Goal: Answer question/provide support: Share knowledge or assist other users

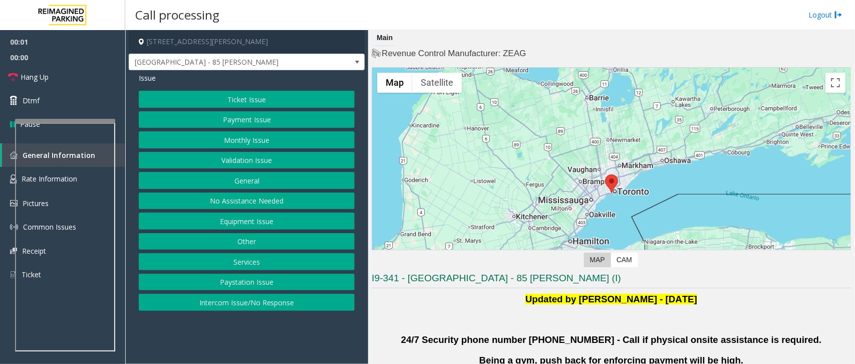
click at [255, 153] on button "Validation Issue" at bounding box center [247, 160] width 216 height 17
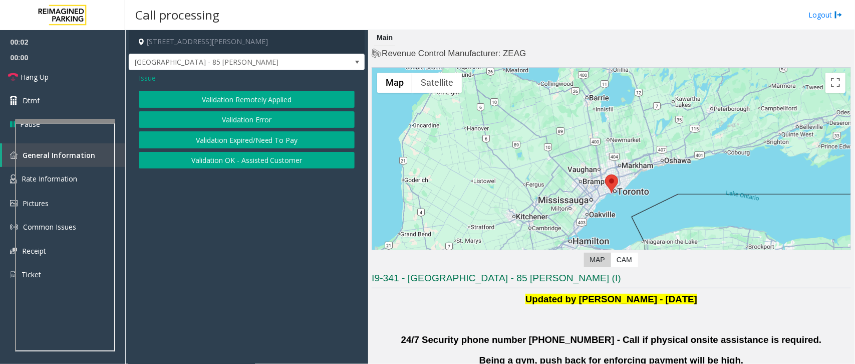
click at [286, 113] on button "Validation Error" at bounding box center [247, 119] width 216 height 17
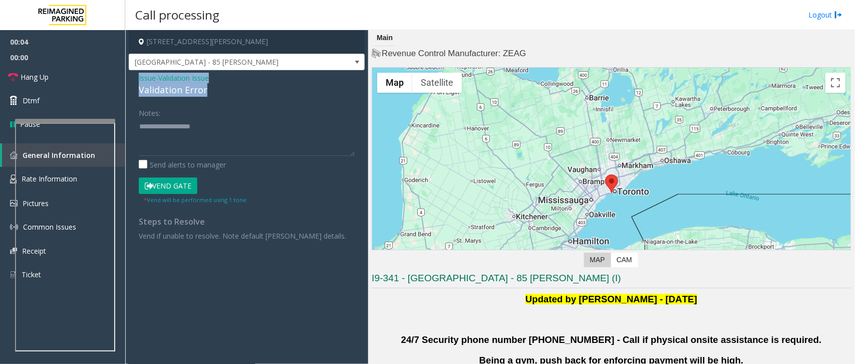
drag, startPoint x: 206, startPoint y: 88, endPoint x: 137, endPoint y: 73, distance: 71.3
click at [129, 78] on div "Issue - Validation Issue Validation Error Notes: Send alerts to manager Vend Ga…" at bounding box center [247, 160] width 236 height 180
drag, startPoint x: 146, startPoint y: 75, endPoint x: 164, endPoint y: 123, distance: 51.1
click at [164, 123] on div "Issue - Validation Issue Validation Error Notes: Send alerts to manager Vend Ga…" at bounding box center [247, 160] width 236 height 180
click at [189, 106] on div "Notes:" at bounding box center [247, 130] width 216 height 52
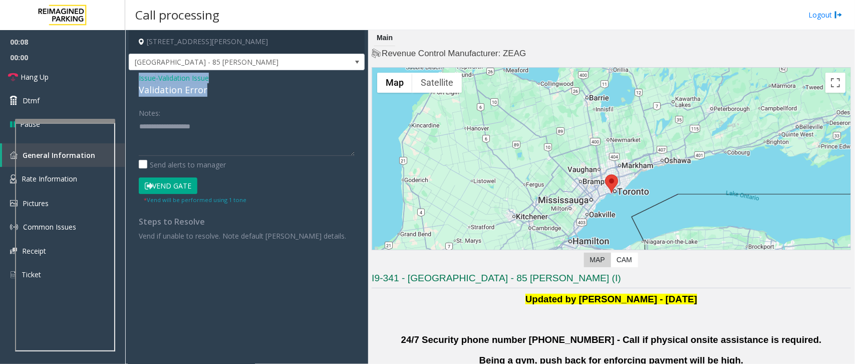
drag, startPoint x: 211, startPoint y: 89, endPoint x: 135, endPoint y: 81, distance: 76.6
click at [135, 81] on div "Issue - Validation Issue Validation Error Notes: Send alerts to manager Vend Ga…" at bounding box center [247, 160] width 236 height 180
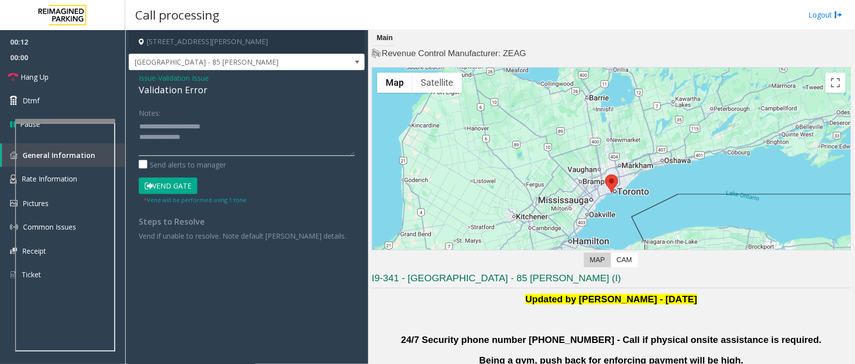
click at [205, 138] on textarea at bounding box center [247, 137] width 216 height 38
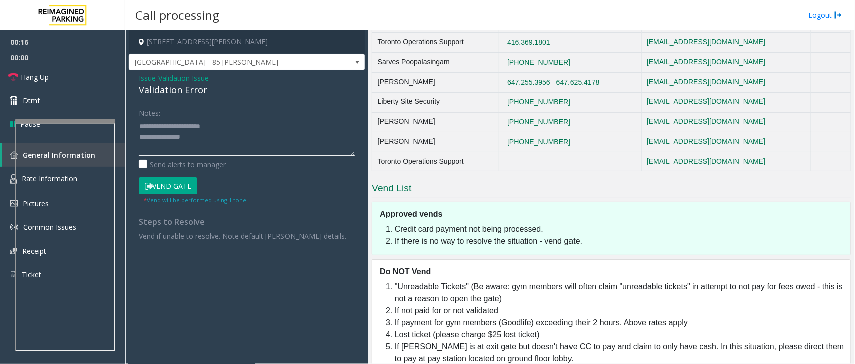
scroll to position [615, 0]
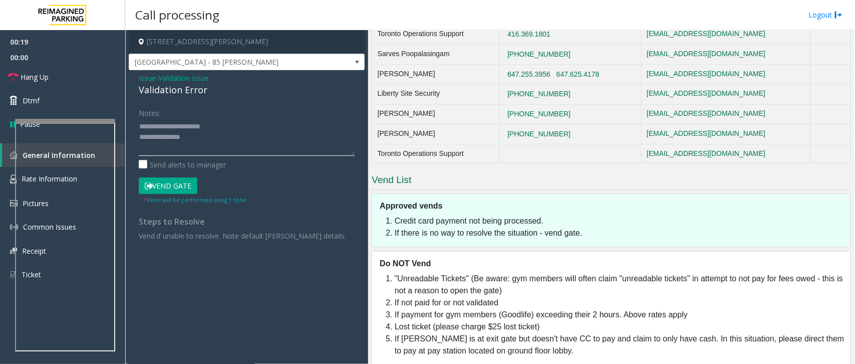
type textarea "**********"
click at [147, 77] on span "Issue" at bounding box center [147, 78] width 17 height 11
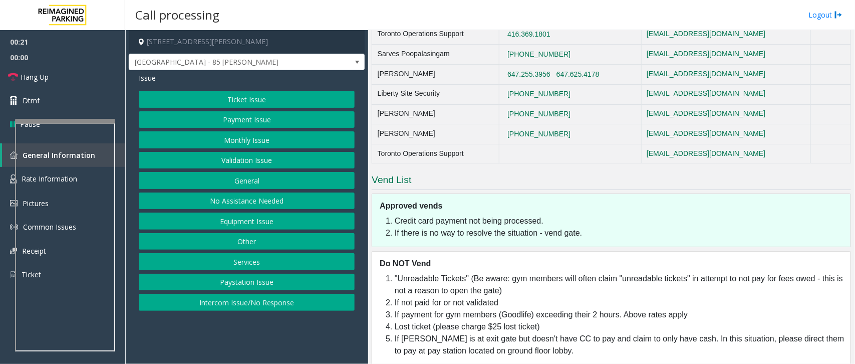
click at [263, 118] on button "Payment Issue" at bounding box center [247, 119] width 216 height 17
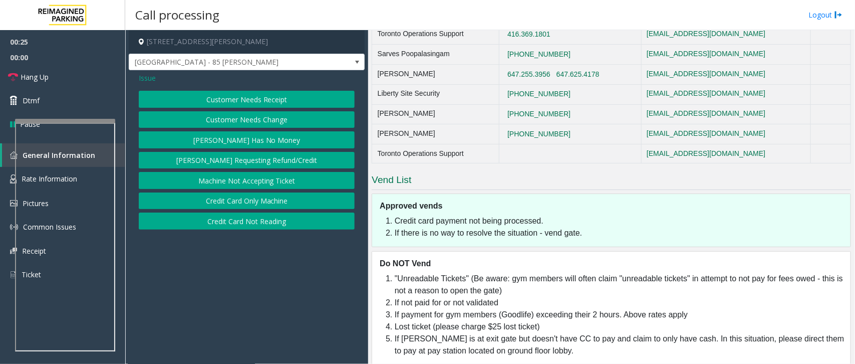
click at [147, 78] on span "Issue" at bounding box center [147, 78] width 17 height 11
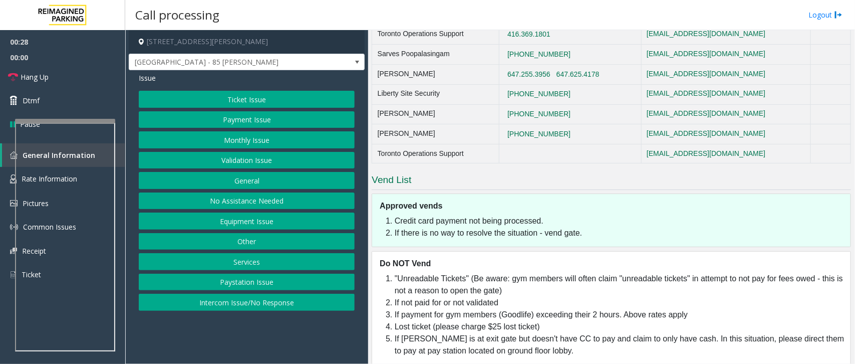
click at [254, 162] on button "Validation Issue" at bounding box center [247, 160] width 216 height 17
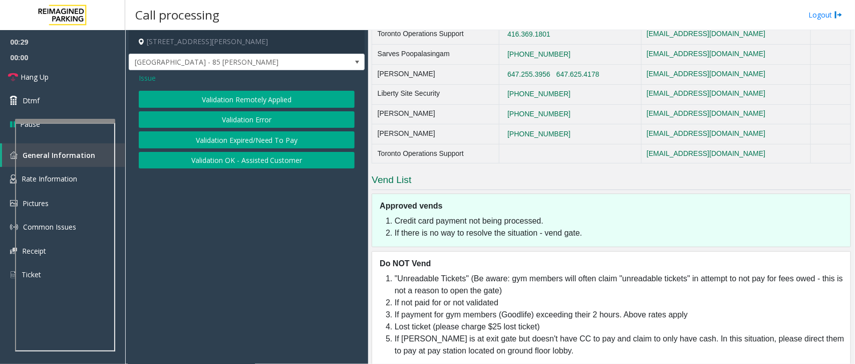
click at [245, 122] on button "Validation Error" at bounding box center [247, 119] width 216 height 17
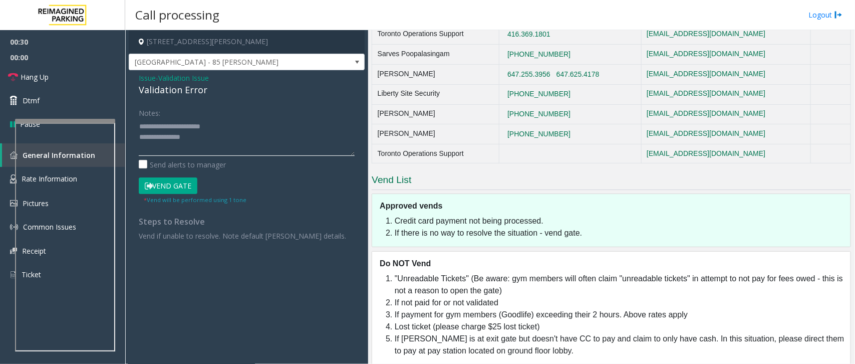
click at [207, 131] on textarea at bounding box center [247, 137] width 216 height 38
click at [214, 137] on textarea at bounding box center [247, 137] width 216 height 38
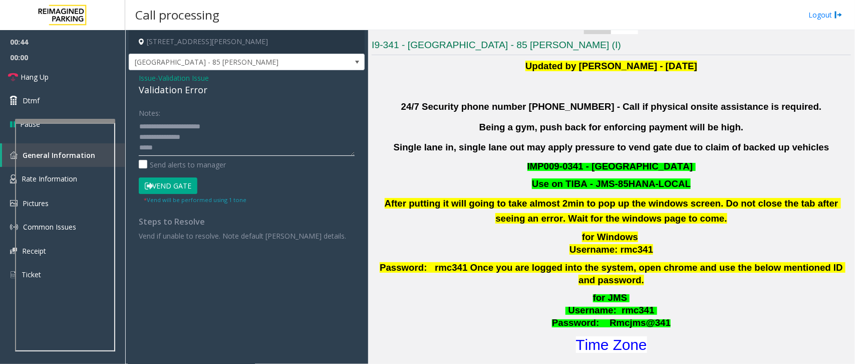
scroll to position [114, 0]
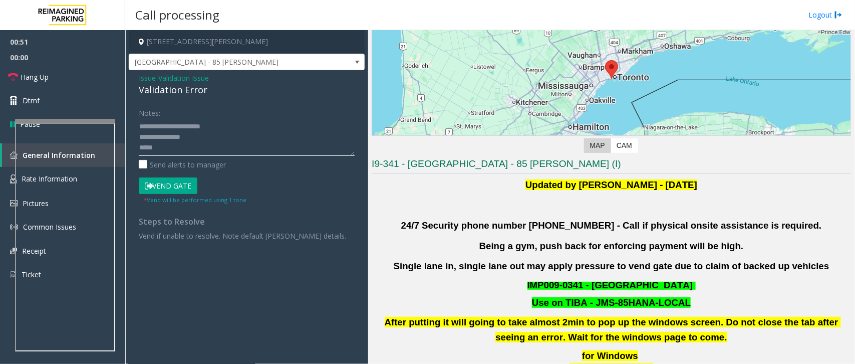
drag, startPoint x: 186, startPoint y: 144, endPoint x: 206, endPoint y: 139, distance: 20.7
click at [206, 139] on textarea at bounding box center [247, 137] width 216 height 38
click at [219, 144] on textarea at bounding box center [247, 137] width 216 height 38
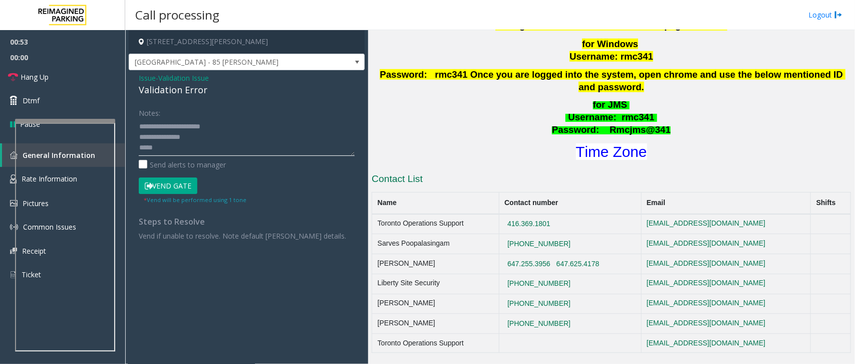
scroll to position [302, 0]
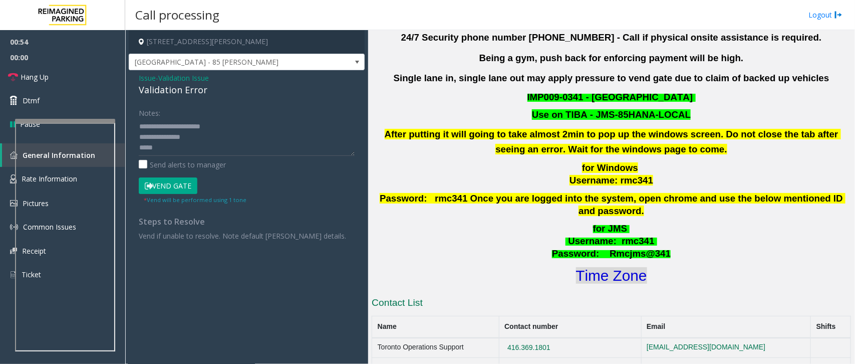
click at [610, 269] on font "Time Zone" at bounding box center [611, 275] width 71 height 17
click at [179, 146] on textarea at bounding box center [247, 137] width 216 height 38
click at [162, 141] on textarea at bounding box center [247, 137] width 216 height 38
click at [163, 145] on textarea at bounding box center [247, 137] width 216 height 38
paste textarea "**********"
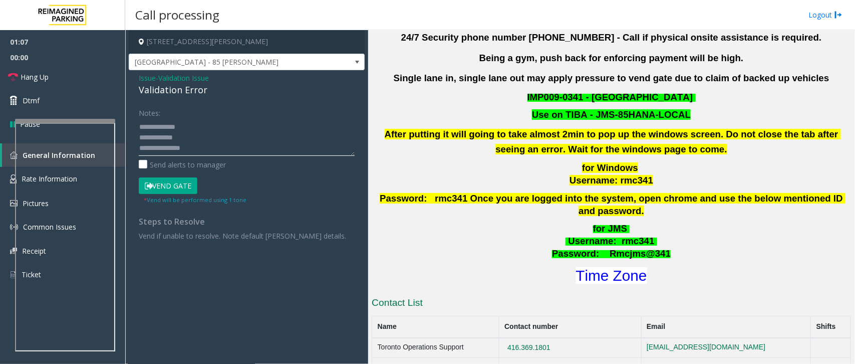
scroll to position [0, 0]
click at [194, 143] on textarea at bounding box center [247, 137] width 216 height 38
click at [198, 142] on textarea at bounding box center [247, 137] width 216 height 38
click at [186, 146] on textarea at bounding box center [247, 137] width 216 height 38
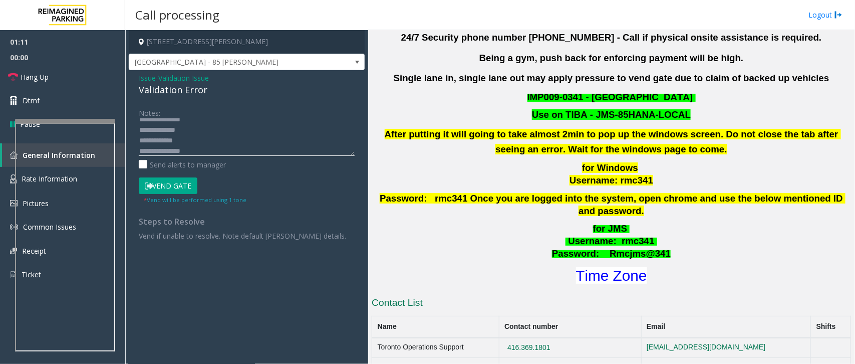
click at [186, 146] on textarea at bounding box center [247, 137] width 216 height 38
click at [208, 138] on textarea at bounding box center [247, 137] width 216 height 38
click at [198, 148] on textarea at bounding box center [247, 137] width 216 height 38
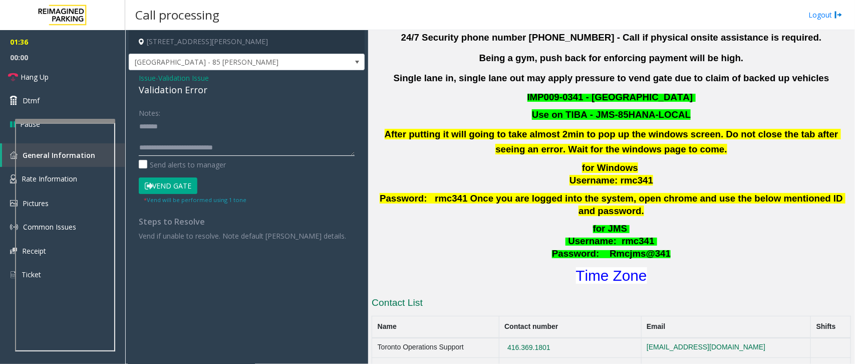
click at [151, 129] on textarea at bounding box center [247, 137] width 216 height 38
type textarea "**********"
click at [174, 182] on button "Vend Gate" at bounding box center [168, 185] width 59 height 17
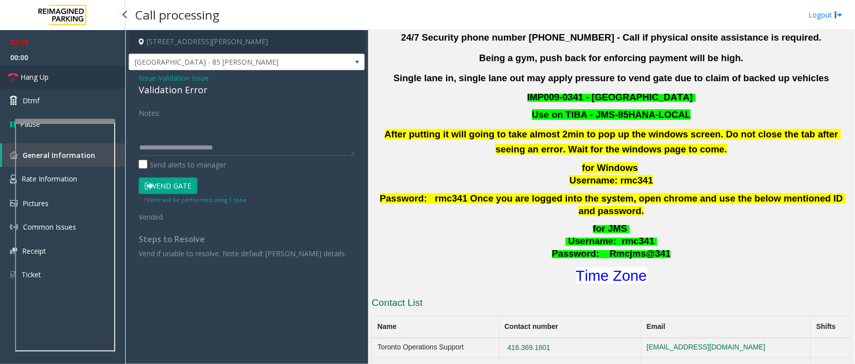
click at [38, 76] on span "Hang Up" at bounding box center [35, 77] width 28 height 11
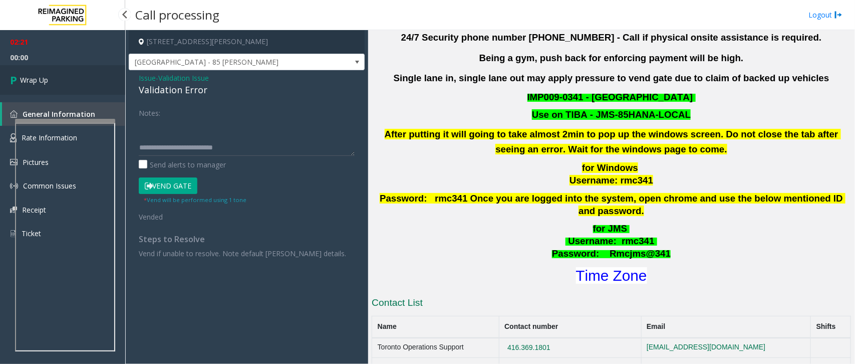
click at [38, 76] on span "Wrap Up" at bounding box center [34, 80] width 28 height 11
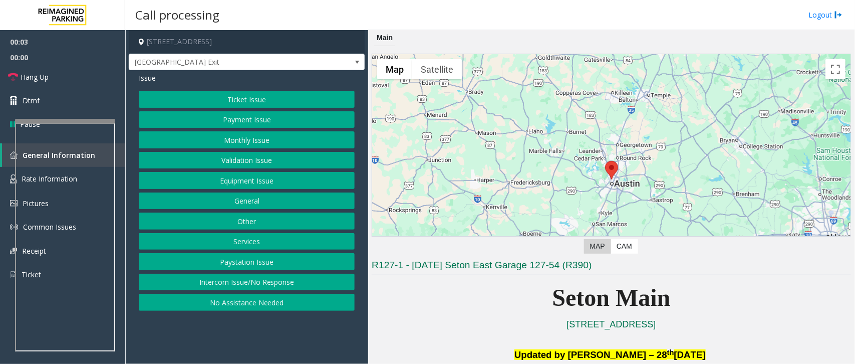
click at [232, 178] on button "Equipment Issue" at bounding box center [247, 180] width 216 height 17
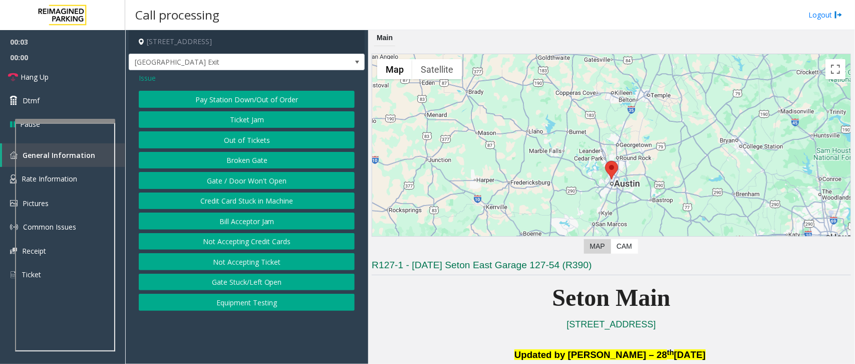
click at [232, 178] on button "Gate / Door Won't Open" at bounding box center [247, 180] width 216 height 17
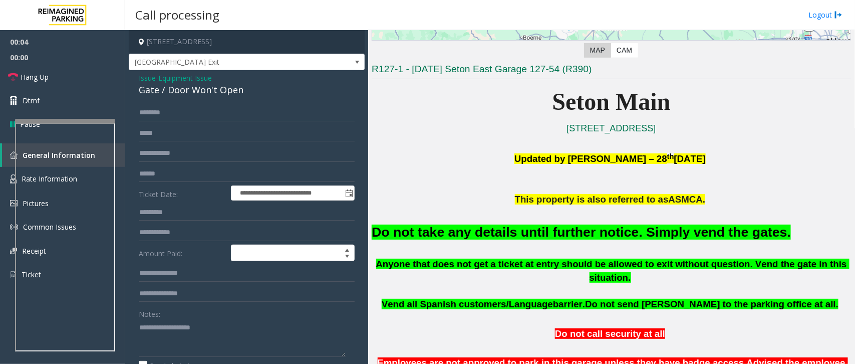
scroll to position [250, 0]
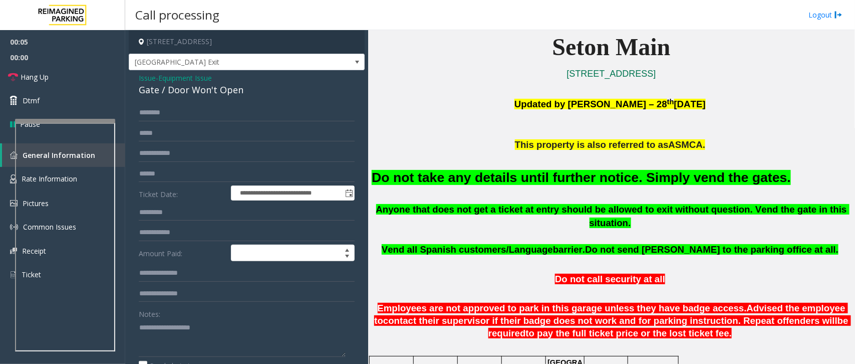
click at [472, 170] on font "Do not take any details until further notice. Simply vend the gates." at bounding box center [581, 177] width 419 height 15
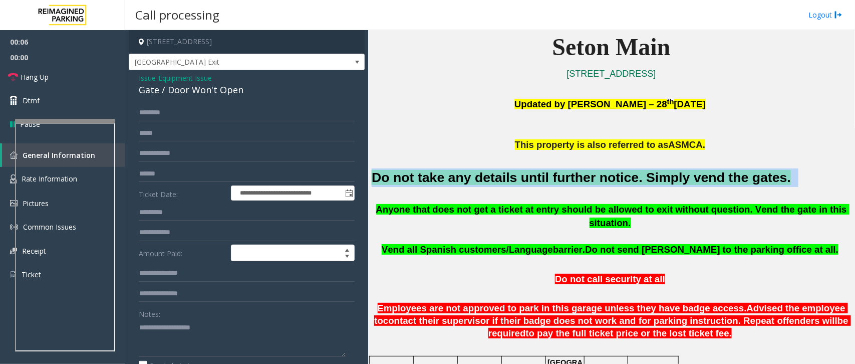
click at [472, 170] on font "Do not take any details until further notice. Simply vend the gates." at bounding box center [581, 177] width 419 height 15
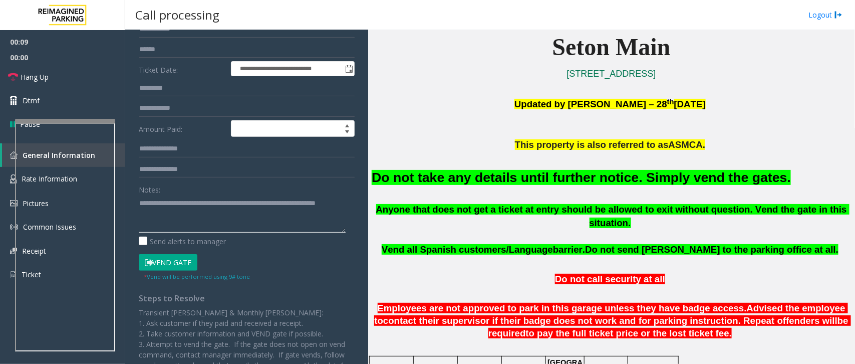
scroll to position [125, 0]
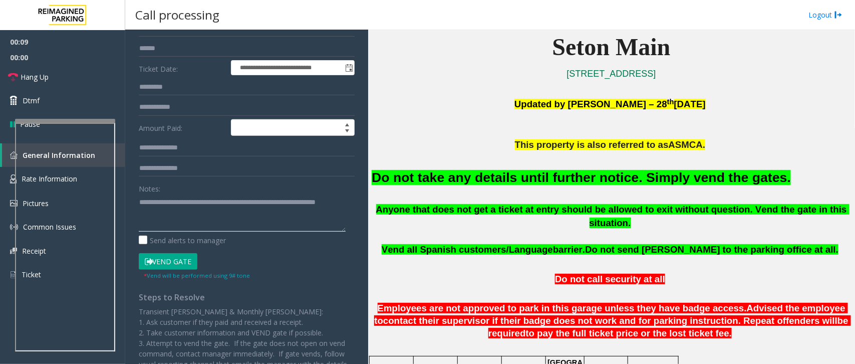
type textarea "**********"
click at [175, 260] on button "Vend Gate" at bounding box center [168, 261] width 59 height 17
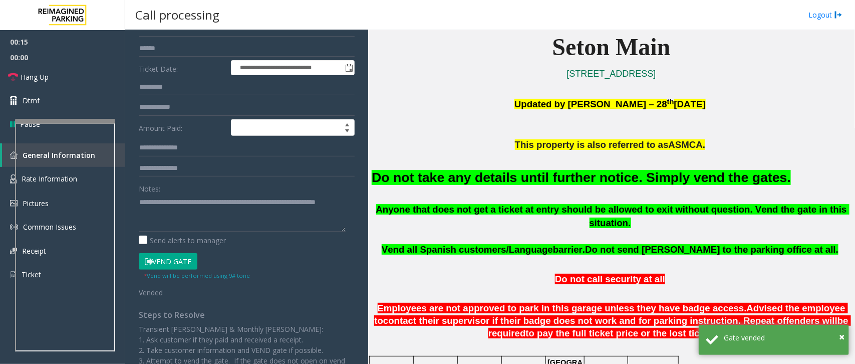
scroll to position [0, 0]
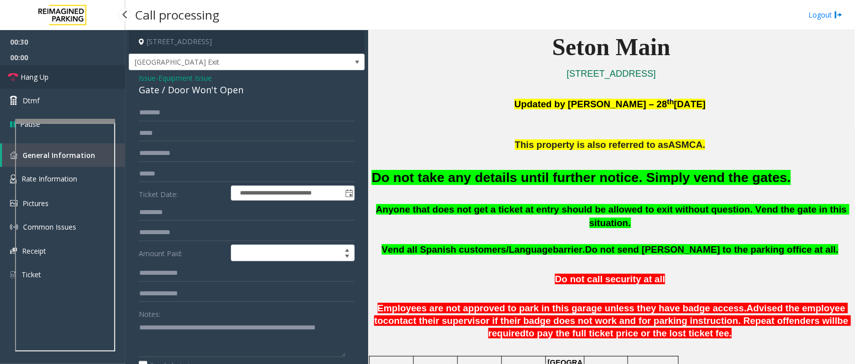
click at [43, 77] on span "Hang Up" at bounding box center [35, 77] width 28 height 11
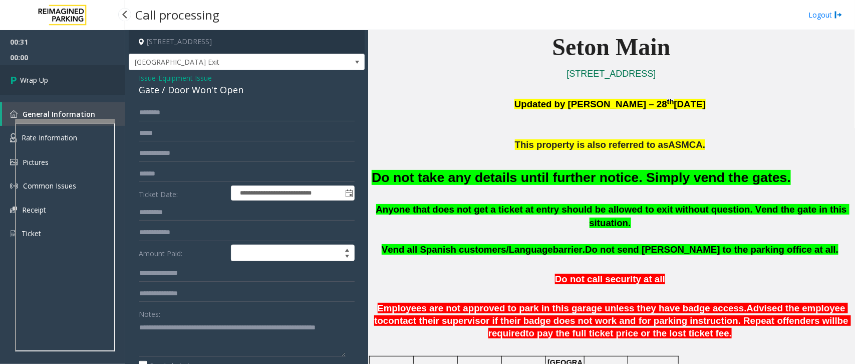
click at [43, 77] on span "Wrap Up" at bounding box center [34, 80] width 28 height 11
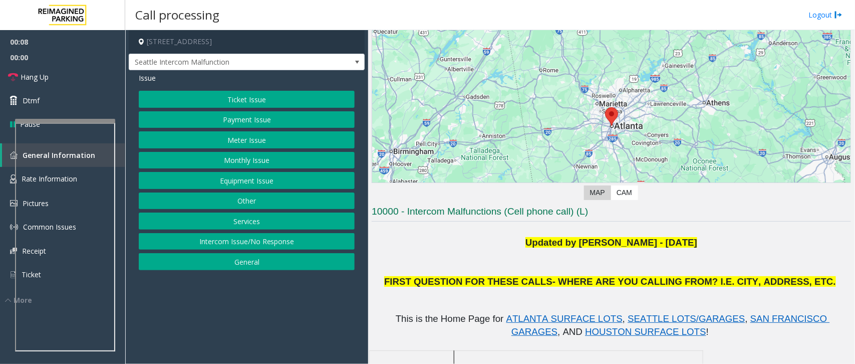
scroll to position [125, 0]
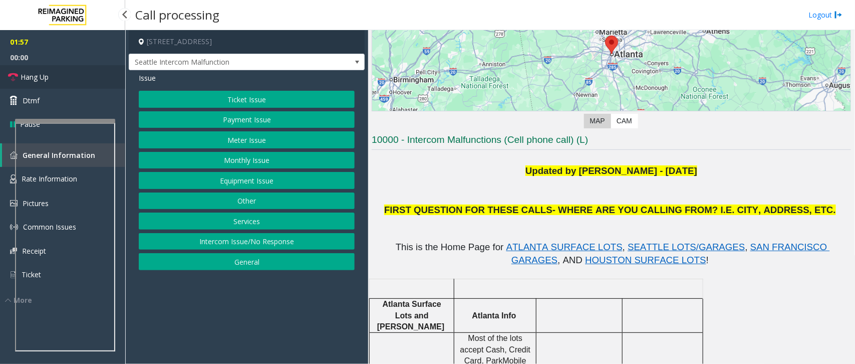
click at [64, 78] on link "Hang Up" at bounding box center [62, 77] width 125 height 24
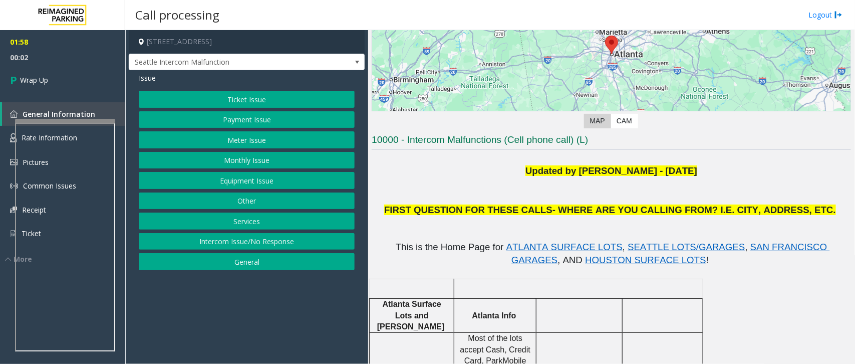
click at [239, 178] on button "Equipment Issue" at bounding box center [247, 180] width 216 height 17
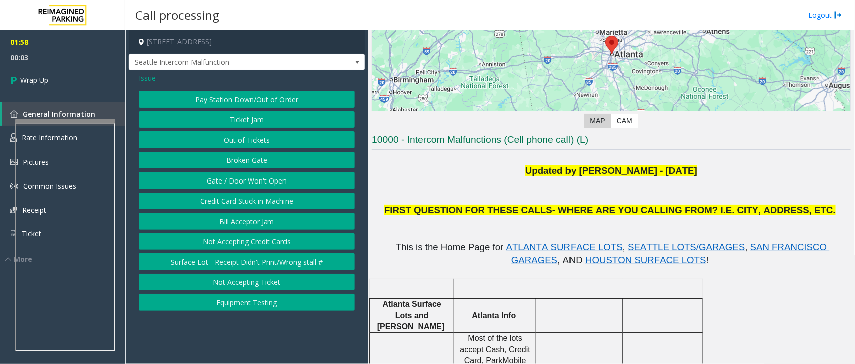
click at [239, 178] on button "Gate / Door Won't Open" at bounding box center [247, 180] width 216 height 17
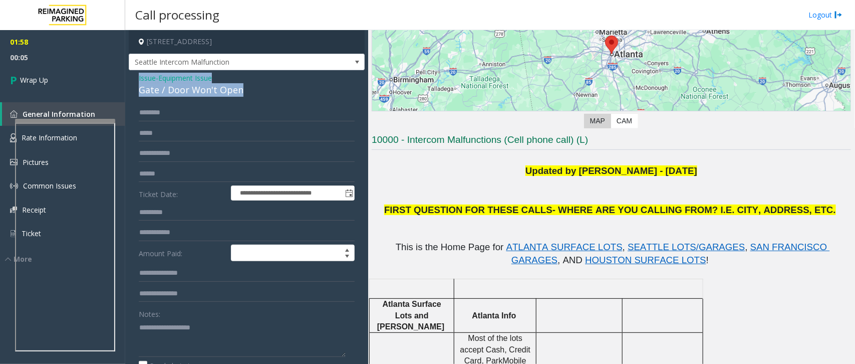
drag, startPoint x: 250, startPoint y: 88, endPoint x: 143, endPoint y: 81, distance: 107.9
click at [129, 77] on div "**********" at bounding box center [247, 287] width 236 height 434
click at [251, 341] on textarea at bounding box center [242, 338] width 207 height 38
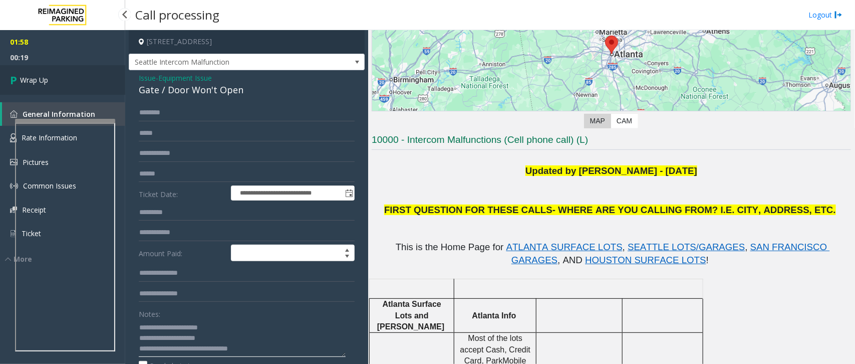
type textarea "**********"
click at [63, 77] on link "Wrap Up" at bounding box center [62, 80] width 125 height 30
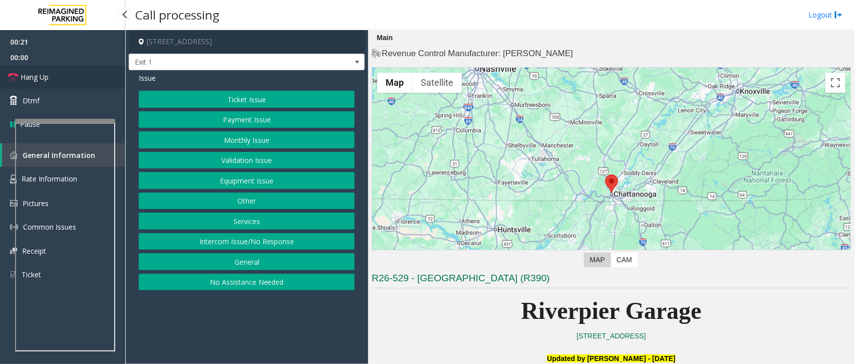
click at [43, 75] on span "Hang Up" at bounding box center [35, 77] width 28 height 11
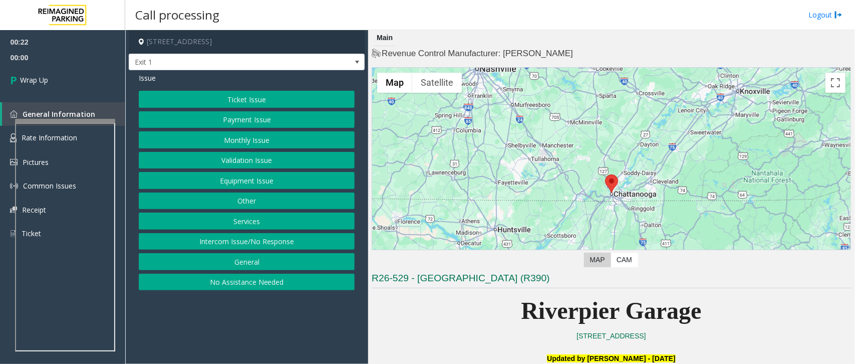
click at [243, 241] on button "Intercom Issue/No Response" at bounding box center [247, 241] width 216 height 17
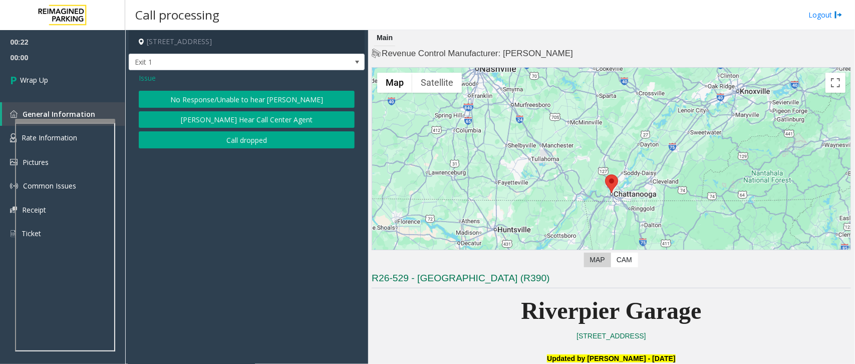
click at [263, 93] on button "No Response/Unable to hear [PERSON_NAME]" at bounding box center [247, 99] width 216 height 17
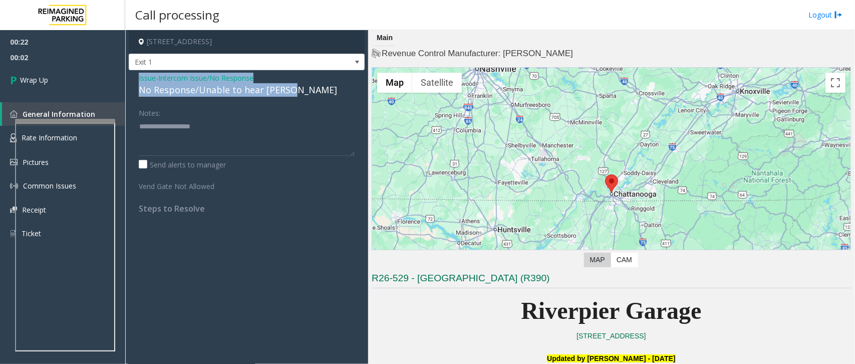
drag, startPoint x: 290, startPoint y: 91, endPoint x: 133, endPoint y: 76, distance: 158.0
click at [133, 76] on div "Issue - Intercom Issue/No Response No Response/Unable to hear [PERSON_NAME] Not…" at bounding box center [247, 146] width 236 height 153
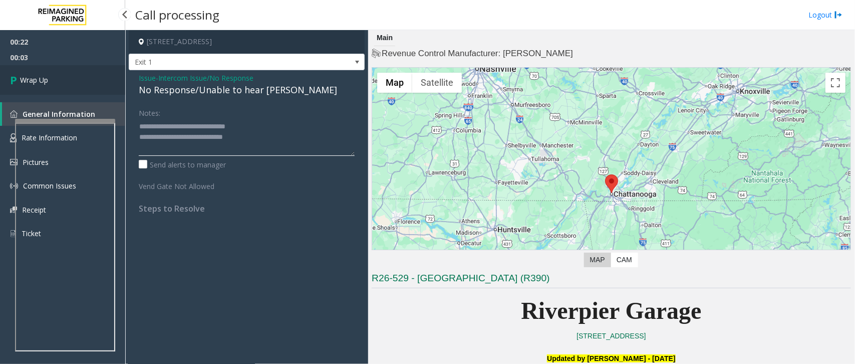
type textarea "**********"
click at [54, 76] on link "Wrap Up" at bounding box center [62, 80] width 125 height 30
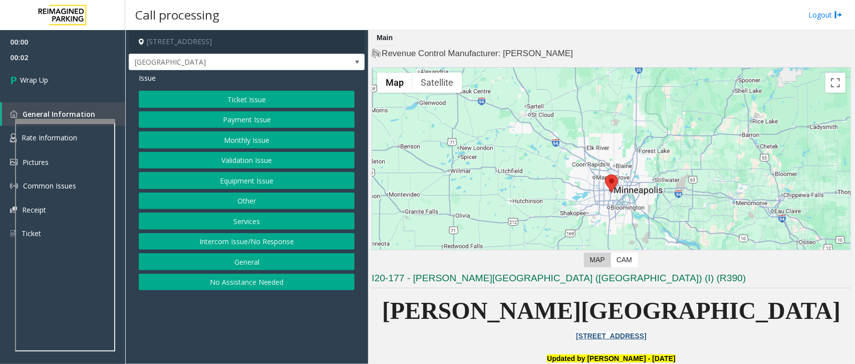
click at [276, 245] on button "Intercom Issue/No Response" at bounding box center [247, 241] width 216 height 17
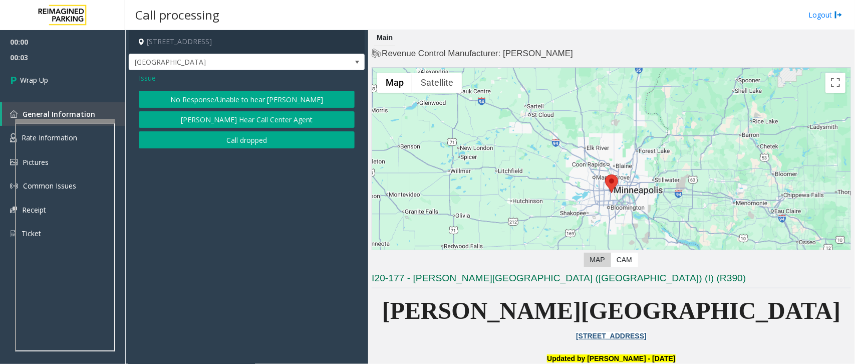
click at [259, 139] on button "Call dropped" at bounding box center [247, 139] width 216 height 17
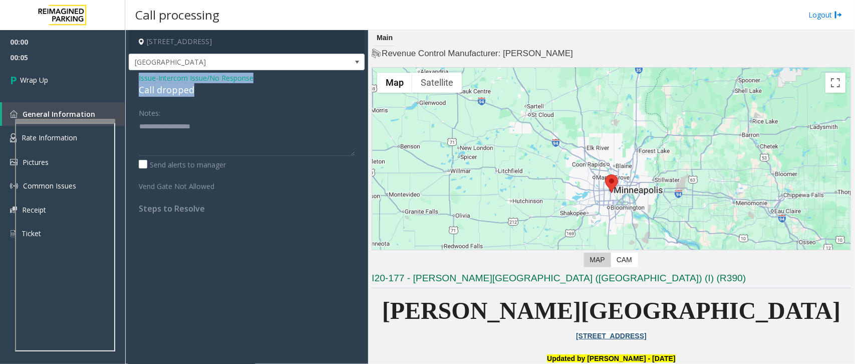
drag, startPoint x: 214, startPoint y: 94, endPoint x: 132, endPoint y: 76, distance: 84.1
click at [132, 76] on div "Issue - Intercom Issue/No Response Call dropped Notes: Send alerts to manager V…" at bounding box center [247, 146] width 236 height 153
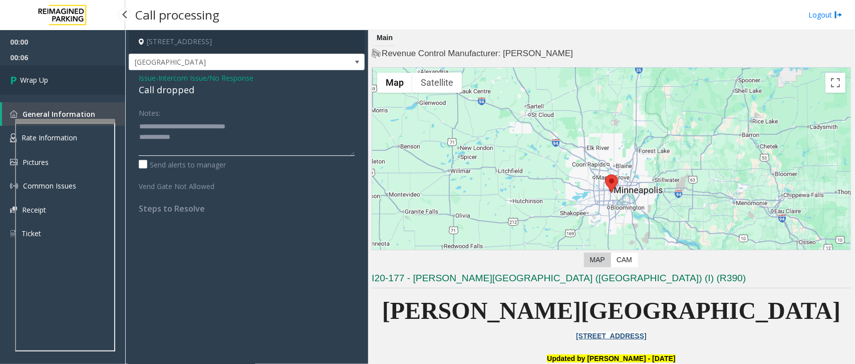
type textarea "**********"
click at [48, 81] on span "Wrap Up" at bounding box center [34, 80] width 28 height 11
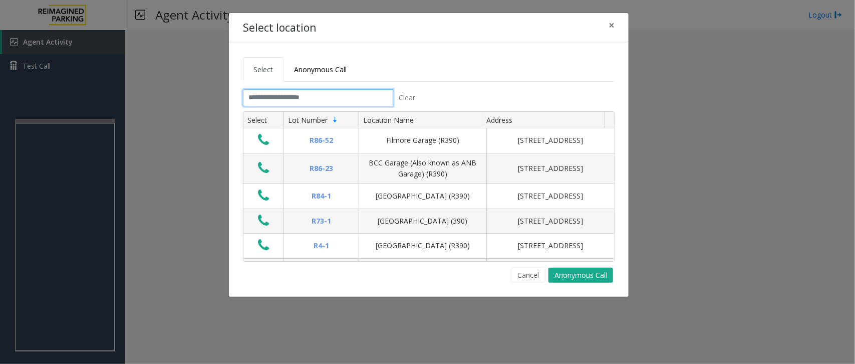
click at [300, 98] on input "text" at bounding box center [318, 97] width 150 height 17
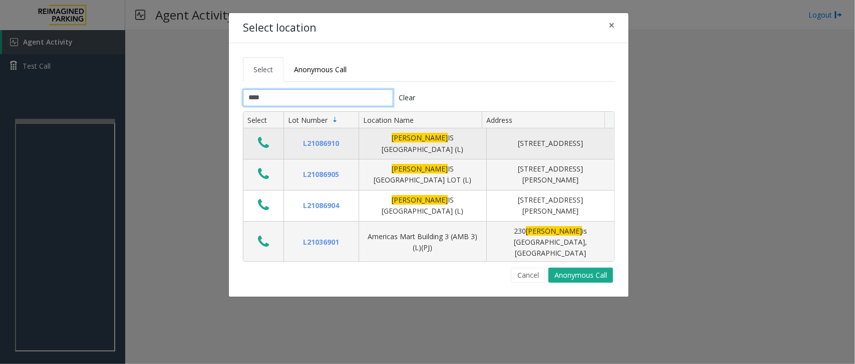
type input "****"
click at [266, 145] on icon "Data table" at bounding box center [263, 143] width 11 height 14
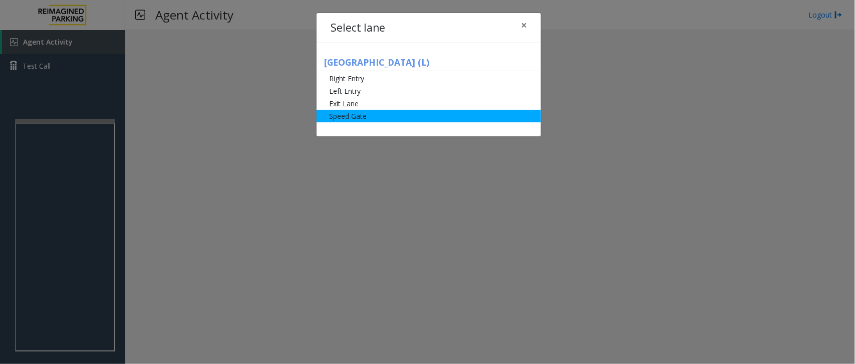
click at [367, 114] on li "Speed Gate" at bounding box center [429, 116] width 224 height 13
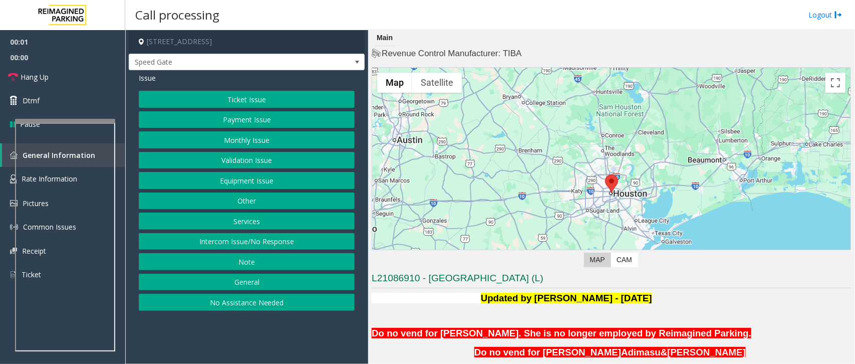
click at [271, 138] on button "Monthly Issue" at bounding box center [247, 139] width 216 height 17
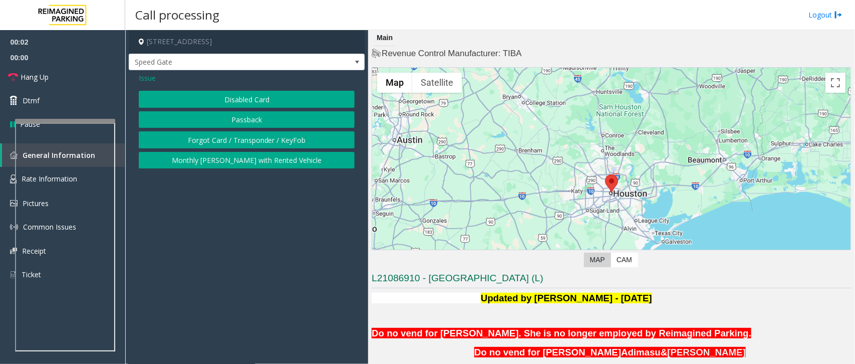
click at [284, 97] on button "Disabled Card" at bounding box center [247, 99] width 216 height 17
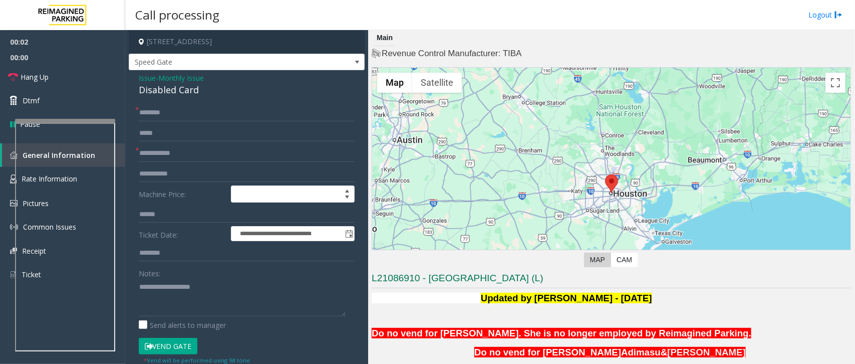
scroll to position [215, 0]
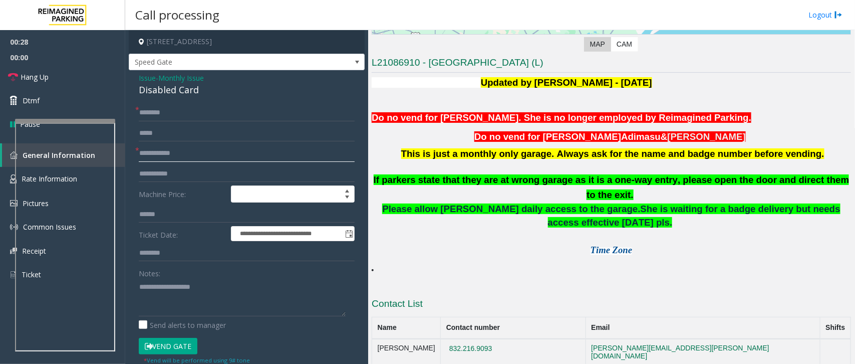
click at [164, 151] on input "text" at bounding box center [247, 153] width 216 height 17
type input "******"
click at [173, 111] on input "text" at bounding box center [247, 112] width 216 height 17
type input "*********"
click at [156, 354] on button "Vend Gate" at bounding box center [168, 346] width 59 height 17
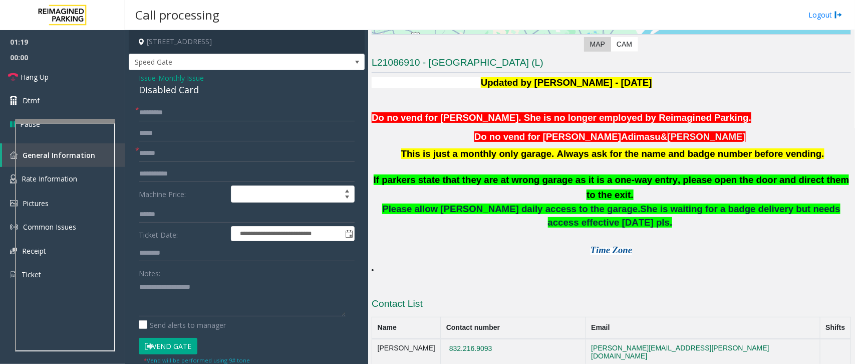
click at [159, 352] on button "Vend Gate" at bounding box center [168, 346] width 59 height 17
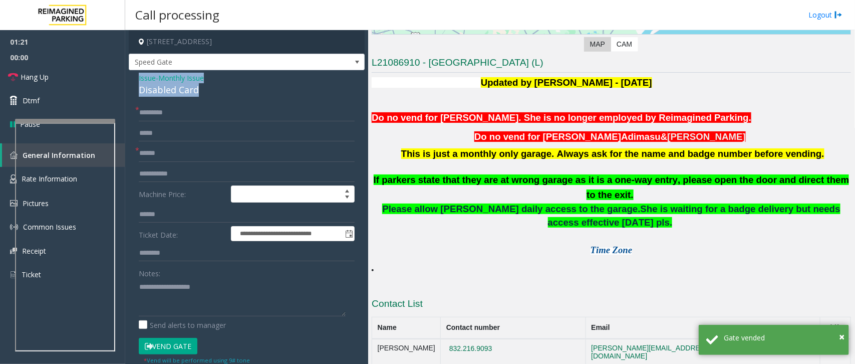
drag, startPoint x: 201, startPoint y: 86, endPoint x: 143, endPoint y: 74, distance: 59.8
click at [132, 75] on div "**********" at bounding box center [247, 349] width 236 height 558
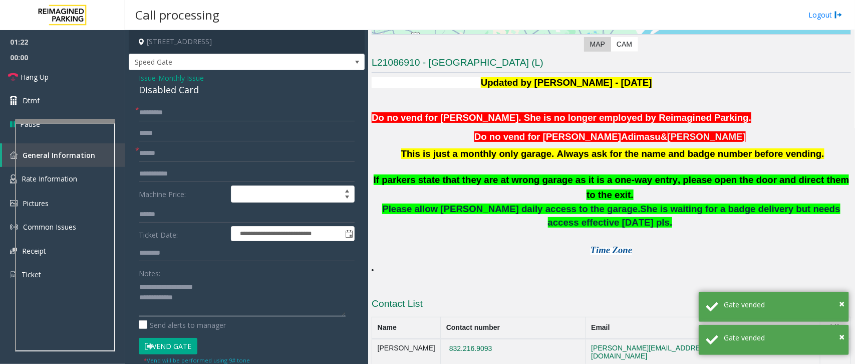
click at [231, 289] on textarea at bounding box center [242, 297] width 207 height 38
click at [213, 301] on textarea at bounding box center [242, 297] width 207 height 38
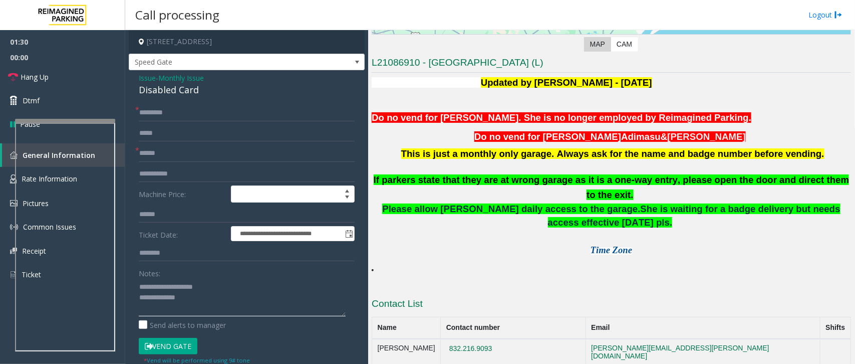
click at [221, 301] on textarea at bounding box center [242, 297] width 207 height 38
paste textarea "**********"
type textarea "**********"
click at [52, 71] on link "Hang Up" at bounding box center [62, 77] width 125 height 24
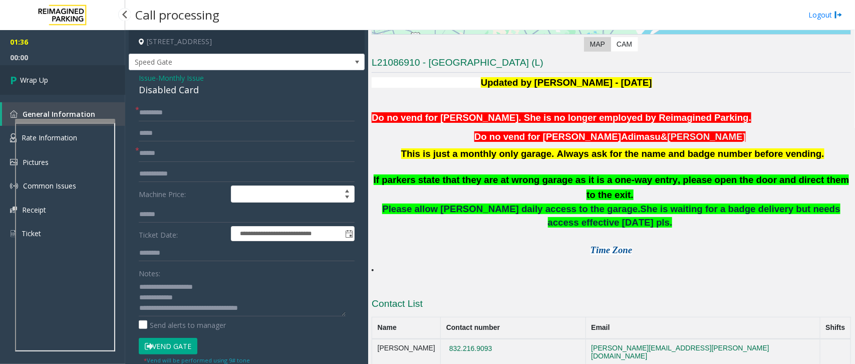
click at [52, 71] on link "Wrap Up" at bounding box center [62, 80] width 125 height 30
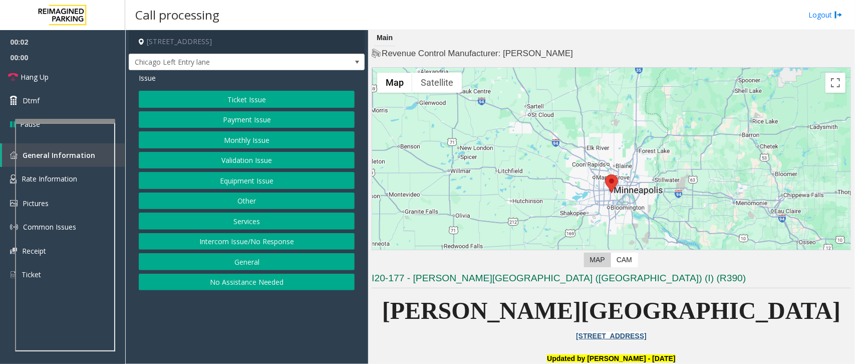
click at [247, 183] on button "Equipment Issue" at bounding box center [247, 180] width 216 height 17
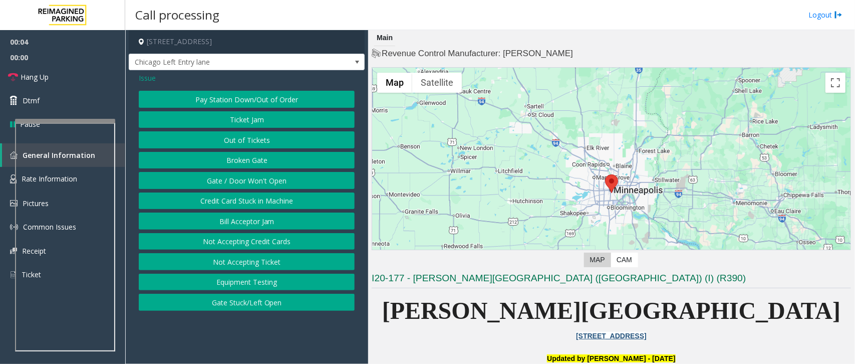
click at [248, 180] on button "Gate / Door Won't Open" at bounding box center [247, 180] width 216 height 17
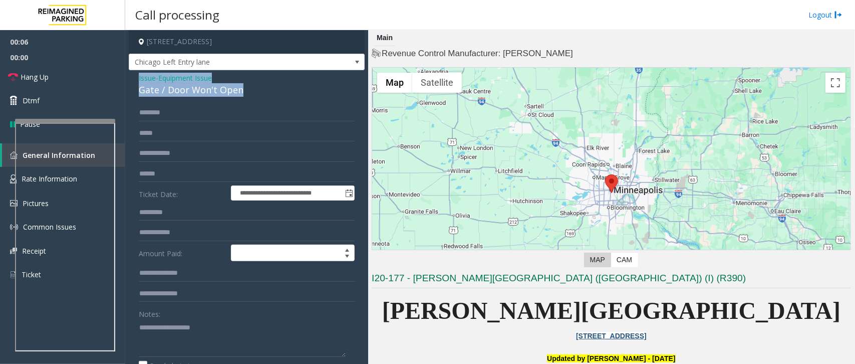
drag, startPoint x: 243, startPoint y: 90, endPoint x: 131, endPoint y: 74, distance: 112.8
click at [131, 74] on div "**********" at bounding box center [247, 323] width 236 height 507
click at [288, 337] on textarea at bounding box center [242, 338] width 207 height 38
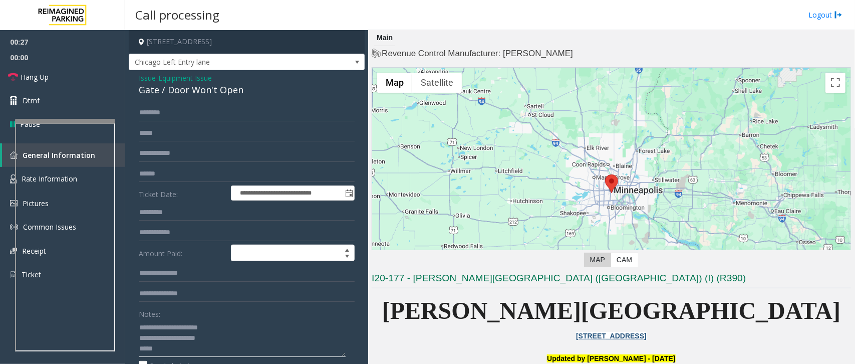
click at [180, 351] on textarea at bounding box center [242, 338] width 207 height 38
paste textarea "**********"
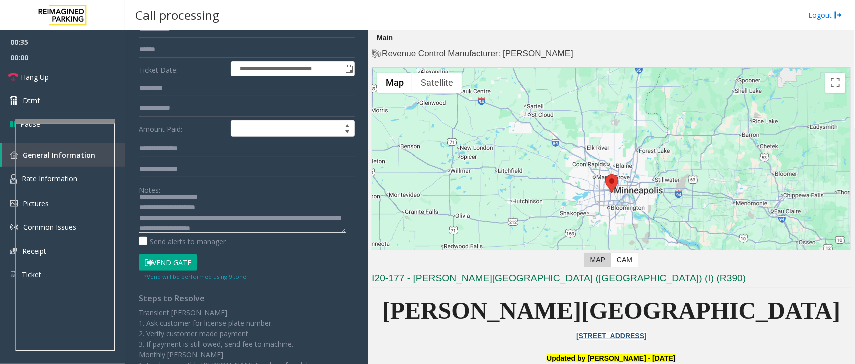
scroll to position [125, 0]
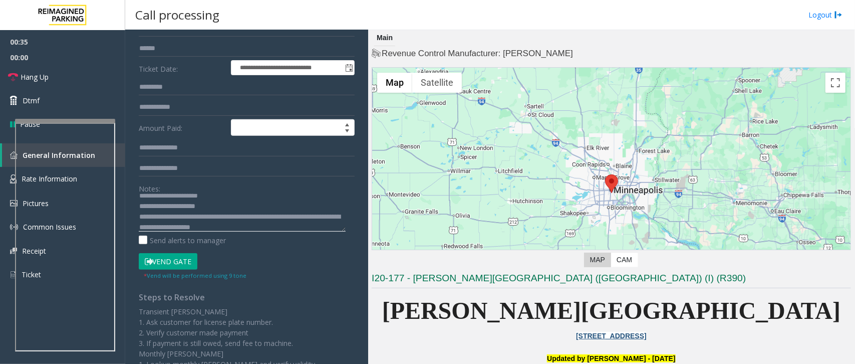
type textarea "**********"
click at [179, 263] on button "Vend Gate" at bounding box center [168, 261] width 59 height 17
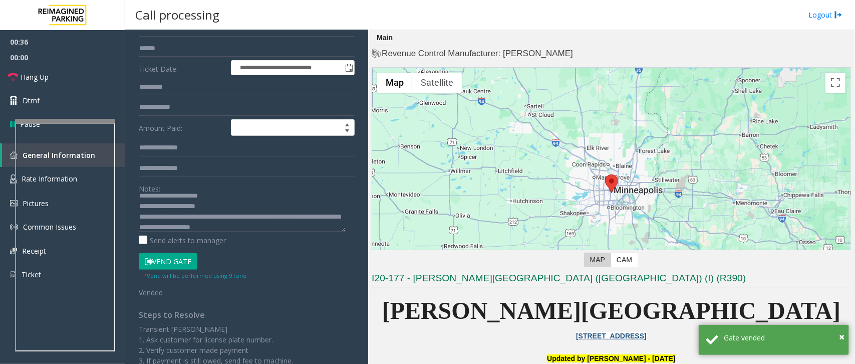
scroll to position [0, 0]
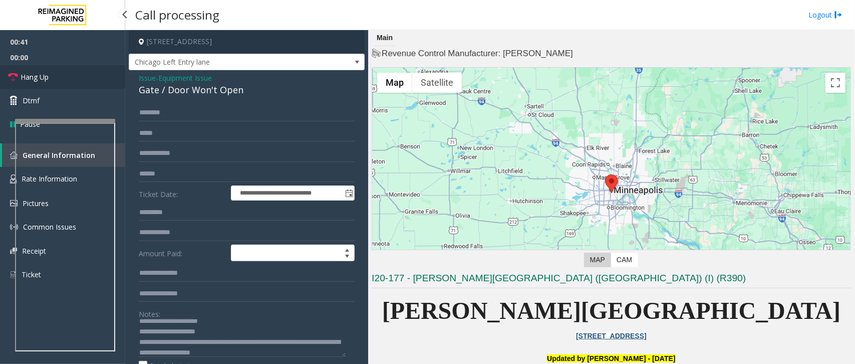
click at [58, 74] on link "Hang Up" at bounding box center [62, 77] width 125 height 24
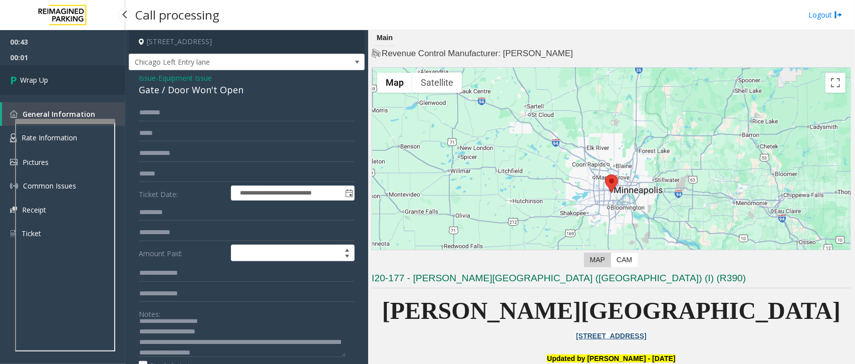
click at [58, 74] on link "Wrap Up" at bounding box center [62, 80] width 125 height 30
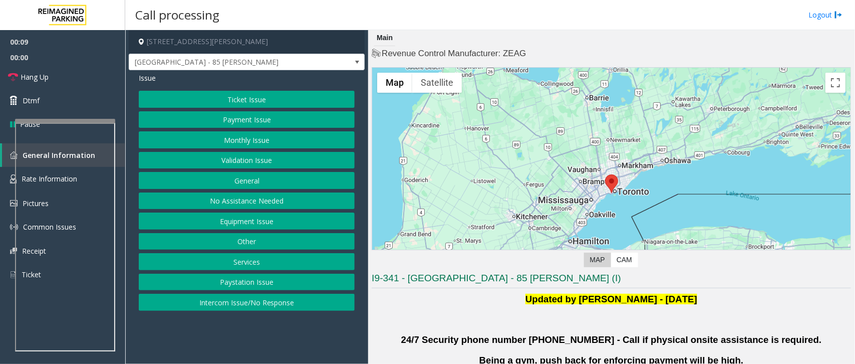
click at [236, 155] on button "Validation Issue" at bounding box center [247, 160] width 216 height 17
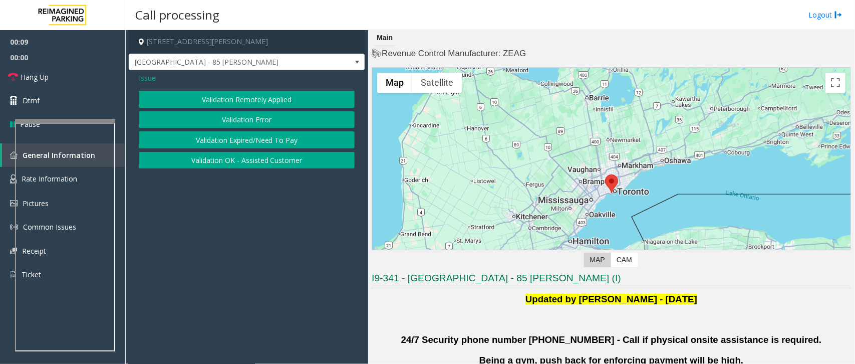
click at [262, 119] on button "Validation Error" at bounding box center [247, 119] width 216 height 17
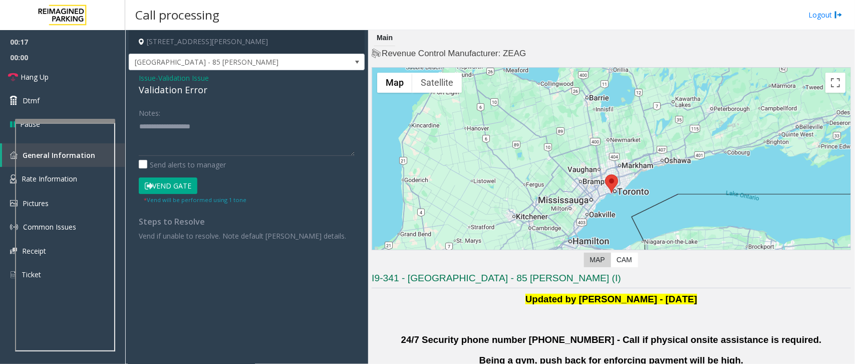
click at [167, 103] on div "Issue - Validation Issue Validation Error Notes: Send alerts to manager Vend Ga…" at bounding box center [247, 160] width 236 height 180
click at [182, 110] on div "Notes:" at bounding box center [247, 130] width 216 height 52
drag, startPoint x: 205, startPoint y: 92, endPoint x: 153, endPoint y: 79, distance: 54.1
click at [131, 68] on div "[STREET_ADDRESS][PERSON_NAME] [GEOGRAPHIC_DATA] - 85 [PERSON_NAME] Issue - Vali…" at bounding box center [247, 140] width 236 height 221
click at [201, 143] on textarea at bounding box center [247, 137] width 216 height 38
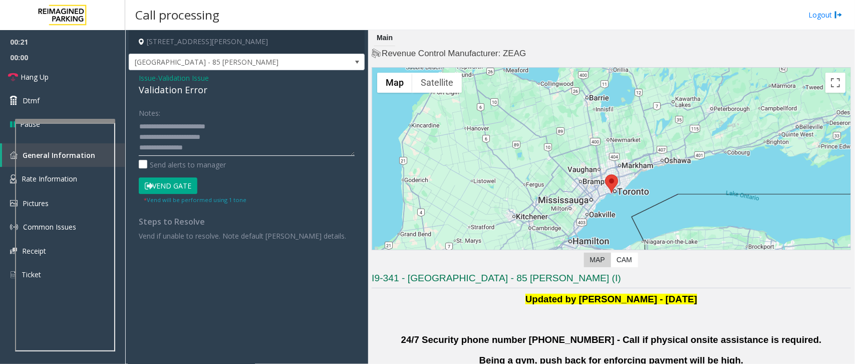
paste textarea "**********"
click at [188, 123] on textarea at bounding box center [247, 137] width 216 height 38
click at [193, 129] on textarea at bounding box center [247, 137] width 216 height 38
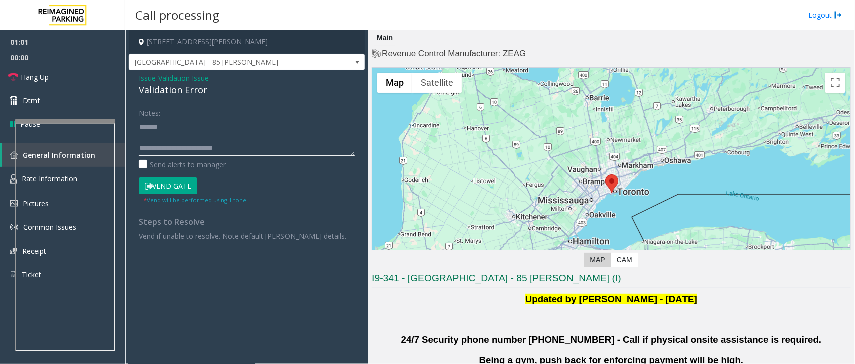
type textarea "**********"
click at [166, 186] on button "Vend Gate" at bounding box center [168, 185] width 59 height 17
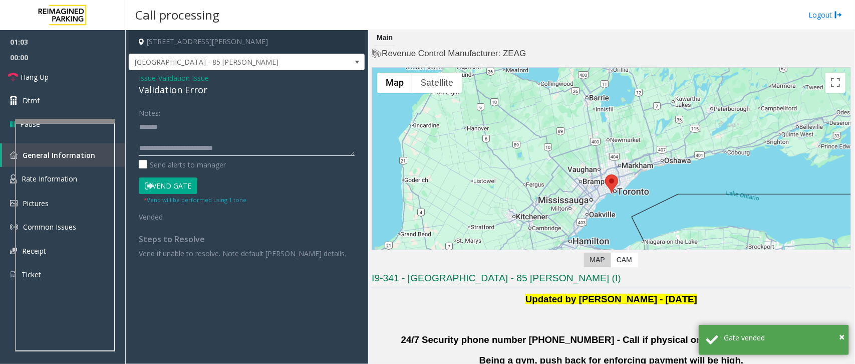
click at [188, 125] on textarea at bounding box center [247, 137] width 216 height 38
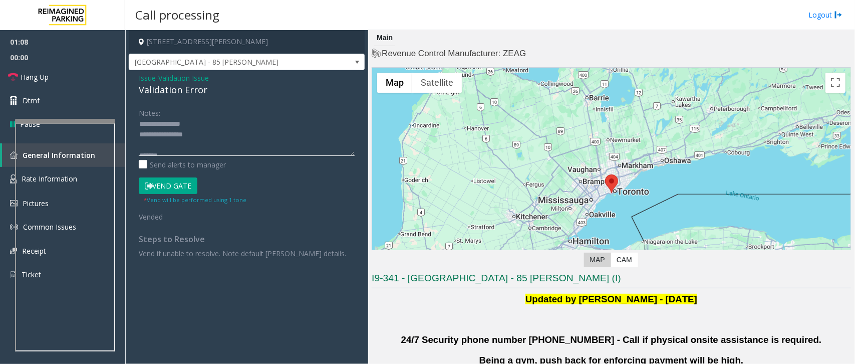
scroll to position [44, 0]
click at [204, 142] on textarea at bounding box center [247, 137] width 216 height 38
click at [34, 81] on span "Hang Up" at bounding box center [35, 77] width 28 height 11
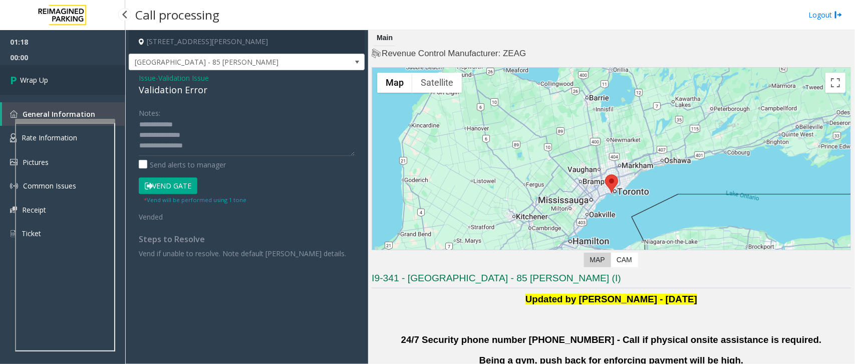
click at [34, 81] on span "Wrap Up" at bounding box center [34, 80] width 28 height 11
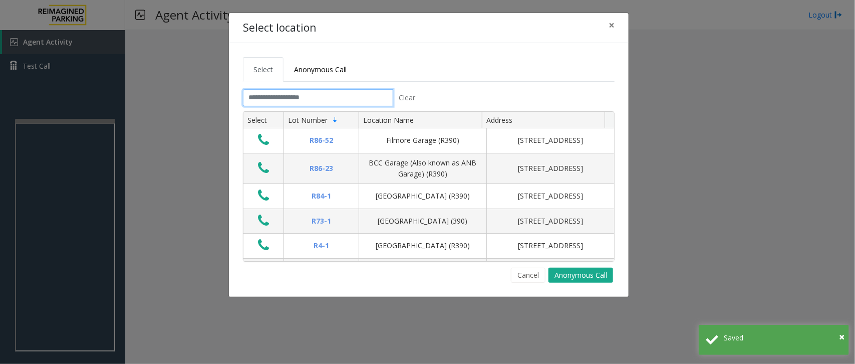
click at [326, 92] on input "text" at bounding box center [318, 97] width 150 height 17
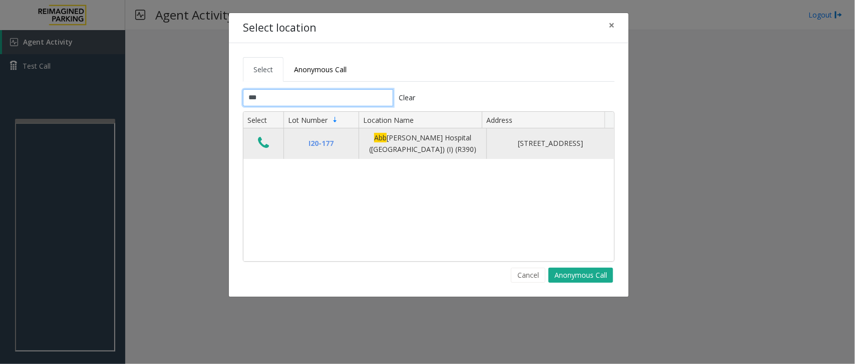
type input "***"
click at [266, 143] on icon "Data table" at bounding box center [263, 143] width 11 height 14
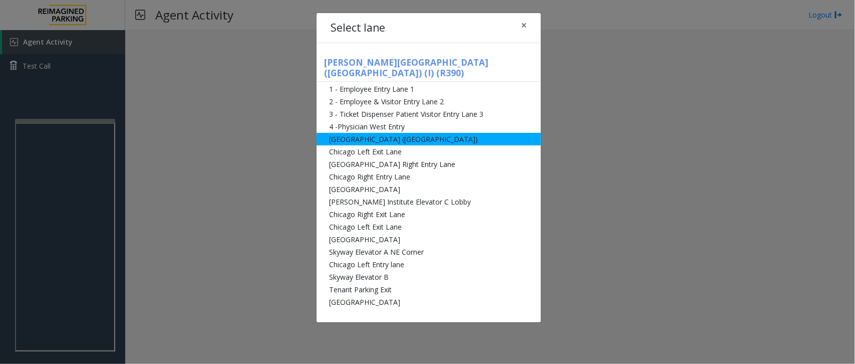
click at [401, 133] on li "[GEOGRAPHIC_DATA] ([GEOGRAPHIC_DATA])" at bounding box center [429, 139] width 224 height 13
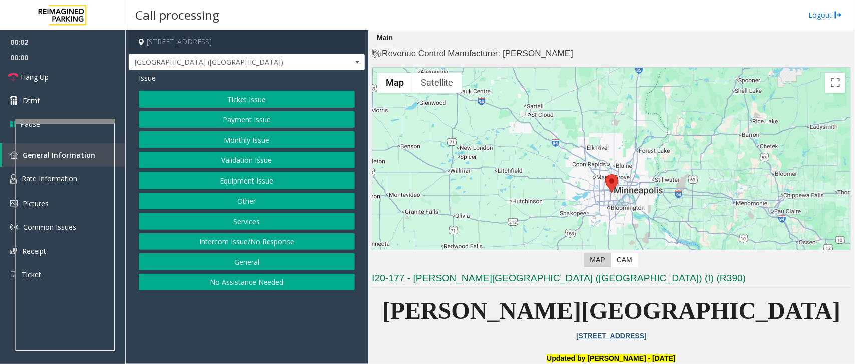
click at [246, 180] on button "Equipment Issue" at bounding box center [247, 180] width 216 height 17
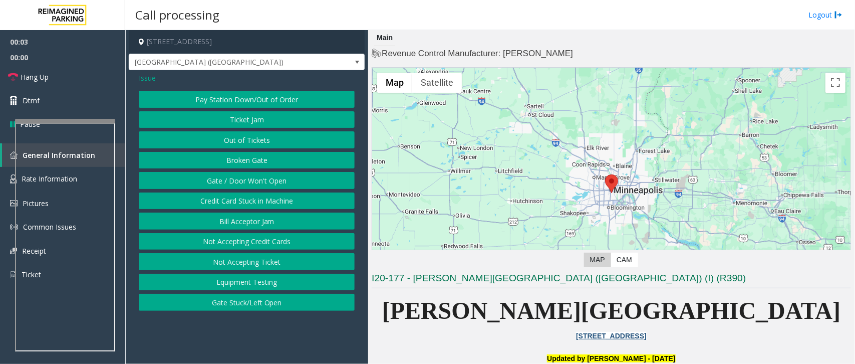
click at [236, 180] on button "Gate / Door Won't Open" at bounding box center [247, 180] width 216 height 17
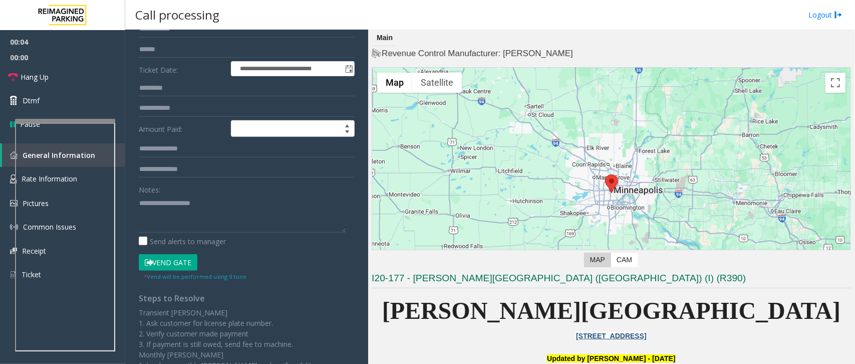
scroll to position [125, 0]
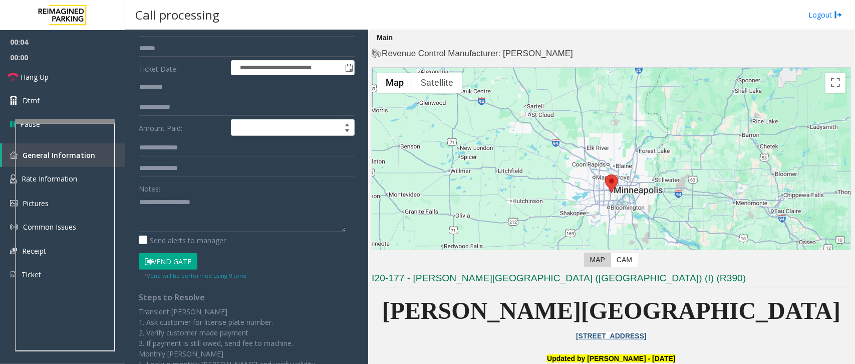
click at [178, 261] on button "Vend Gate" at bounding box center [168, 261] width 59 height 17
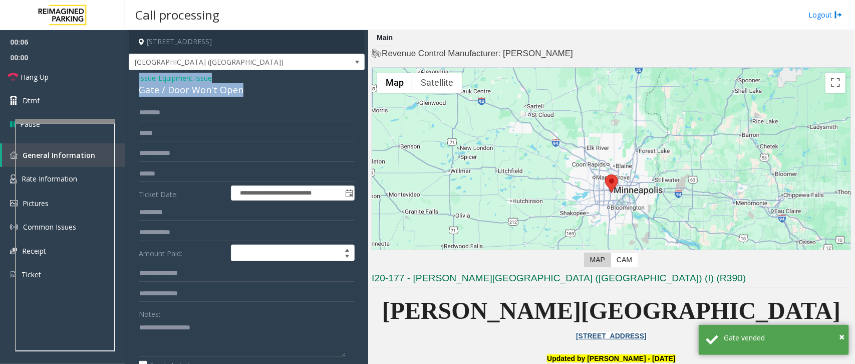
drag, startPoint x: 238, startPoint y: 89, endPoint x: 128, endPoint y: 73, distance: 111.8
click at [128, 73] on app-call-processing-form "**********" at bounding box center [246, 197] width 243 height 334
click at [232, 347] on textarea at bounding box center [242, 338] width 207 height 38
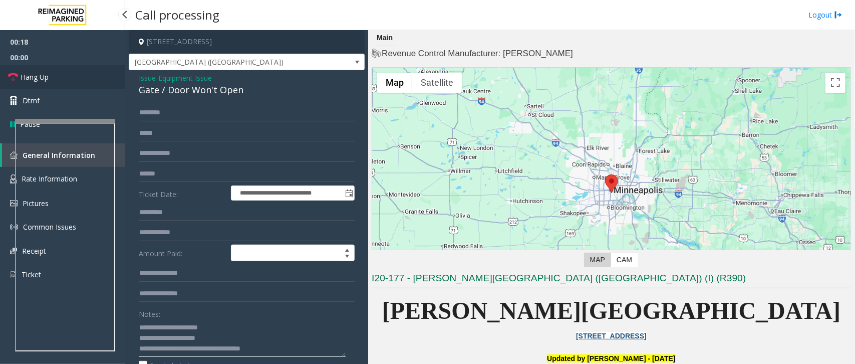
type textarea "**********"
click at [71, 85] on link "Hang Up" at bounding box center [62, 77] width 125 height 24
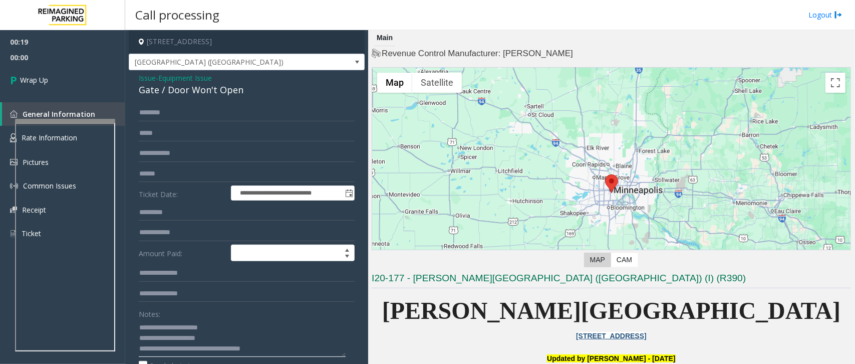
click at [301, 349] on textarea at bounding box center [242, 338] width 207 height 38
click at [57, 80] on link "Wrap Up" at bounding box center [62, 80] width 125 height 30
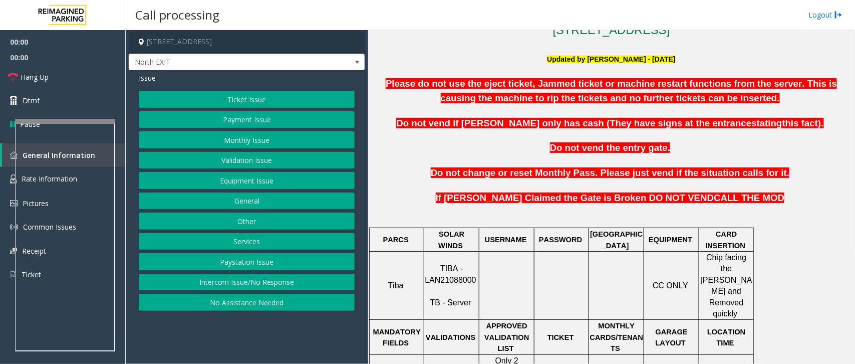
scroll to position [313, 0]
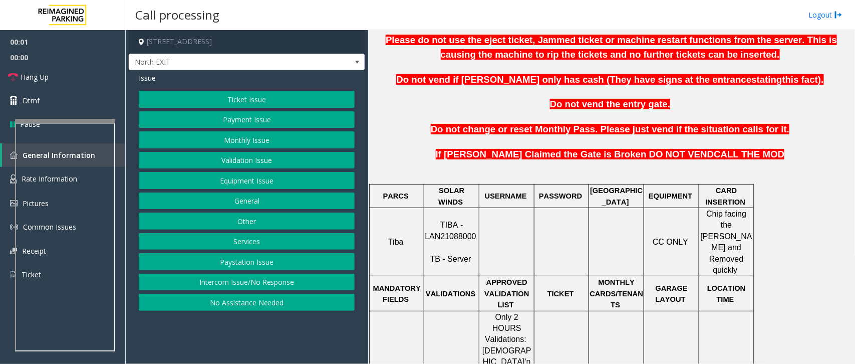
click at [461, 229] on span "TIBA - LAN21088000" at bounding box center [450, 230] width 51 height 20
copy p "LAN21088000"
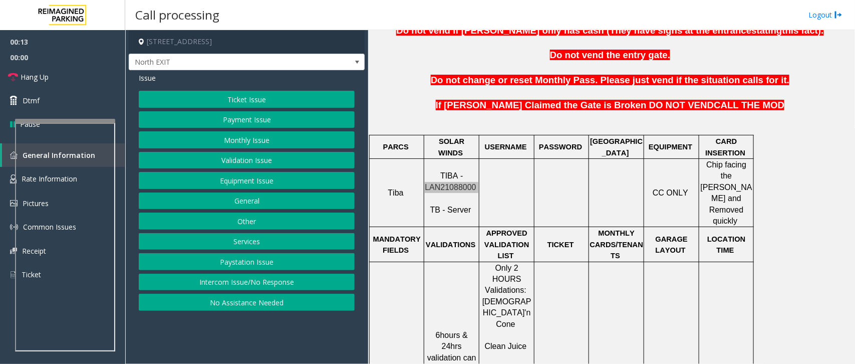
scroll to position [501, 0]
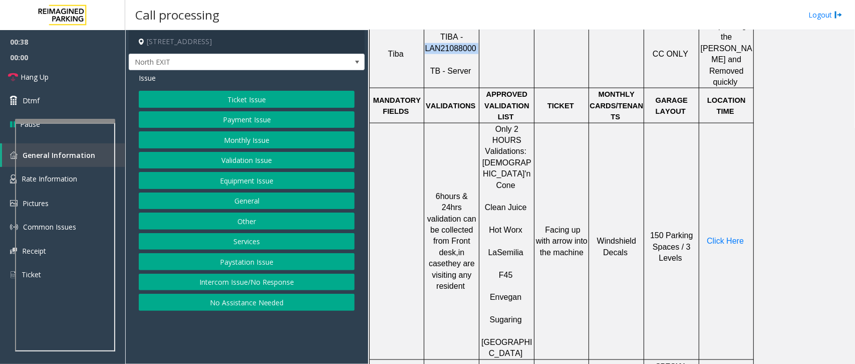
click at [265, 97] on button "Ticket Issue" at bounding box center [247, 99] width 216 height 17
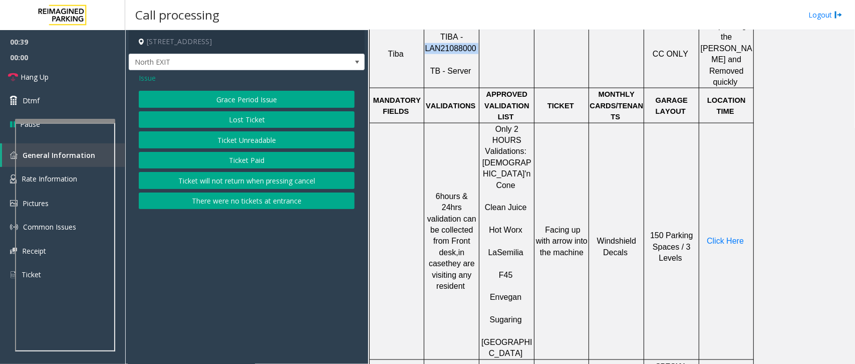
click at [270, 144] on button "Ticket Unreadable" at bounding box center [247, 139] width 216 height 17
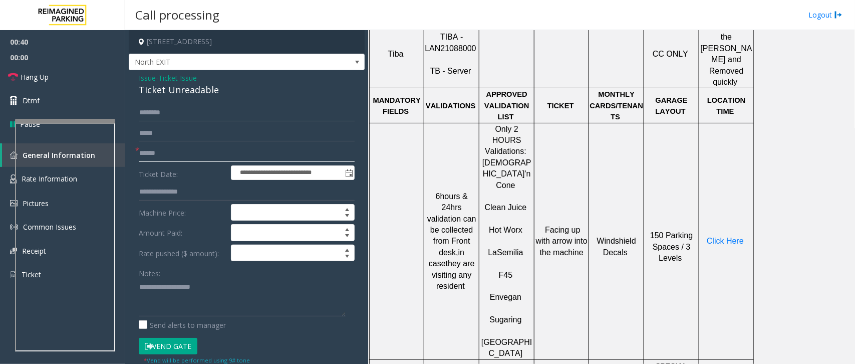
click at [171, 154] on input "text" at bounding box center [247, 153] width 216 height 17
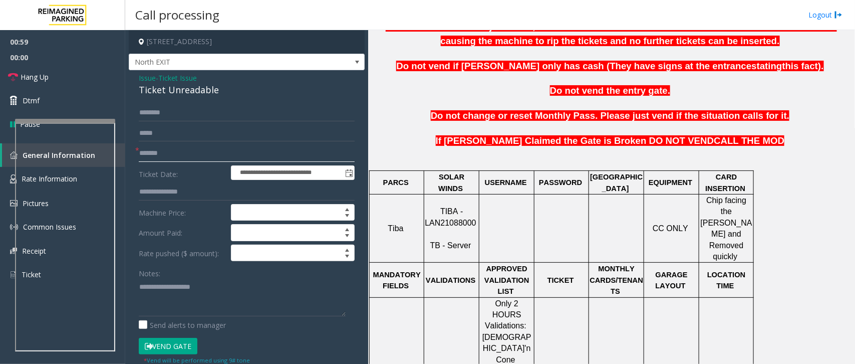
scroll to position [313, 0]
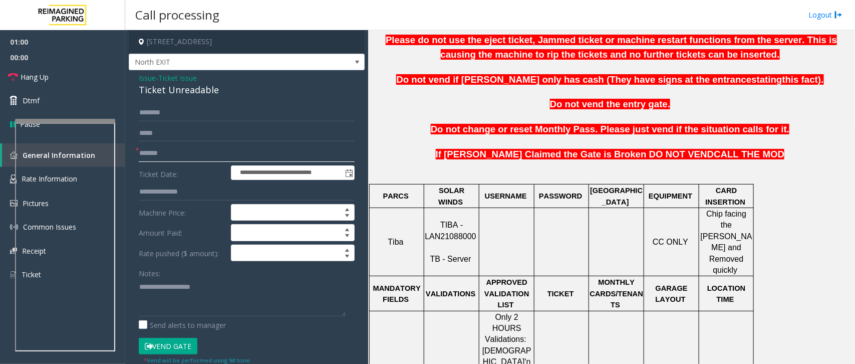
type input "*******"
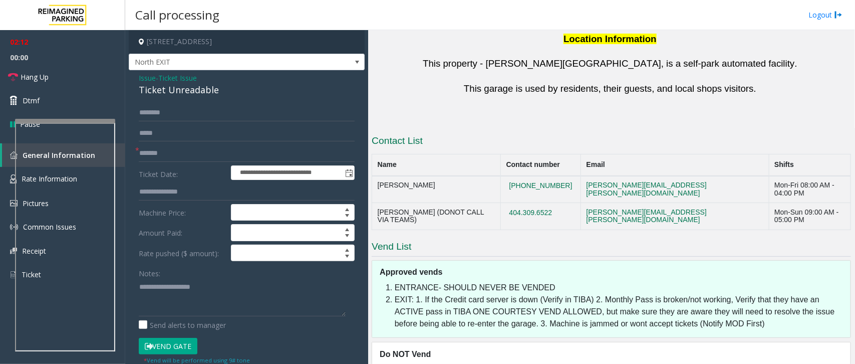
scroll to position [1010, 0]
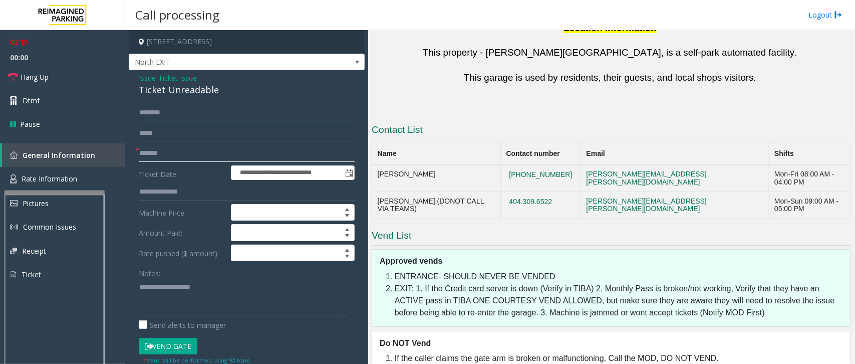
click at [51, 194] on div at bounding box center [55, 192] width 100 height 4
click at [62, 181] on span "Rate Information" at bounding box center [50, 179] width 56 height 10
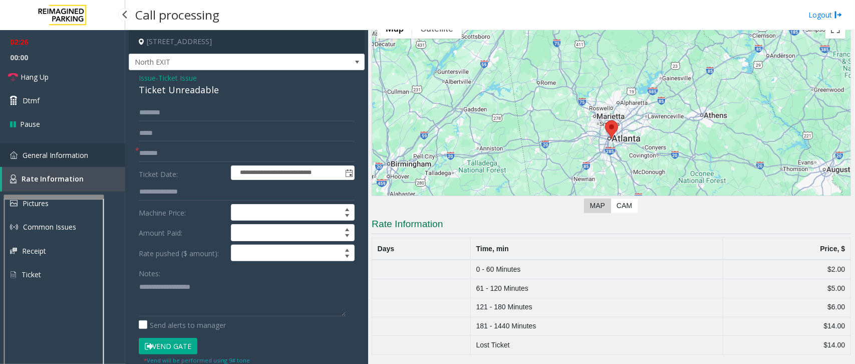
click at [54, 156] on span "General Information" at bounding box center [56, 155] width 66 height 10
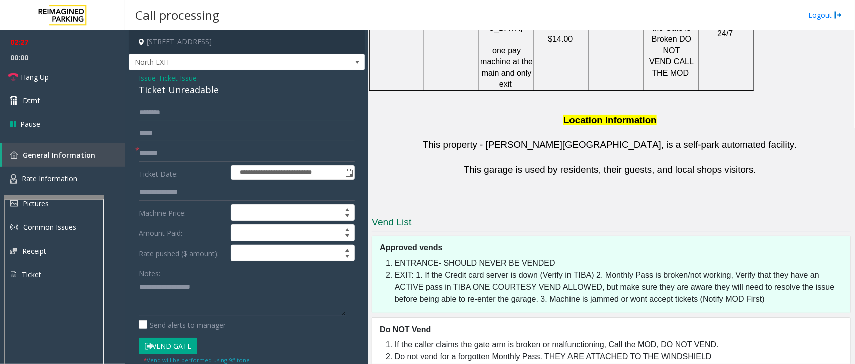
scroll to position [542, 0]
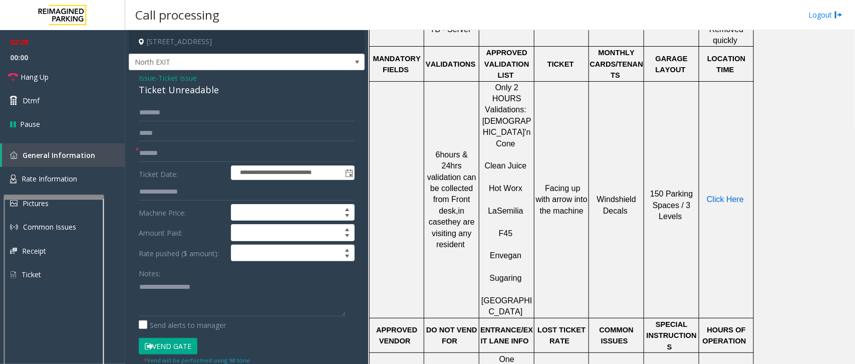
click at [734, 195] on span "Click Here" at bounding box center [725, 199] width 37 height 9
click at [67, 179] on span "Rate Information" at bounding box center [50, 179] width 56 height 10
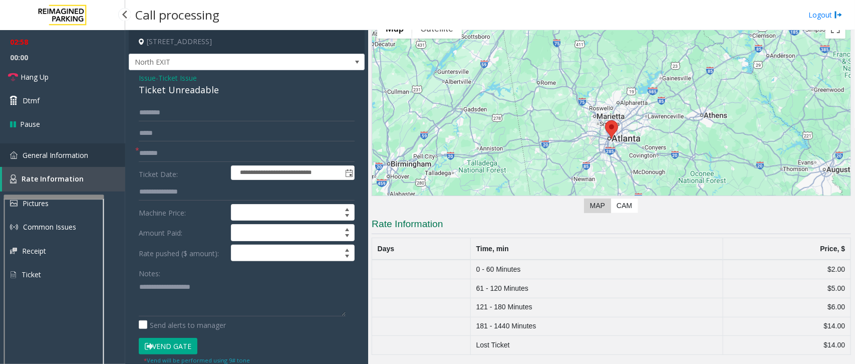
click at [57, 156] on span "General Information" at bounding box center [56, 155] width 66 height 10
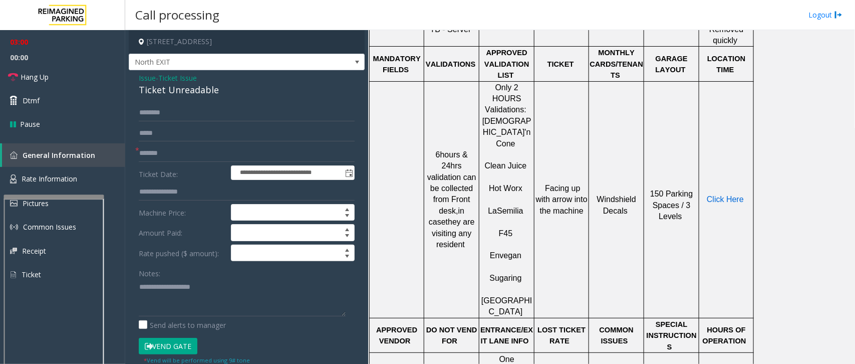
click at [725, 195] on span "Click Here" at bounding box center [725, 199] width 37 height 9
click at [44, 80] on span "Hang Up" at bounding box center [35, 77] width 28 height 11
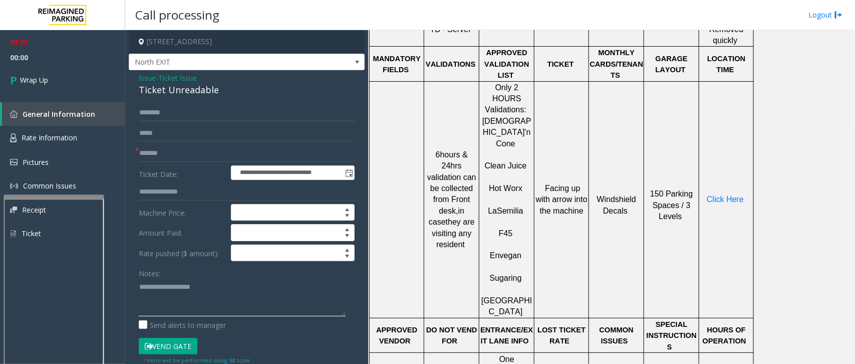
click at [186, 288] on textarea at bounding box center [242, 297] width 207 height 38
drag, startPoint x: 215, startPoint y: 89, endPoint x: 139, endPoint y: 74, distance: 78.2
click at [139, 74] on div "Issue - Ticket Issue Ticket Unreadable" at bounding box center [247, 85] width 216 height 24
click at [251, 299] on textarea at bounding box center [242, 297] width 207 height 38
type textarea "**********"
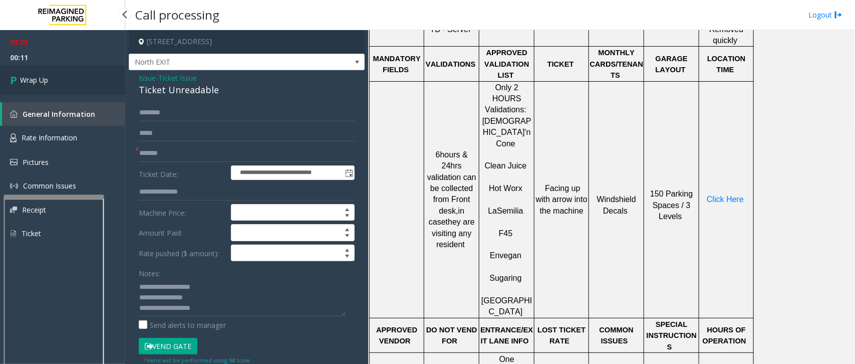
click at [33, 80] on span "Wrap Up" at bounding box center [34, 80] width 28 height 11
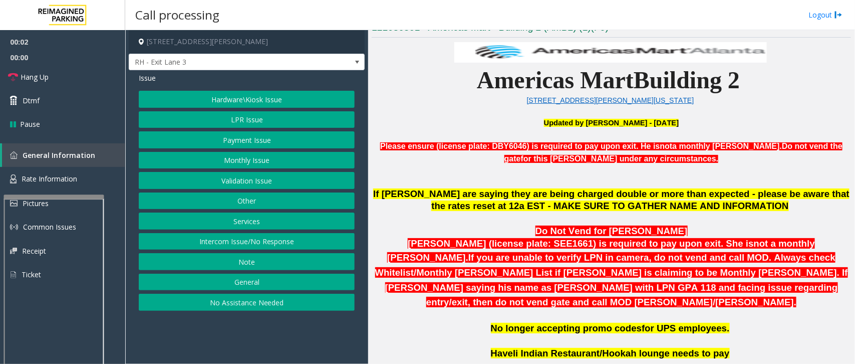
scroll to position [313, 0]
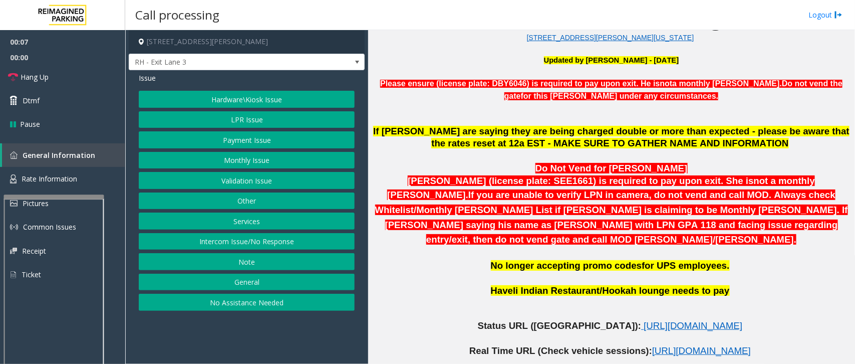
click at [244, 219] on button "Services" at bounding box center [247, 220] width 216 height 17
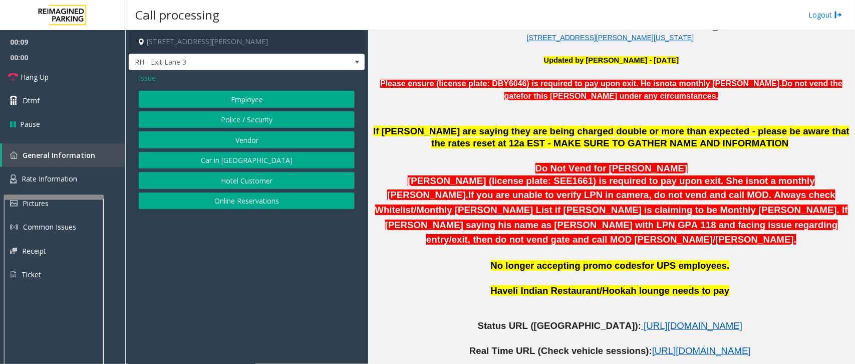
click at [259, 140] on button "Vendor" at bounding box center [247, 139] width 216 height 17
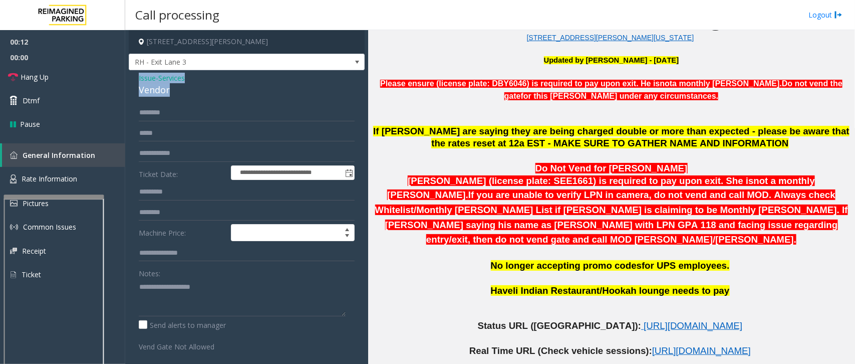
drag, startPoint x: 173, startPoint y: 93, endPoint x: 130, endPoint y: 73, distance: 46.8
click at [130, 73] on div "**********" at bounding box center [247, 244] width 236 height 349
click at [157, 296] on textarea at bounding box center [242, 297] width 207 height 38
click at [185, 303] on textarea at bounding box center [242, 297] width 207 height 38
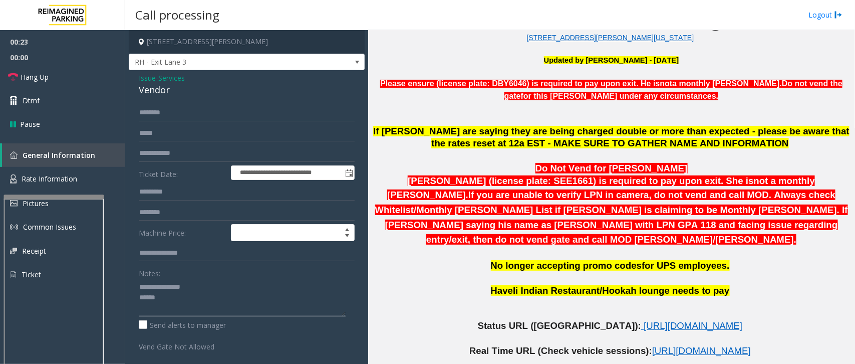
type textarea "**********"
click at [178, 114] on input "text" at bounding box center [247, 112] width 216 height 17
click at [697, 320] on span "[URL][DOMAIN_NAME]" at bounding box center [693, 325] width 99 height 11
click at [192, 109] on input "text" at bounding box center [247, 112] width 216 height 17
type input "*********"
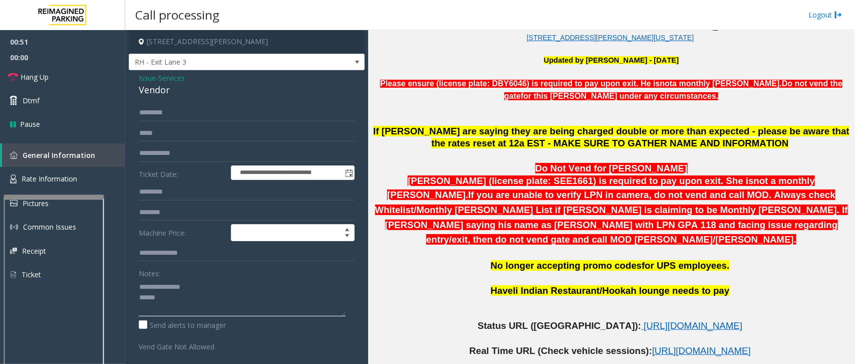
click at [166, 301] on textarea at bounding box center [242, 297] width 207 height 38
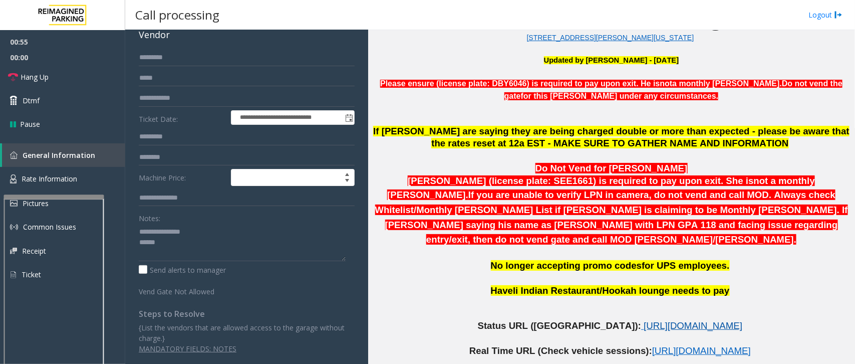
click at [644, 320] on span "[URL][DOMAIN_NAME]" at bounding box center [693, 325] width 99 height 11
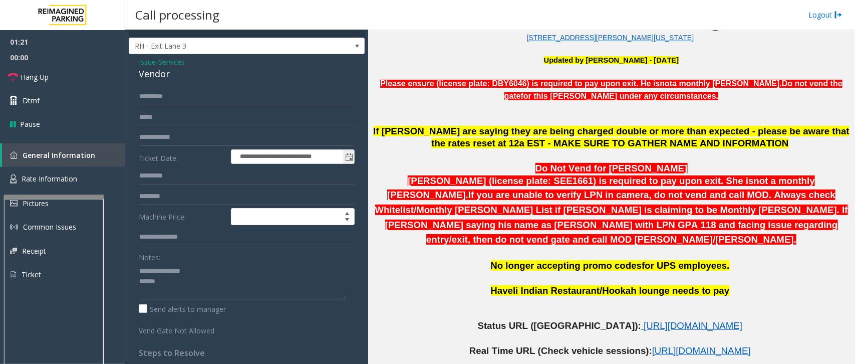
scroll to position [0, 0]
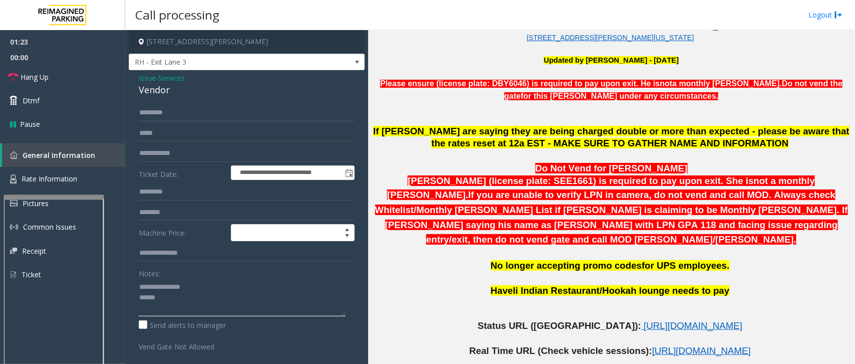
click at [181, 296] on textarea at bounding box center [242, 297] width 207 height 38
type textarea "**********"
click at [48, 78] on span "Hang Up" at bounding box center [35, 77] width 28 height 11
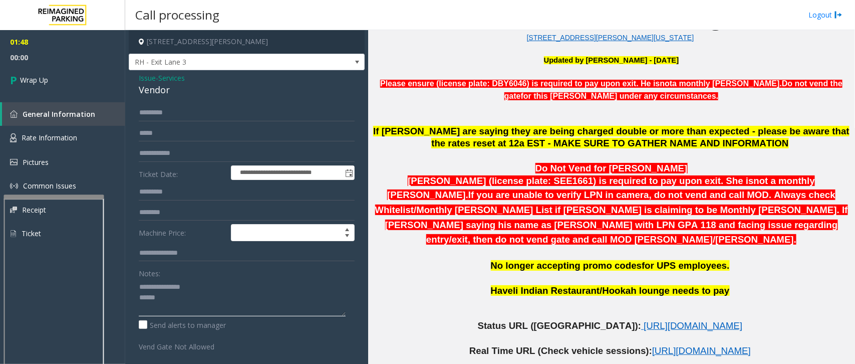
click at [177, 299] on textarea at bounding box center [242, 297] width 207 height 38
click at [58, 81] on link "Wrap Up" at bounding box center [62, 80] width 125 height 30
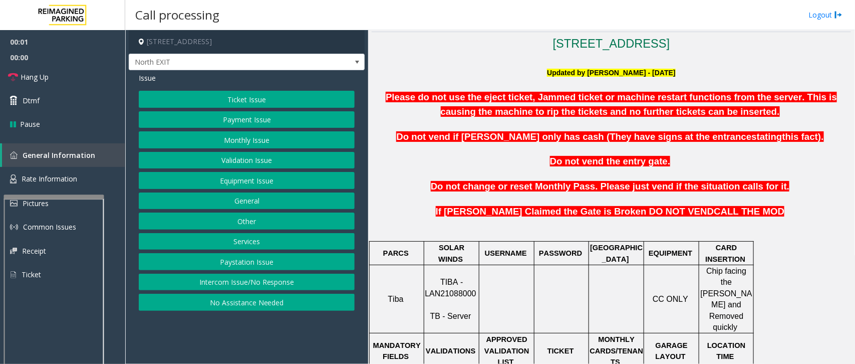
scroll to position [313, 0]
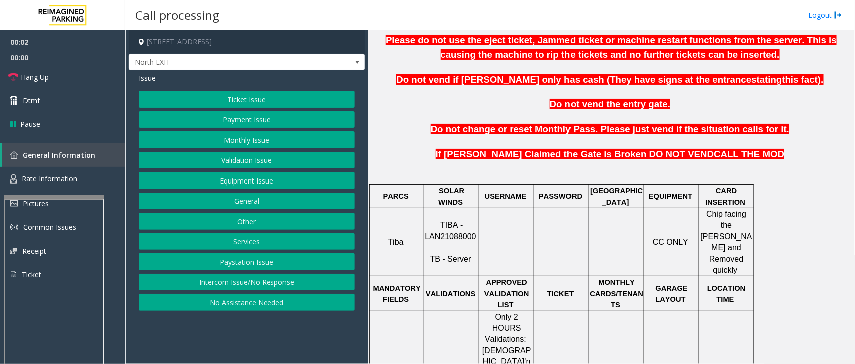
click at [449, 226] on span "TIBA - LAN21088000" at bounding box center [450, 230] width 51 height 20
copy p "LAN21088000"
click at [245, 98] on button "Ticket Issue" at bounding box center [247, 99] width 216 height 17
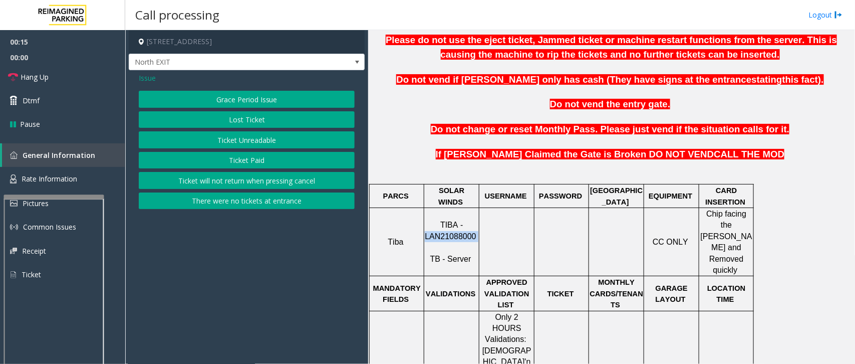
click at [248, 138] on button "Ticket Unreadable" at bounding box center [247, 139] width 216 height 17
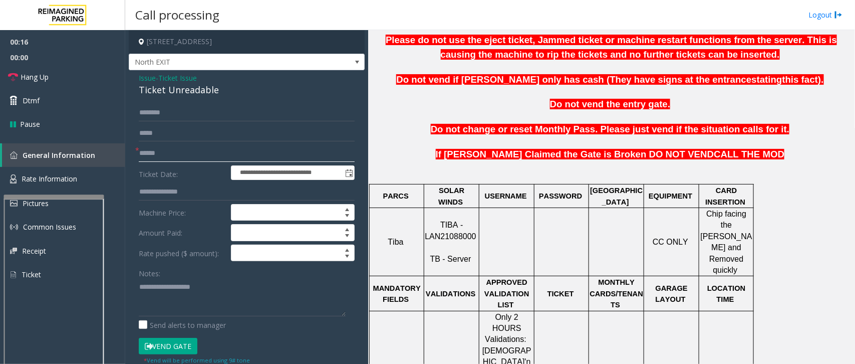
click at [176, 150] on input "text" at bounding box center [247, 153] width 216 height 17
click at [158, 152] on input "text" at bounding box center [247, 153] width 216 height 17
click at [195, 151] on input "text" at bounding box center [247, 153] width 216 height 17
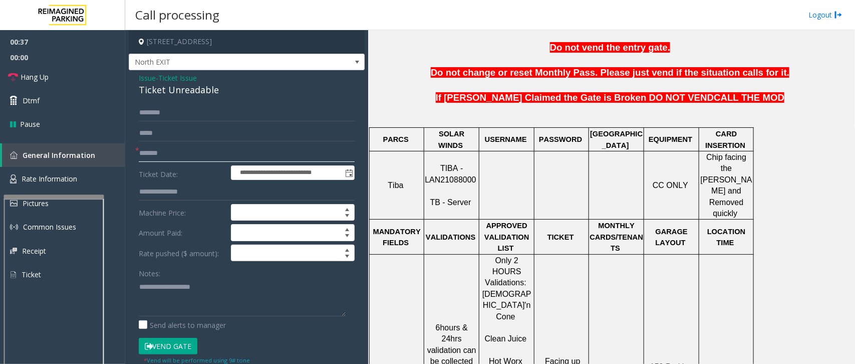
scroll to position [563, 0]
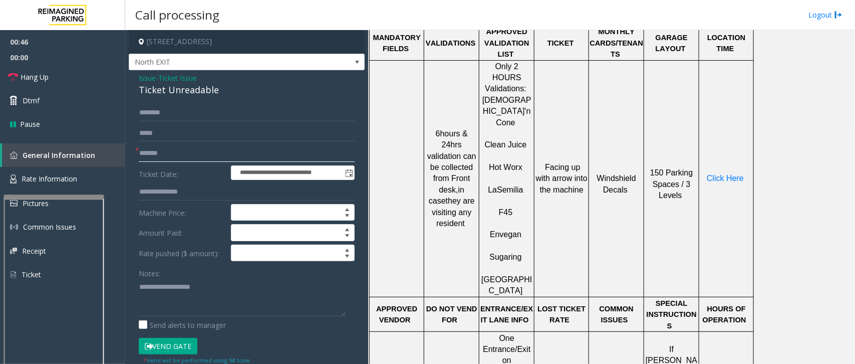
type input "*******"
click at [84, 186] on link "Rate Information" at bounding box center [62, 179] width 125 height 25
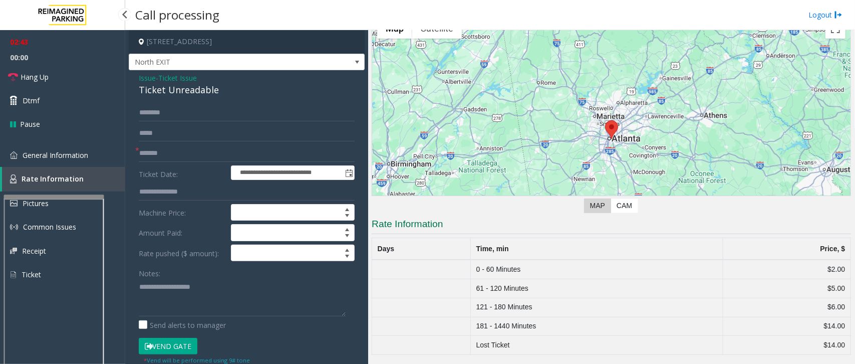
scroll to position [54, 0]
click at [58, 154] on span "General Information" at bounding box center [56, 155] width 66 height 10
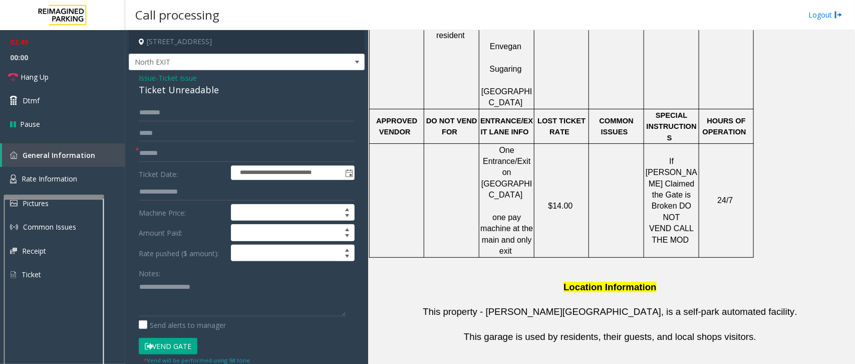
scroll to position [501, 0]
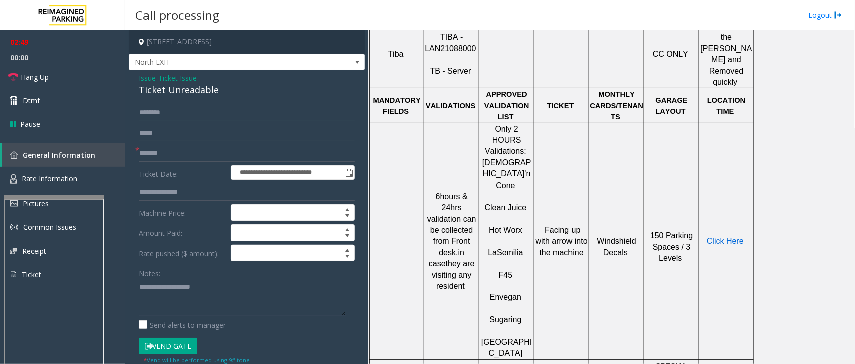
click at [729, 236] on span "Click Here" at bounding box center [725, 240] width 37 height 9
click at [55, 173] on link "Rate Information" at bounding box center [62, 179] width 125 height 25
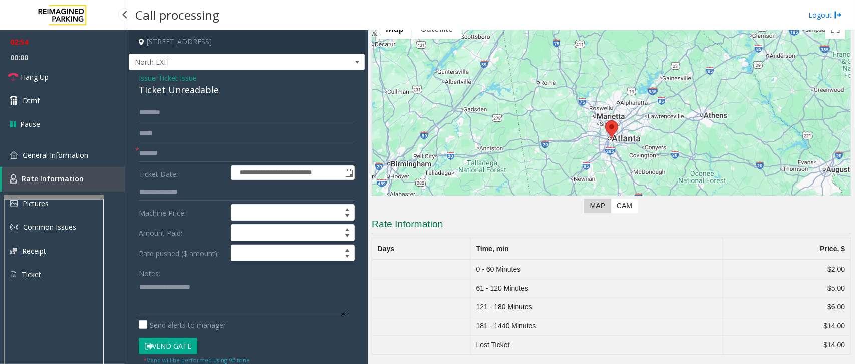
scroll to position [54, 0]
click at [58, 104] on link "Dtmf" at bounding box center [62, 101] width 125 height 24
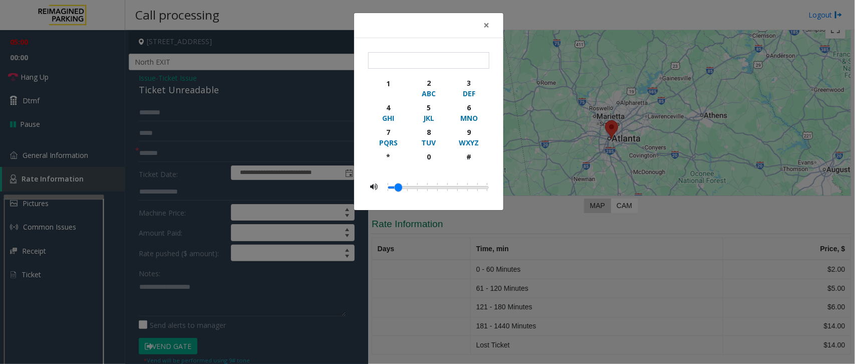
click at [58, 71] on div "× 1 2 ABC 3 DEF 4 GHI 5 JKL 6 MNO 7 PQRS 8 TUV 9 WXYZ * 0 #" at bounding box center [427, 182] width 855 height 364
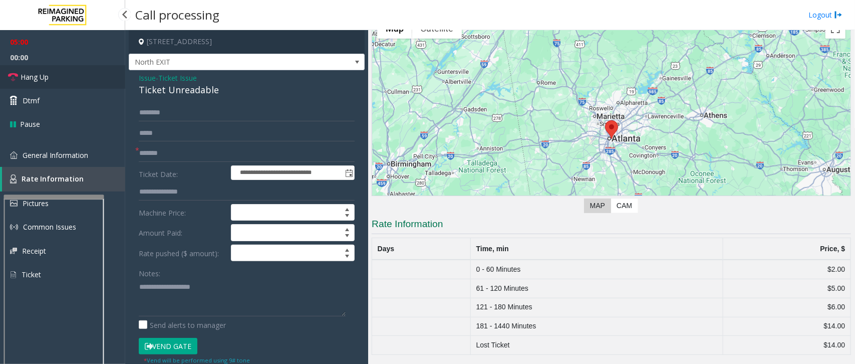
click at [35, 78] on span "Hang Up" at bounding box center [35, 77] width 28 height 11
click at [29, 80] on span "Hang Up" at bounding box center [35, 77] width 28 height 11
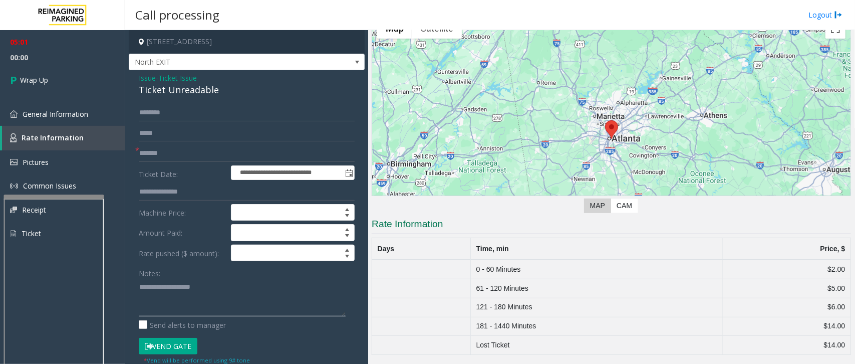
click at [173, 283] on textarea at bounding box center [242, 297] width 207 height 38
drag, startPoint x: 220, startPoint y: 96, endPoint x: 136, endPoint y: 75, distance: 86.7
click at [133, 75] on div "**********" at bounding box center [247, 272] width 236 height 404
click at [216, 311] on textarea at bounding box center [242, 297] width 207 height 38
type textarea "**********"
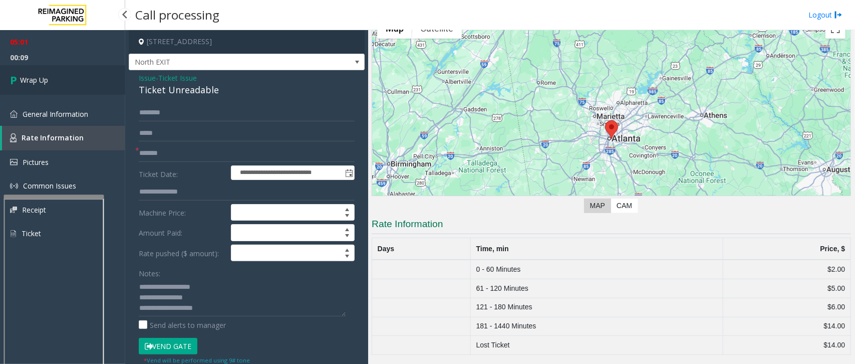
click at [44, 86] on link "Wrap Up" at bounding box center [62, 80] width 125 height 30
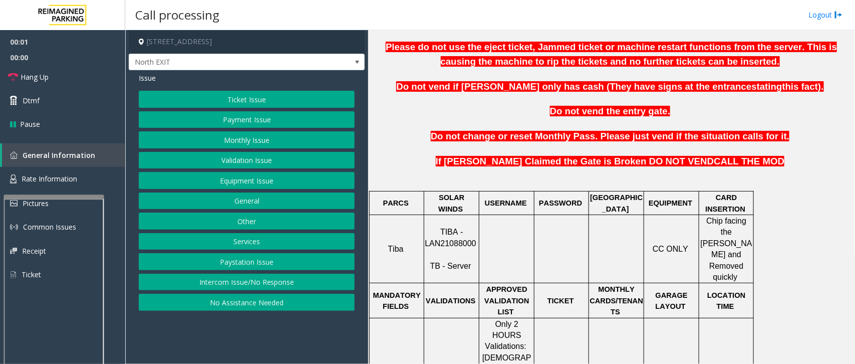
scroll to position [313, 0]
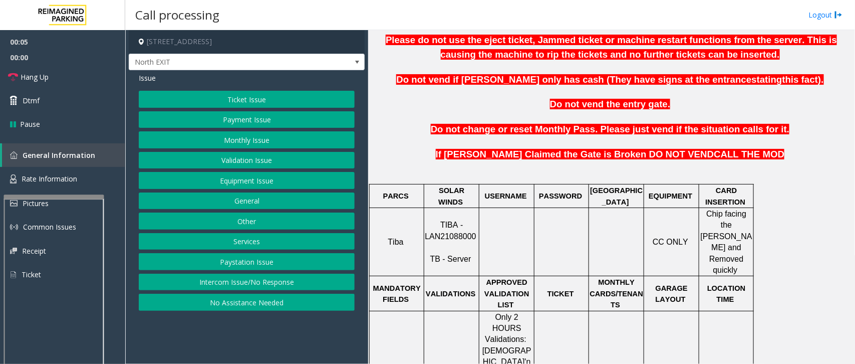
click at [268, 99] on button "Ticket Issue" at bounding box center [247, 99] width 216 height 17
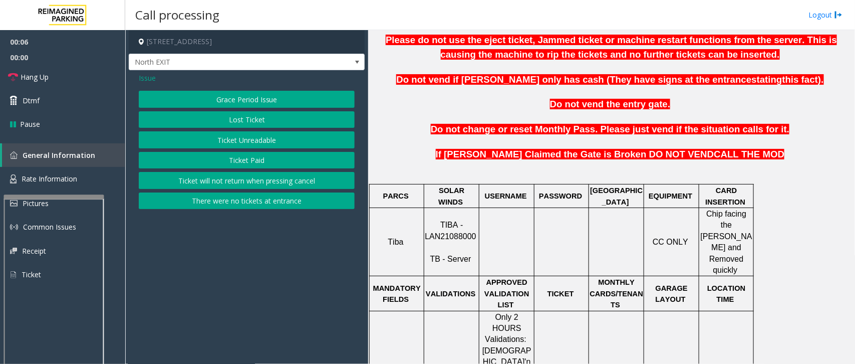
click at [249, 142] on button "Ticket Unreadable" at bounding box center [247, 139] width 216 height 17
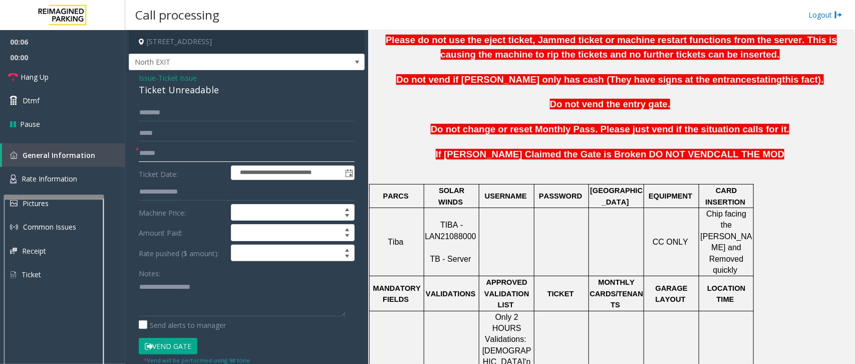
click at [171, 152] on input "text" at bounding box center [247, 153] width 216 height 17
click at [148, 80] on span "Issue" at bounding box center [147, 78] width 17 height 11
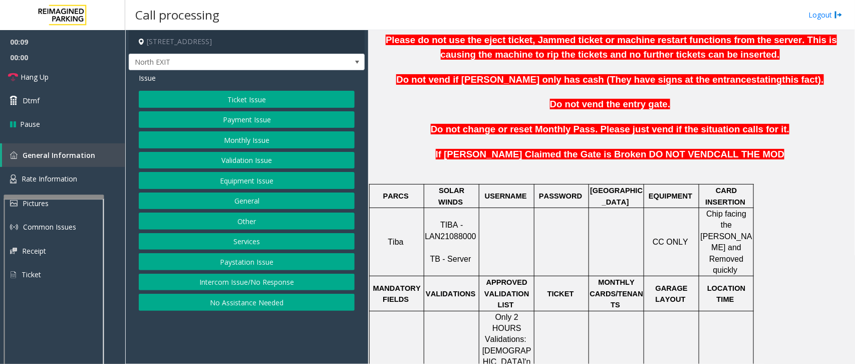
click at [239, 121] on button "Payment Issue" at bounding box center [247, 119] width 216 height 17
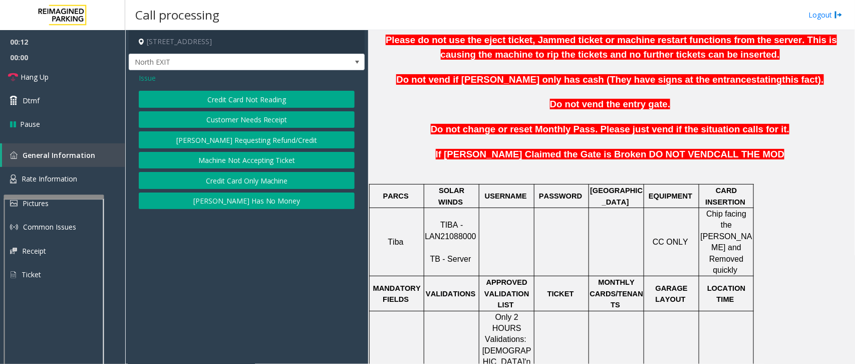
click at [266, 101] on button "Credit Card Not Reading" at bounding box center [247, 99] width 216 height 17
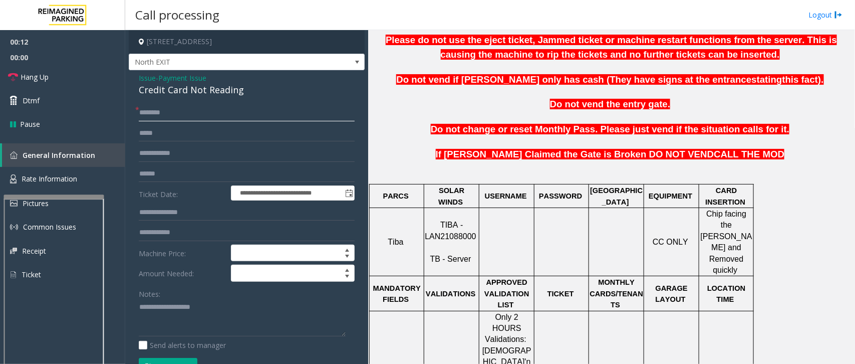
click at [160, 118] on input "text" at bounding box center [247, 112] width 216 height 17
drag, startPoint x: 244, startPoint y: 90, endPoint x: 133, endPoint y: 83, distance: 111.4
click at [133, 83] on div "**********" at bounding box center [247, 319] width 236 height 498
click at [198, 312] on textarea at bounding box center [242, 318] width 207 height 38
click at [234, 316] on textarea at bounding box center [242, 318] width 207 height 38
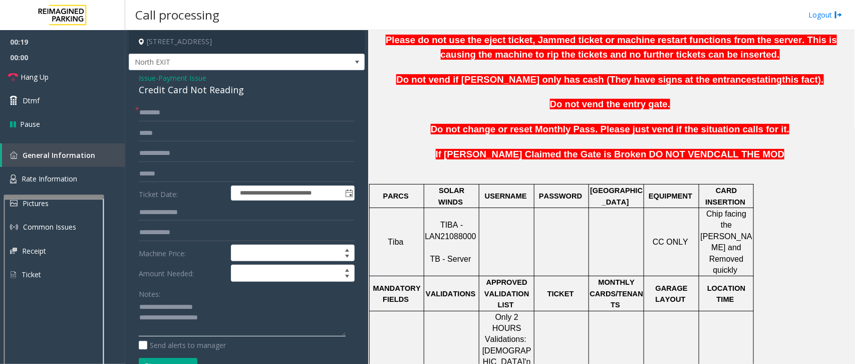
type textarea "**********"
click at [725, 214] on span "Chip facing the [PERSON_NAME] and Removed quickly" at bounding box center [727, 241] width 52 height 65
click at [742, 214] on span "Chip facing the [PERSON_NAME] and Removed quickly" at bounding box center [727, 241] width 52 height 65
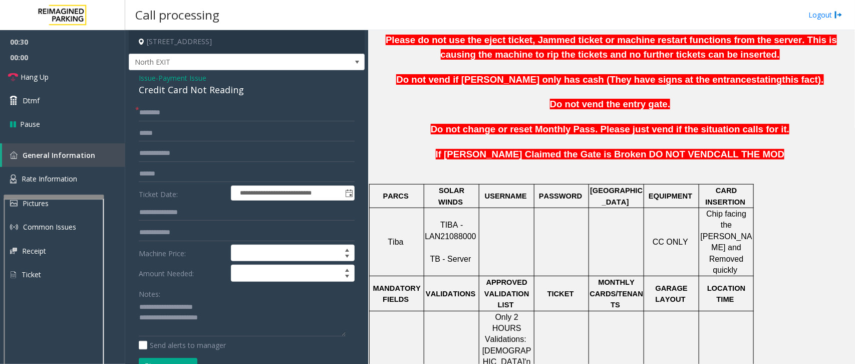
click at [714, 218] on span "Chip facing the [PERSON_NAME] and Removed quickly" at bounding box center [727, 241] width 52 height 65
click at [717, 228] on span "Chip facing the [PERSON_NAME] and Removed quickly" at bounding box center [727, 241] width 52 height 65
click at [728, 228] on span "Chip facing the [PERSON_NAME] and Removed quickly" at bounding box center [727, 241] width 52 height 65
click at [737, 228] on span "Chip facing the [PERSON_NAME] and Removed quickly" at bounding box center [727, 241] width 52 height 65
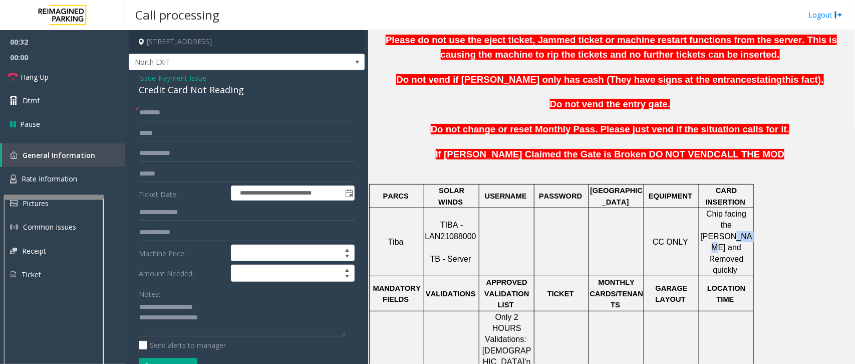
click at [737, 228] on span "Chip facing the [PERSON_NAME] and Removed quickly" at bounding box center [727, 241] width 52 height 65
click at [717, 235] on span "Chip facing the [PERSON_NAME] and Removed quickly" at bounding box center [727, 241] width 52 height 65
click at [732, 239] on span "Chip facing the [PERSON_NAME] and Removed quickly" at bounding box center [727, 241] width 52 height 65
click at [724, 248] on span "Chip facing the [PERSON_NAME] and Removed quickly" at bounding box center [727, 241] width 52 height 65
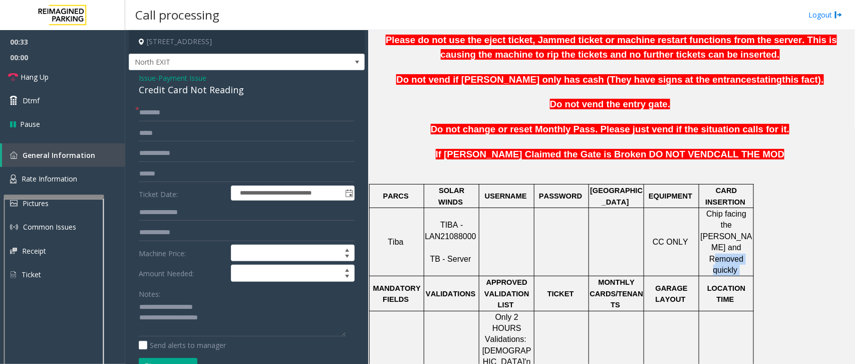
click at [724, 248] on span "Chip facing the [PERSON_NAME] and Removed quickly" at bounding box center [727, 241] width 52 height 65
click at [718, 233] on span "Chip facing the [PERSON_NAME] and Removed quickly" at bounding box center [727, 241] width 52 height 65
click at [718, 222] on span "Chip facing the [PERSON_NAME] and Removed quickly" at bounding box center [727, 241] width 52 height 65
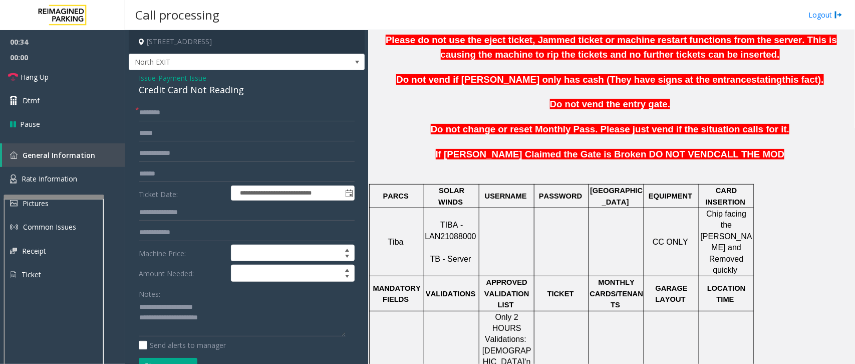
click at [708, 214] on span "Chip facing the [PERSON_NAME] and Removed quickly" at bounding box center [727, 241] width 52 height 65
click at [721, 213] on span "Chip facing the [PERSON_NAME] and Removed quickly" at bounding box center [727, 241] width 52 height 65
click at [745, 216] on span "Chip facing the [PERSON_NAME] and Removed quickly" at bounding box center [727, 241] width 52 height 65
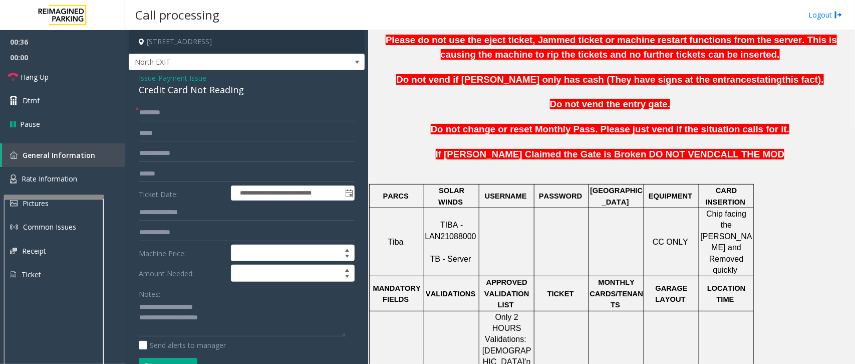
click at [721, 221] on span "Chip facing the [PERSON_NAME] and Removed quickly" at bounding box center [727, 241] width 52 height 65
click at [178, 114] on input "text" at bounding box center [247, 112] width 216 height 17
type input "*"
click at [178, 114] on input "*" at bounding box center [247, 112] width 216 height 17
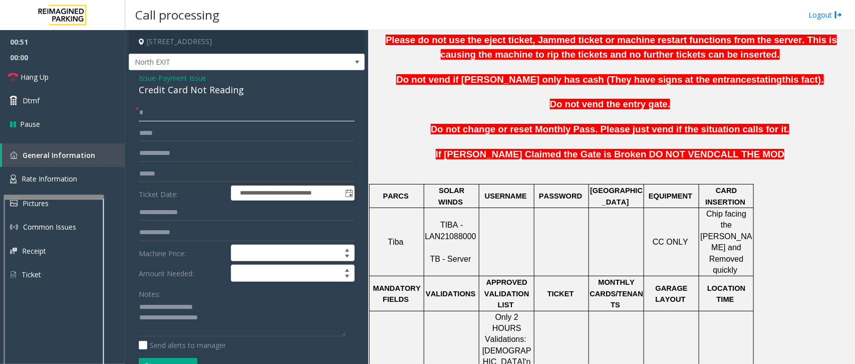
click at [178, 114] on input "*" at bounding box center [247, 112] width 216 height 17
click at [154, 114] on input "text" at bounding box center [247, 112] width 216 height 17
click at [176, 114] on input "*****" at bounding box center [247, 112] width 216 height 17
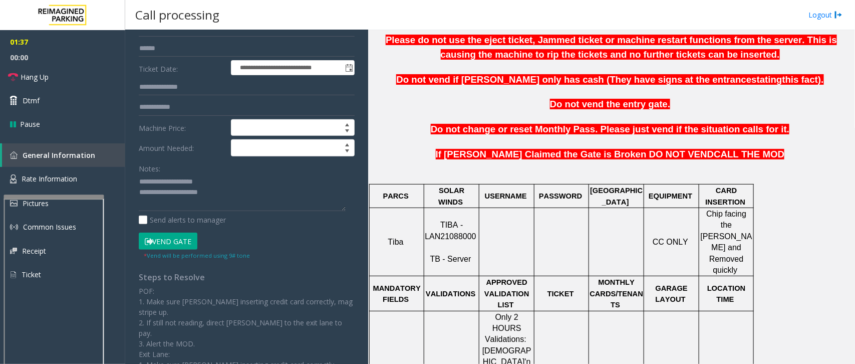
type input "*****"
click at [174, 239] on button "Vend Gate" at bounding box center [168, 240] width 59 height 17
click at [233, 203] on textarea at bounding box center [242, 193] width 207 height 38
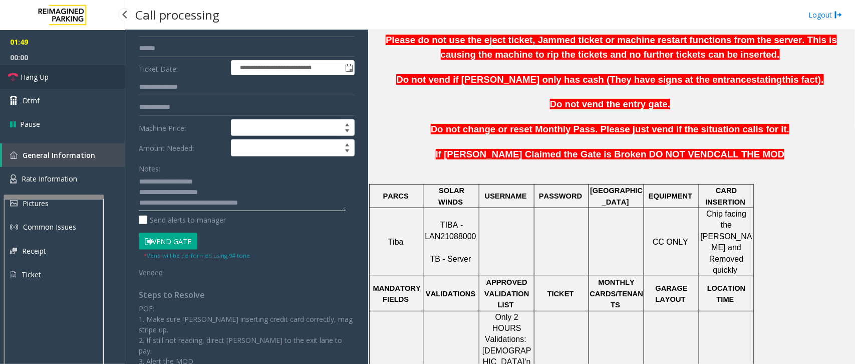
type textarea "**********"
click at [51, 76] on link "Hang Up" at bounding box center [62, 77] width 125 height 24
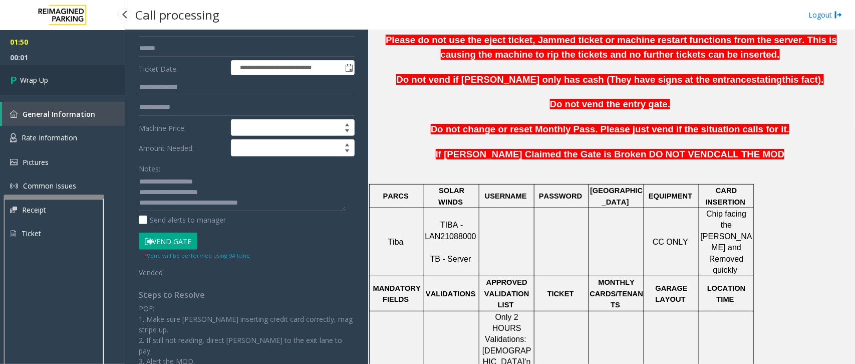
click at [51, 76] on link "Wrap Up" at bounding box center [62, 80] width 125 height 30
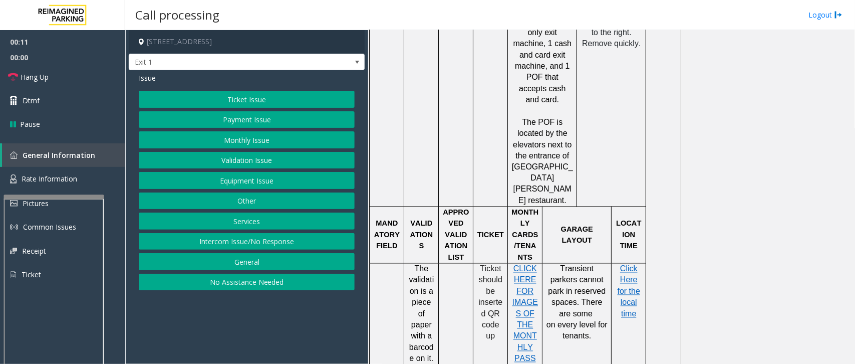
scroll to position [751, 0]
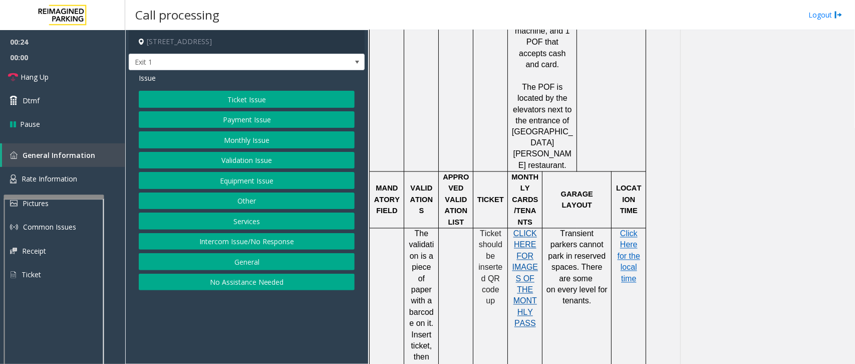
click at [529, 229] on span "CLICK HERE FOR IMAGES OF THE MONTHLY PASS" at bounding box center [525, 278] width 26 height 98
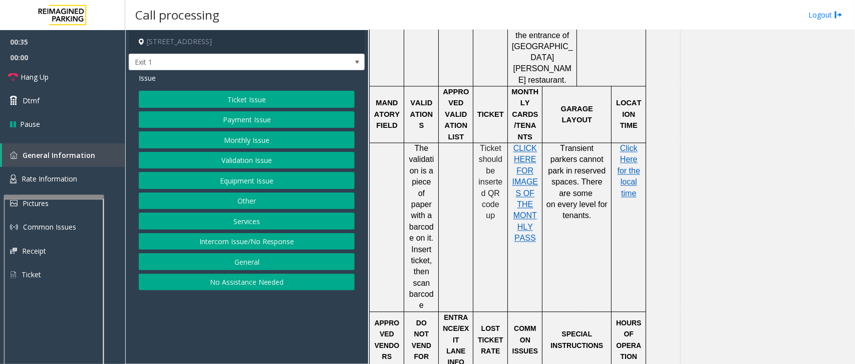
scroll to position [939, 0]
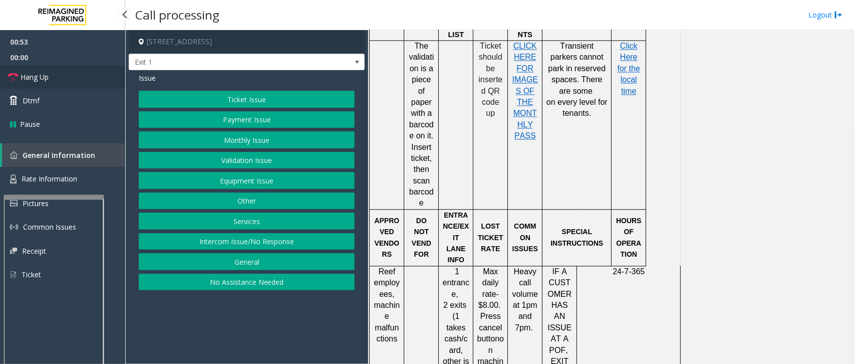
click at [49, 84] on link "Hang Up" at bounding box center [62, 77] width 125 height 24
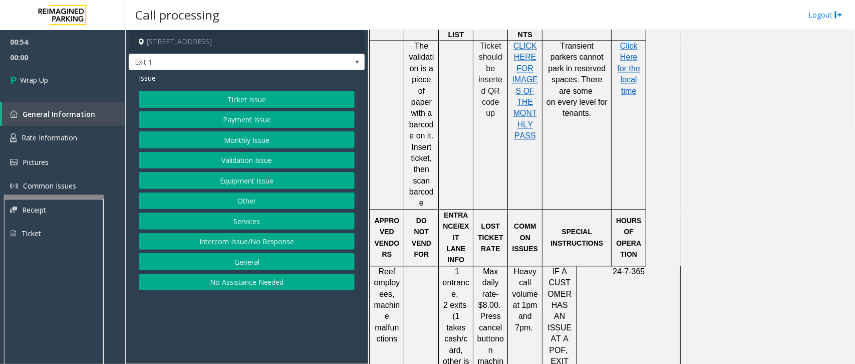
click at [238, 178] on button "Equipment Issue" at bounding box center [247, 180] width 216 height 17
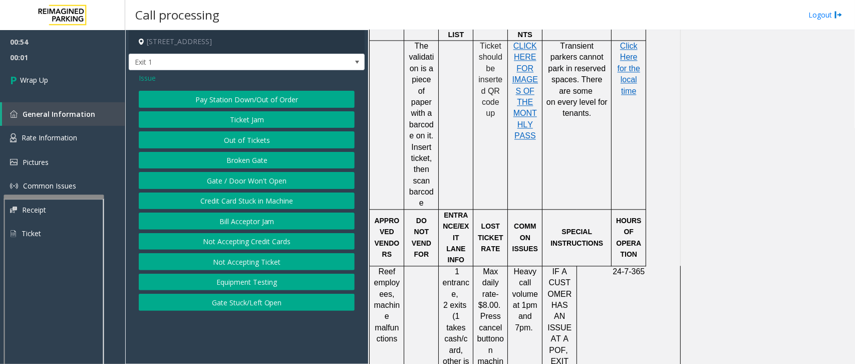
click at [263, 176] on button "Gate / Door Won't Open" at bounding box center [247, 180] width 216 height 17
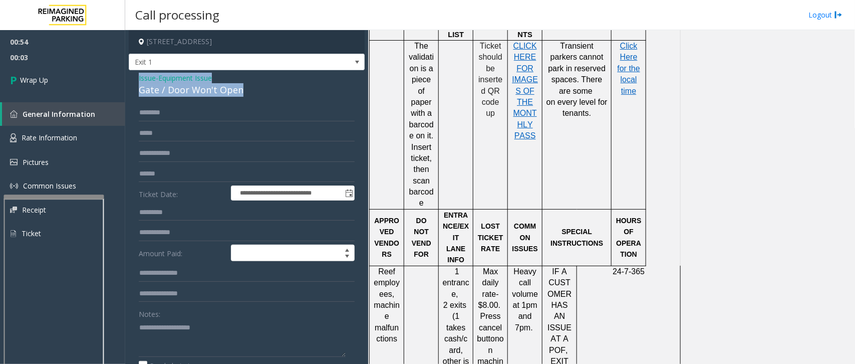
drag, startPoint x: 244, startPoint y: 92, endPoint x: 134, endPoint y: 81, distance: 111.2
click at [134, 81] on div "**********" at bounding box center [247, 302] width 236 height 465
click at [239, 332] on textarea at bounding box center [242, 338] width 207 height 38
click at [244, 345] on textarea at bounding box center [242, 338] width 207 height 38
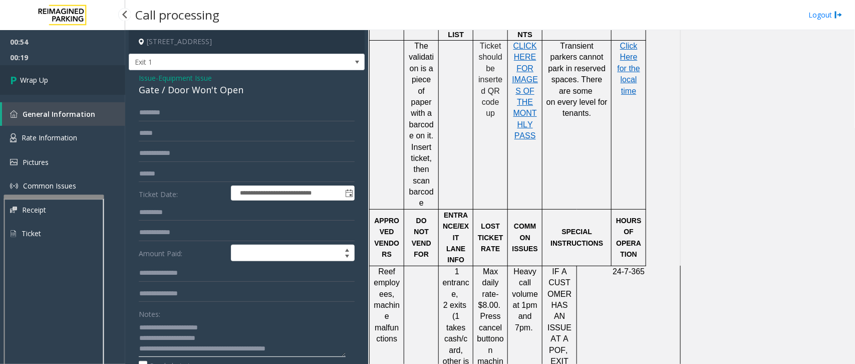
type textarea "**********"
click at [51, 74] on link "Wrap Up" at bounding box center [62, 80] width 125 height 30
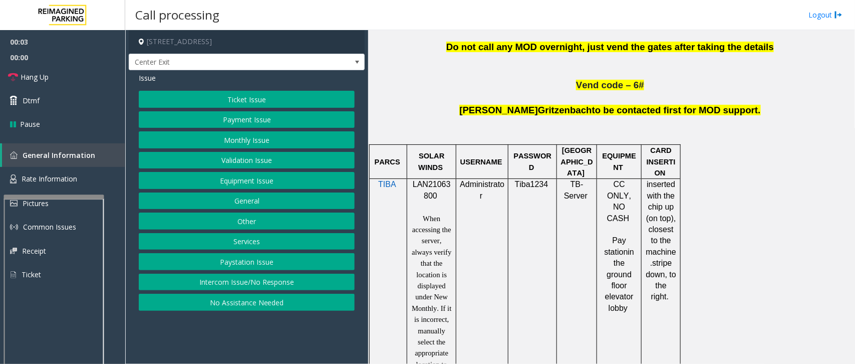
scroll to position [563, 0]
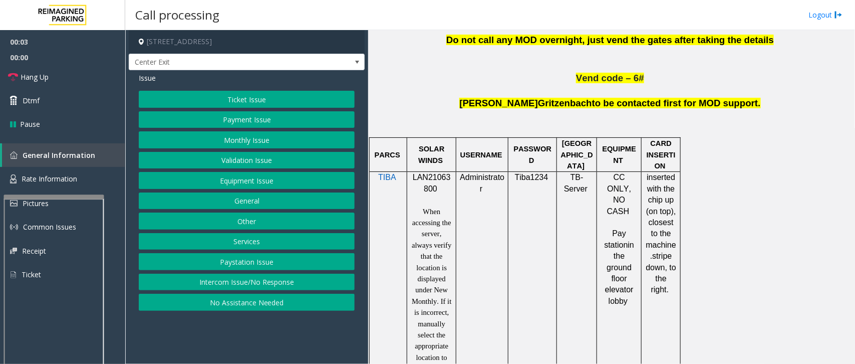
click at [431, 179] on span "LAN21063800" at bounding box center [432, 183] width 38 height 20
copy p "LAN21063800"
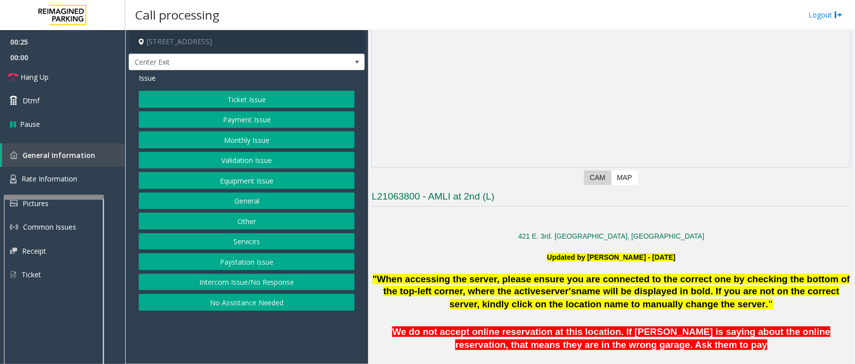
scroll to position [63, 0]
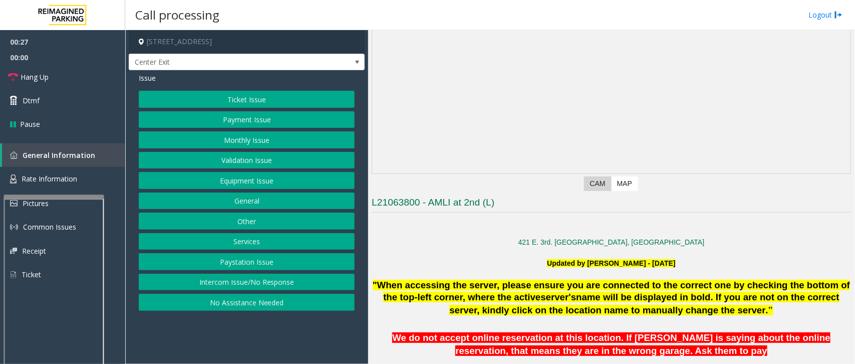
click at [257, 142] on button "Monthly Issue" at bounding box center [247, 139] width 216 height 17
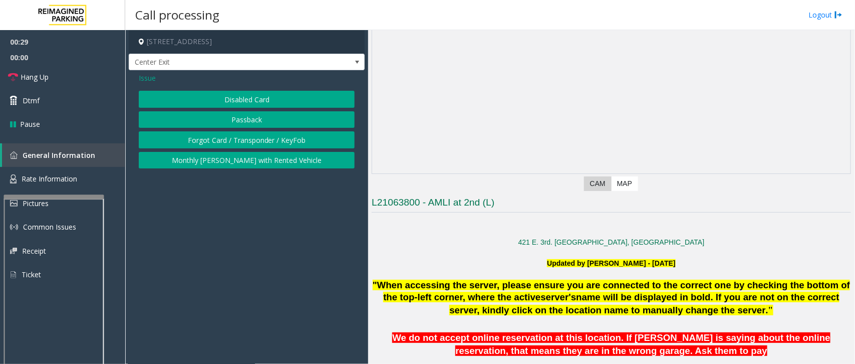
click at [267, 98] on button "Disabled Card" at bounding box center [247, 99] width 216 height 17
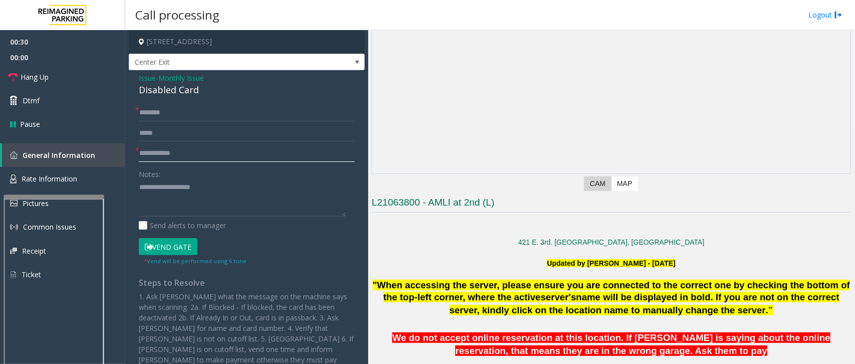
click at [181, 149] on input "text" at bounding box center [247, 153] width 216 height 17
click at [190, 155] on input "text" at bounding box center [247, 153] width 216 height 17
type input "***"
click at [174, 78] on span "Monthly Issue" at bounding box center [181, 78] width 46 height 11
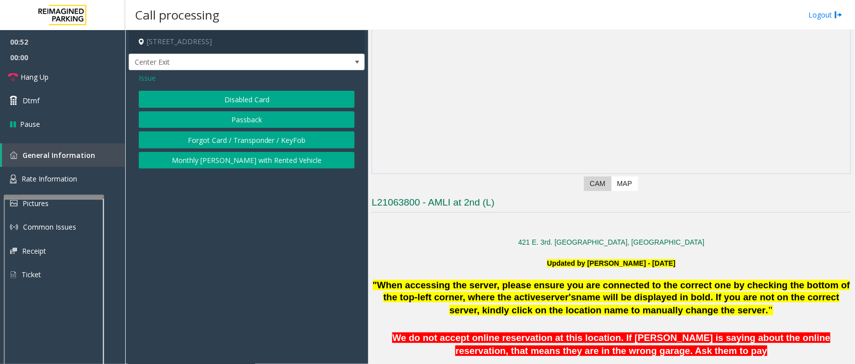
click at [244, 118] on button "Passback" at bounding box center [247, 119] width 216 height 17
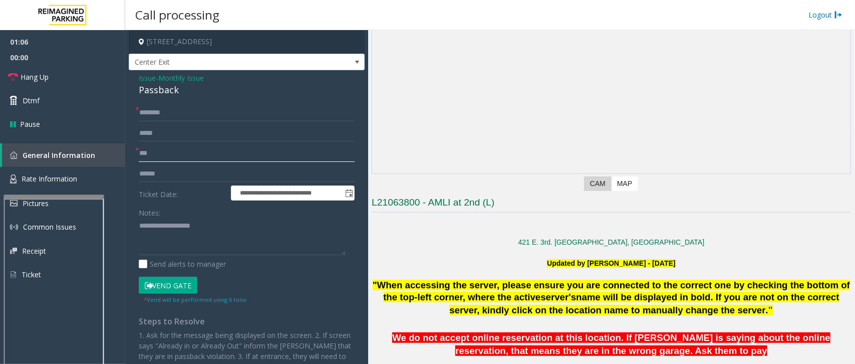
click at [159, 153] on input "***" at bounding box center [247, 153] width 216 height 17
type input "****"
click at [203, 113] on input "text" at bounding box center [247, 112] width 216 height 17
click at [57, 81] on link "Hang Up" at bounding box center [62, 77] width 125 height 24
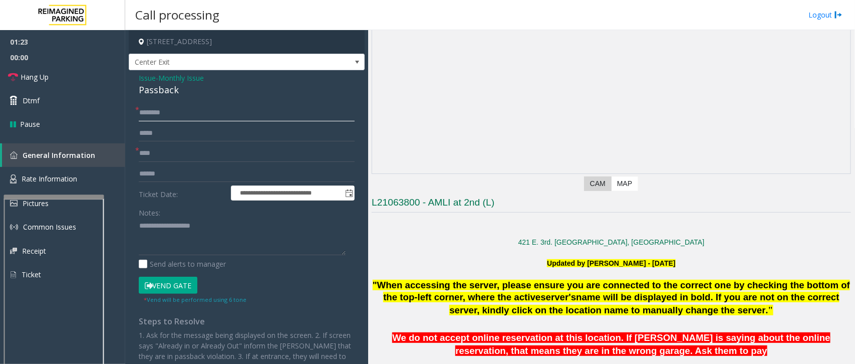
click at [193, 116] on input "********" at bounding box center [247, 112] width 216 height 17
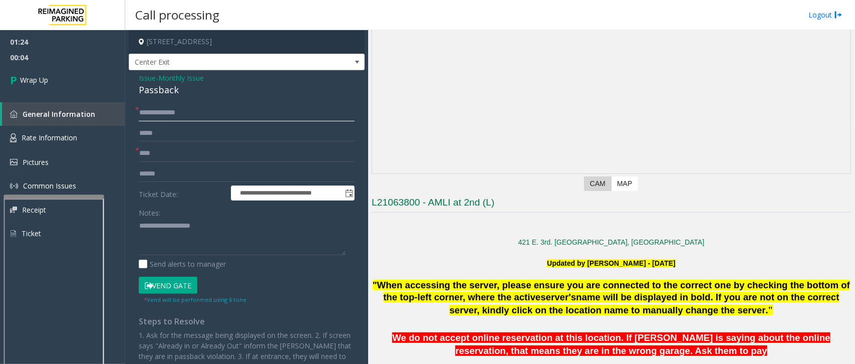
type input "**********"
click at [151, 229] on textarea at bounding box center [242, 237] width 207 height 38
drag, startPoint x: 178, startPoint y: 93, endPoint x: 130, endPoint y: 82, distance: 49.4
click at [130, 82] on div "**********" at bounding box center [247, 257] width 236 height 375
click at [221, 241] on textarea at bounding box center [242, 237] width 207 height 38
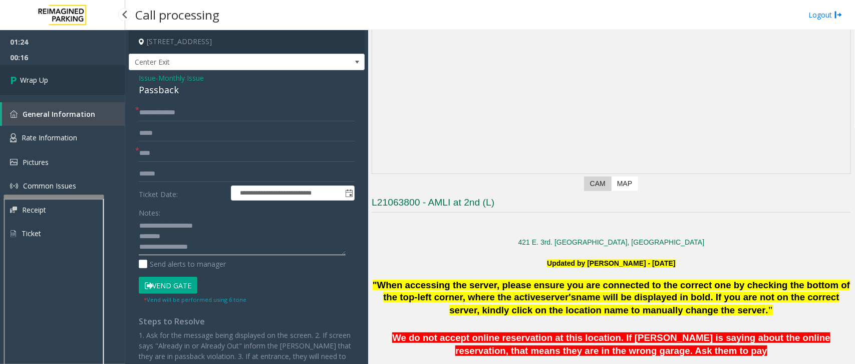
type textarea "**********"
click at [38, 78] on span "Wrap Up" at bounding box center [34, 80] width 28 height 11
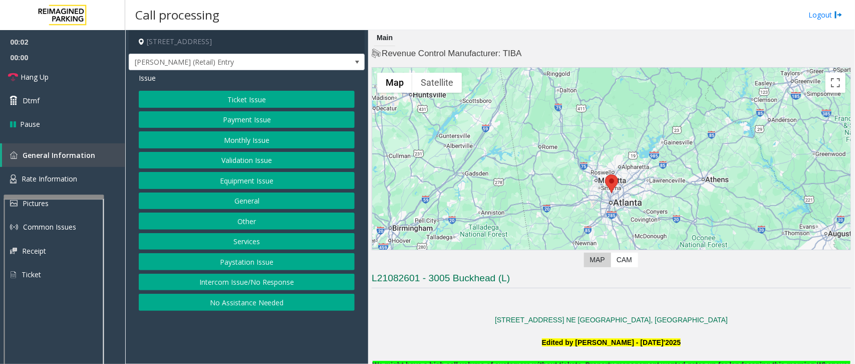
scroll to position [313, 0]
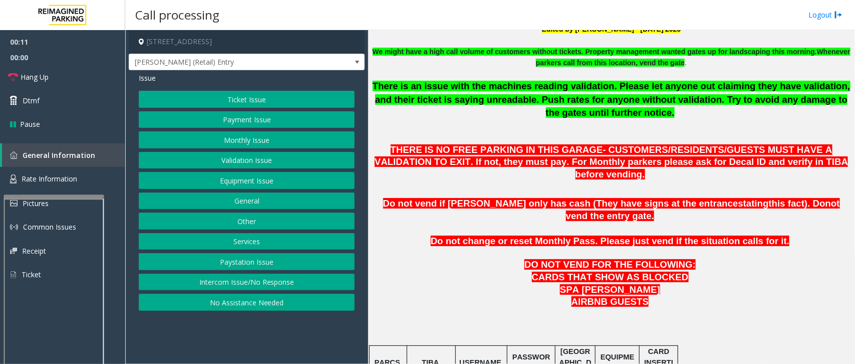
click at [437, 97] on span "There is an issue with the machines reading validation. Please let anyone out c…" at bounding box center [612, 99] width 478 height 37
click at [480, 99] on span "There is an issue with the machines reading validation. Please let anyone out c…" at bounding box center [612, 99] width 478 height 37
click at [504, 98] on span "There is an issue with the machines reading validation. Please let anyone out c…" at bounding box center [612, 99] width 478 height 37
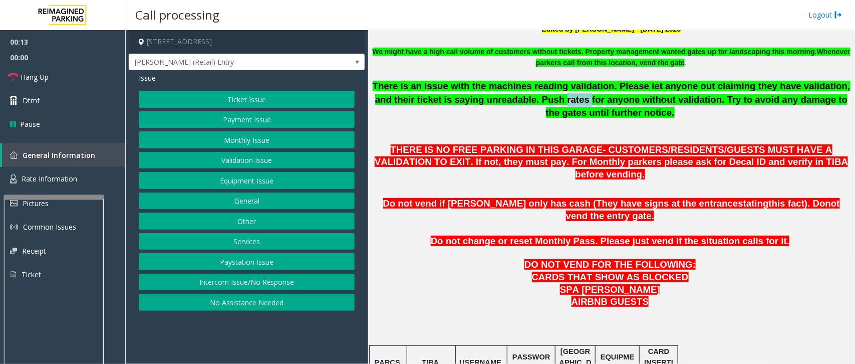
click at [504, 98] on span "There is an issue with the machines reading validation. Please let anyone out c…" at bounding box center [612, 99] width 478 height 37
click at [543, 99] on span "There is an issue with the machines reading validation. Please let anyone out c…" at bounding box center [612, 99] width 478 height 37
click at [581, 99] on span "There is an issue with the machines reading validation. Please let anyone out c…" at bounding box center [612, 99] width 478 height 37
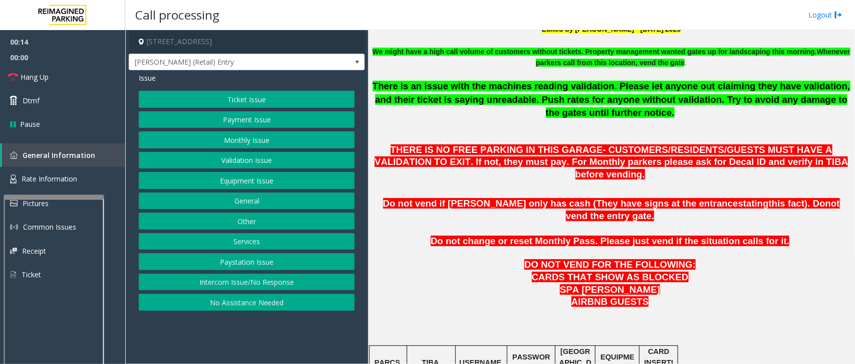
click at [620, 97] on span "There is an issue with the machines reading validation. Please let anyone out c…" at bounding box center [612, 99] width 478 height 37
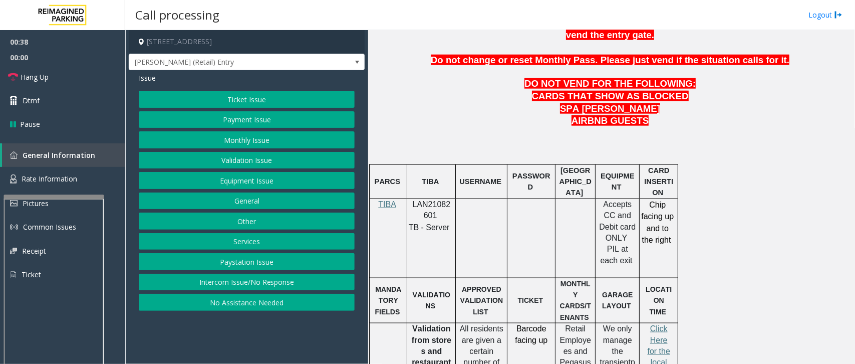
scroll to position [563, 0]
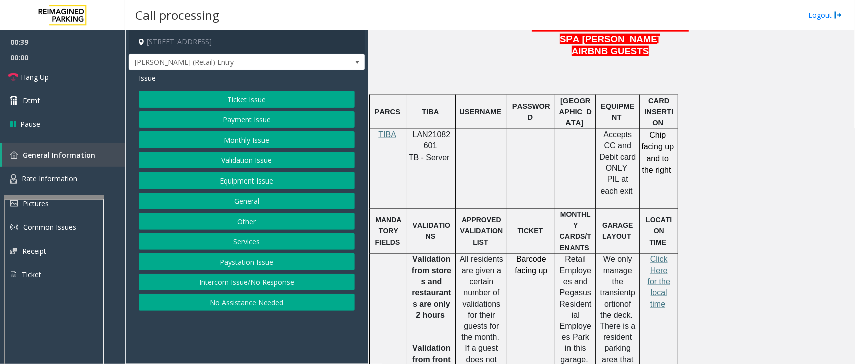
click at [441, 130] on span "LAN21082601" at bounding box center [432, 140] width 38 height 20
copy p "LAN21082601"
click at [41, 79] on span "Hang Up" at bounding box center [35, 77] width 28 height 11
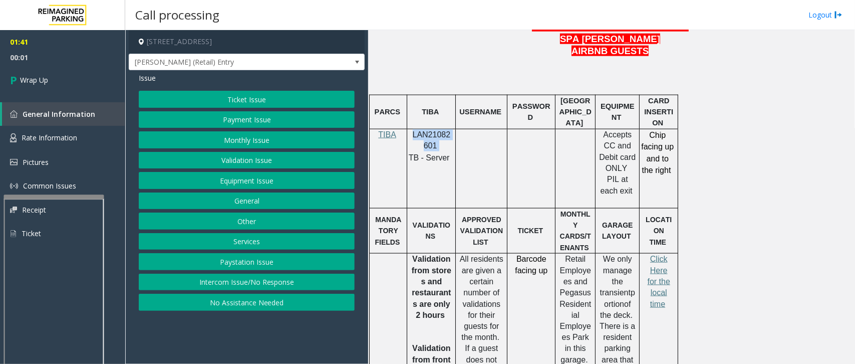
click at [248, 178] on button "Equipment Issue" at bounding box center [247, 180] width 216 height 17
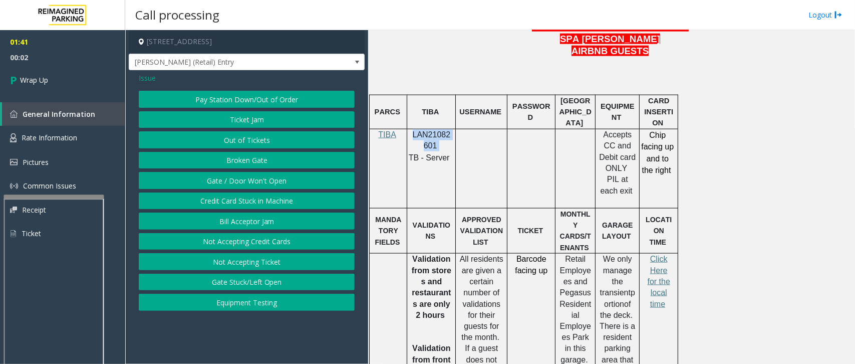
click at [258, 174] on button "Gate / Door Won't Open" at bounding box center [247, 180] width 216 height 17
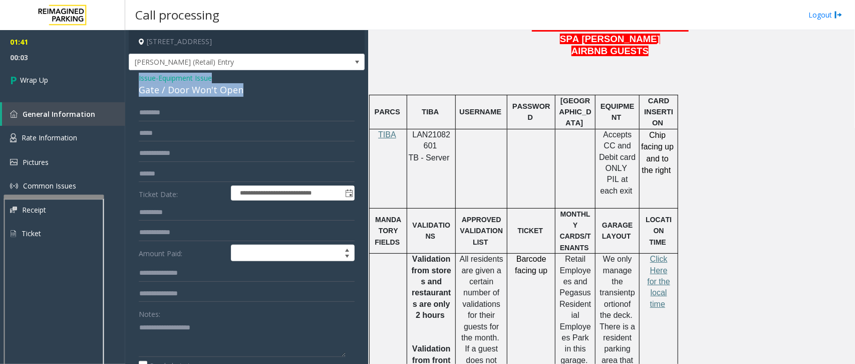
drag, startPoint x: 236, startPoint y: 88, endPoint x: 139, endPoint y: 76, distance: 98.0
click at [139, 76] on div "Issue - Equipment Issue Gate / Door Won't Open" at bounding box center [247, 85] width 216 height 24
click at [263, 354] on textarea at bounding box center [242, 338] width 207 height 38
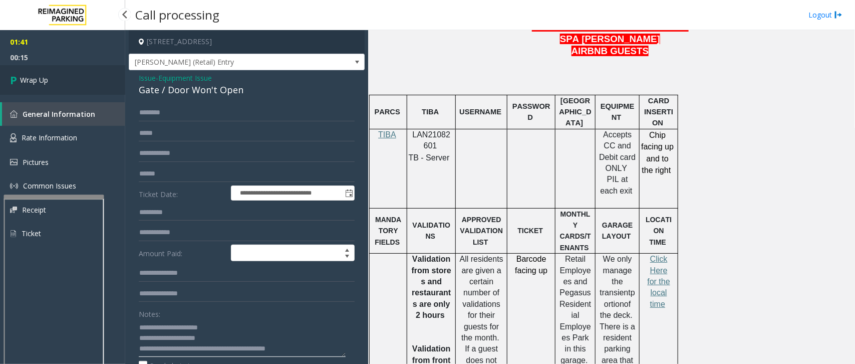
type textarea "**********"
click at [28, 84] on span "Wrap Up" at bounding box center [34, 80] width 28 height 11
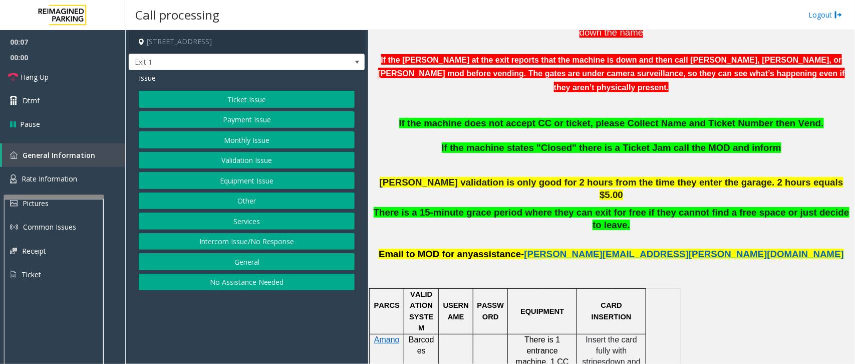
scroll to position [501, 0]
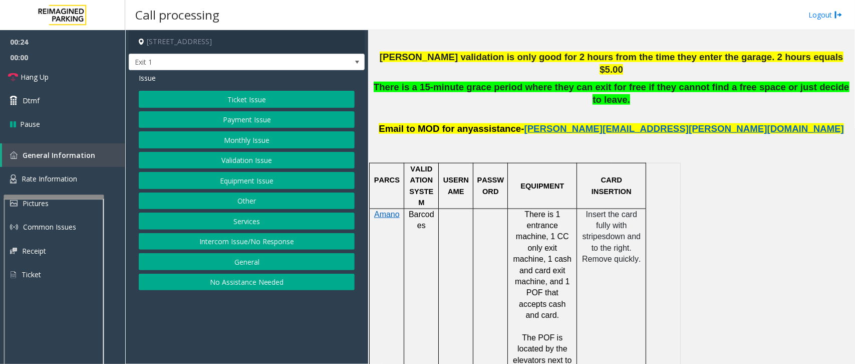
click at [542, 229] on span "There is 1 entrance machine, 1 CC only exit machine, 1 cash and card exit machi…" at bounding box center [542, 265] width 59 height 110
click at [550, 229] on span "There is 1 entrance machine, 1 CC only exit machine, 1 cash and card exit machi…" at bounding box center [542, 265] width 59 height 110
click at [542, 228] on span "There is 1 entrance machine, 1 CC only exit machine, 1 cash and card exit machi…" at bounding box center [542, 265] width 59 height 110
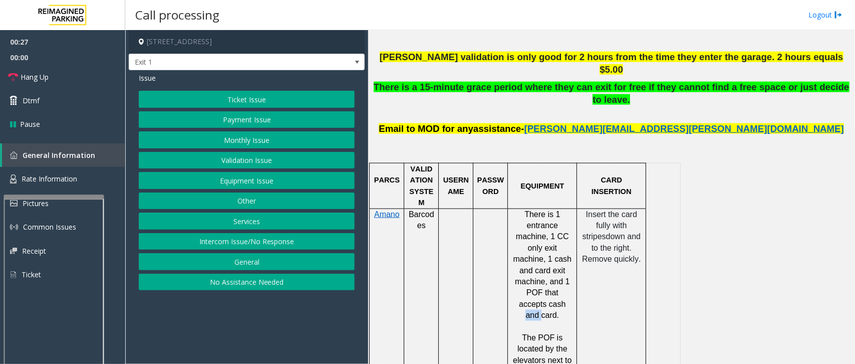
click at [542, 228] on span "There is 1 entrance machine, 1 CC only exit machine, 1 cash and card exit machi…" at bounding box center [542, 265] width 59 height 110
click at [263, 123] on button "Payment Issue" at bounding box center [247, 119] width 216 height 17
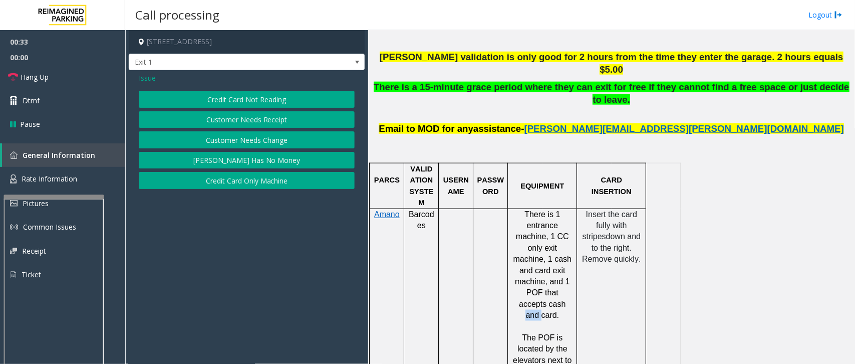
click at [268, 180] on button "Credit Card Only Machine" at bounding box center [247, 180] width 216 height 17
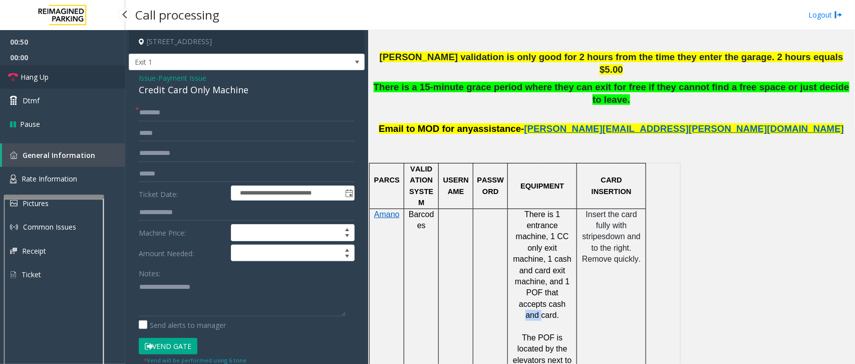
click at [73, 76] on link "Hang Up" at bounding box center [62, 77] width 125 height 24
click at [159, 118] on input "text" at bounding box center [247, 112] width 216 height 17
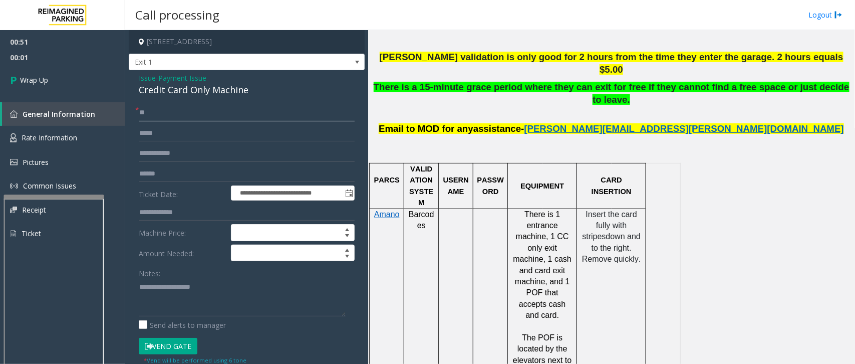
type input "**"
click at [202, 283] on textarea at bounding box center [242, 297] width 207 height 38
click at [212, 282] on textarea at bounding box center [242, 297] width 207 height 38
click at [137, 289] on div "**********" at bounding box center [246, 310] width 231 height 412
click at [141, 289] on textarea at bounding box center [242, 297] width 207 height 38
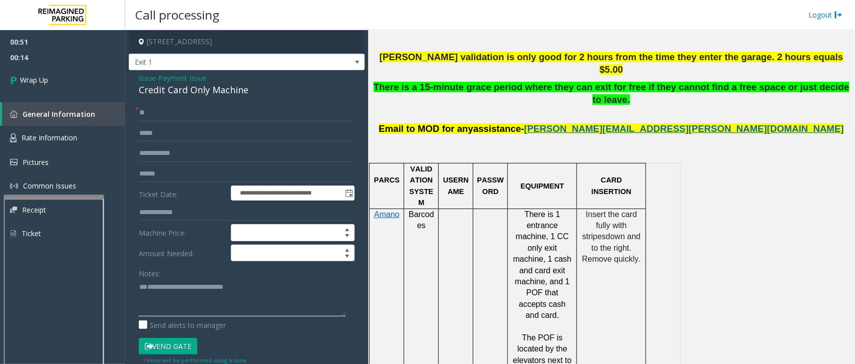
scroll to position [8, 0]
click at [166, 285] on textarea at bounding box center [242, 297] width 207 height 38
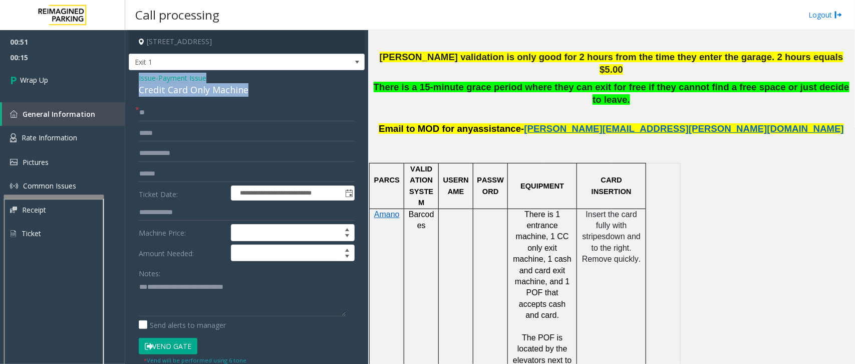
drag, startPoint x: 251, startPoint y: 88, endPoint x: 131, endPoint y: 79, distance: 120.5
click at [131, 79] on div "**********" at bounding box center [247, 298] width 236 height 456
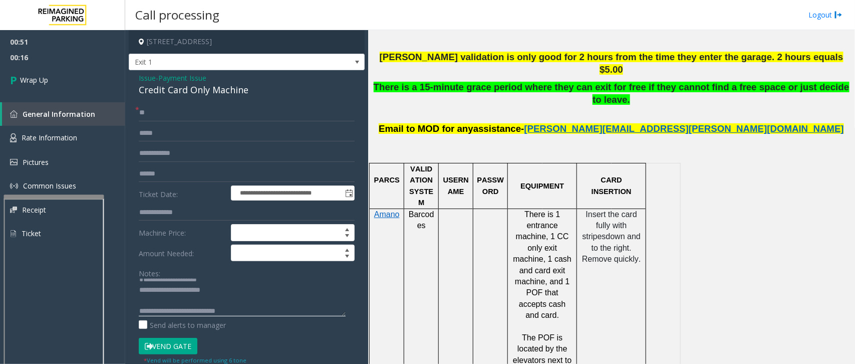
scroll to position [18, 0]
type textarea "**********"
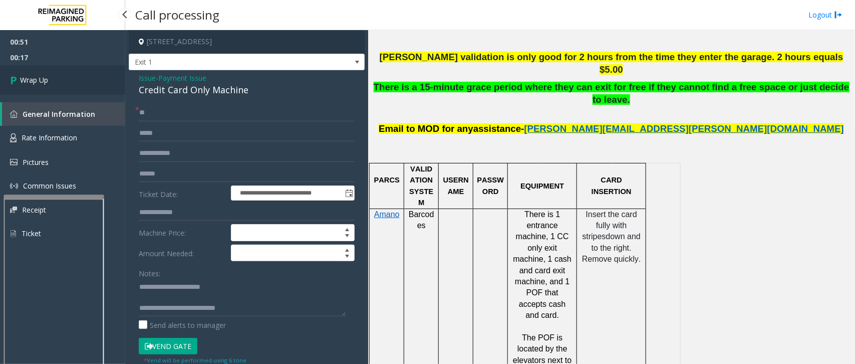
click at [58, 87] on link "Wrap Up" at bounding box center [62, 80] width 125 height 30
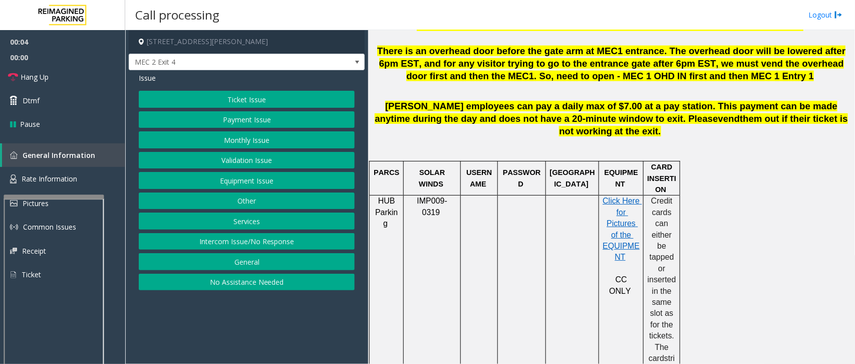
scroll to position [501, 0]
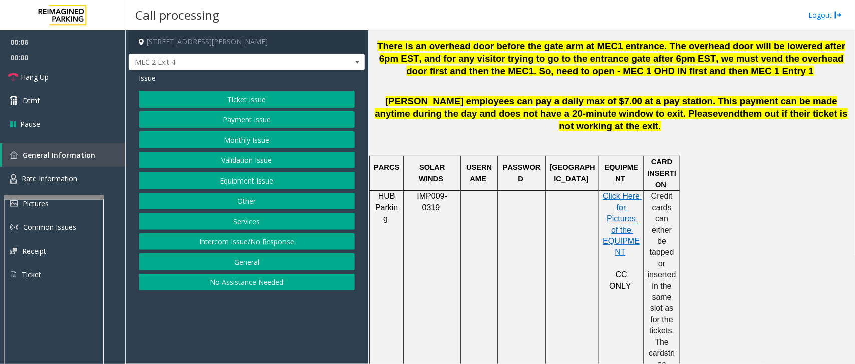
click at [434, 173] on span "SOLAR WINDS" at bounding box center [433, 172] width 28 height 19
click at [419, 171] on span "SOLAR WINDS" at bounding box center [433, 172] width 28 height 19
click at [445, 170] on span "SOLAR WINDS" at bounding box center [433, 172] width 28 height 19
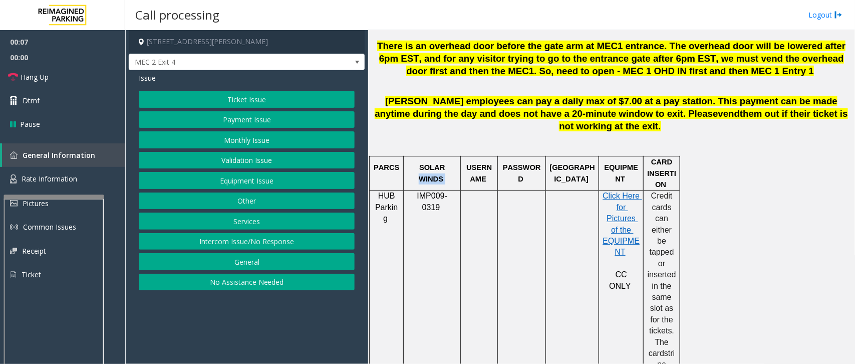
click at [445, 170] on span "SOLAR WINDS" at bounding box center [433, 172] width 28 height 19
click at [456, 169] on p "SOLAR WINDS" at bounding box center [432, 173] width 50 height 23
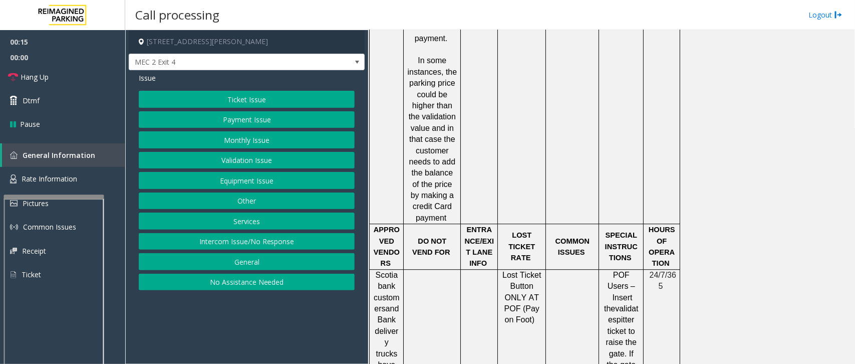
scroll to position [1190, 0]
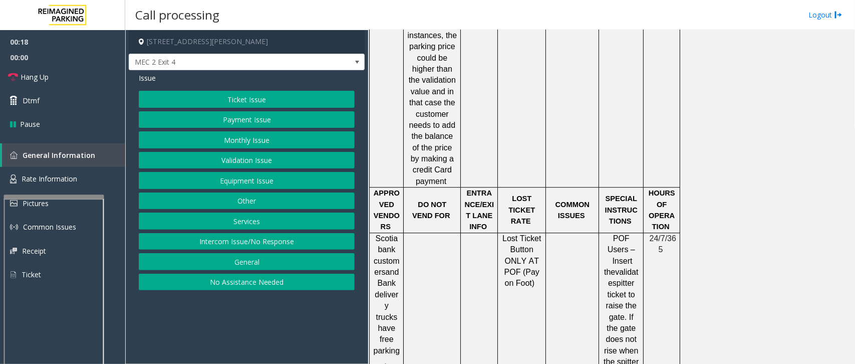
click at [486, 189] on span "ENTRANCE/EXIT LANE INFO" at bounding box center [480, 210] width 30 height 42
click at [477, 189] on span "ENTRANCE/EXIT LANE INFO" at bounding box center [480, 210] width 30 height 42
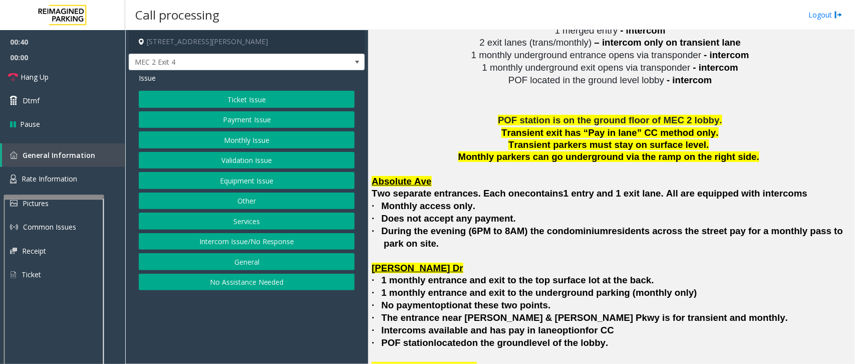
scroll to position [2191, 0]
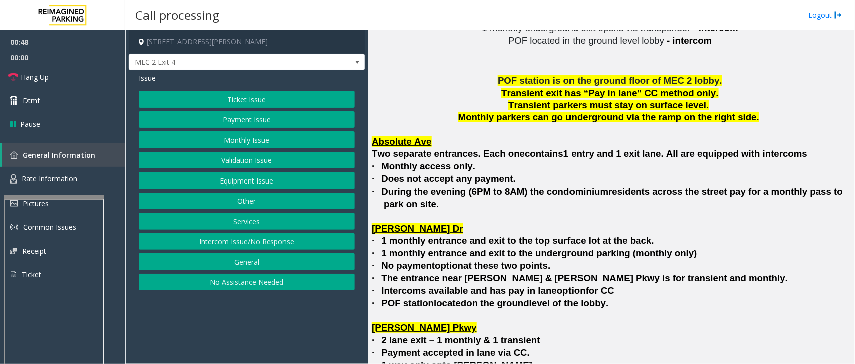
click at [581, 235] on span "1 monthly entrance and exit to the top surface lot at the back." at bounding box center [518, 240] width 272 height 11
click at [600, 235] on span "1 monthly entrance and exit to the top surface lot at the back." at bounding box center [518, 240] width 272 height 11
click at [607, 235] on span "1 monthly entrance and exit to the top surface lot at the back." at bounding box center [518, 240] width 272 height 11
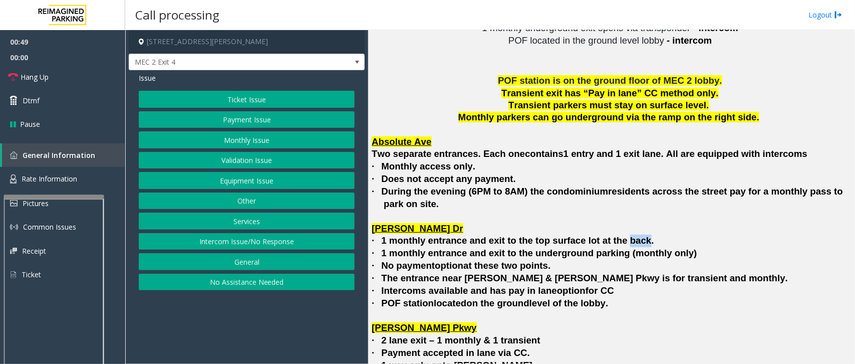
click at [607, 235] on span "1 monthly entrance and exit to the top surface lot at the back." at bounding box center [518, 240] width 272 height 11
click at [581, 235] on span "1 monthly entrance and exit to the top surface lot at the back." at bounding box center [518, 240] width 272 height 11
click at [554, 235] on span "1 monthly entrance and exit to the top surface lot at the back." at bounding box center [518, 240] width 272 height 11
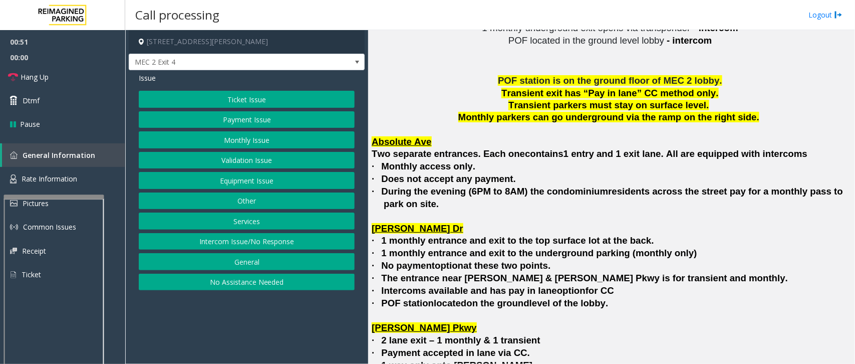
click at [528, 235] on span "1 monthly entrance and exit to the top surface lot at the back." at bounding box center [518, 240] width 272 height 11
click at [515, 235] on span "1 monthly entrance and exit to the top surface lot at the back." at bounding box center [518, 240] width 272 height 11
click at [503, 235] on span "1 monthly entrance and exit to the top surface lot at the back." at bounding box center [518, 240] width 272 height 11
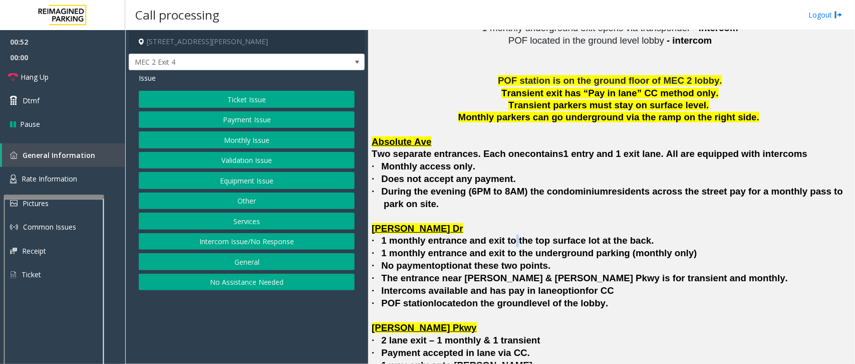
click at [503, 235] on span "1 monthly entrance and exit to the top surface lot at the back." at bounding box center [518, 240] width 272 height 11
click at [477, 235] on span "1 monthly entrance and exit to the top surface lot at the back." at bounding box center [518, 240] width 272 height 11
click at [469, 235] on span "1 monthly entrance and exit to the top surface lot at the back." at bounding box center [518, 240] width 272 height 11
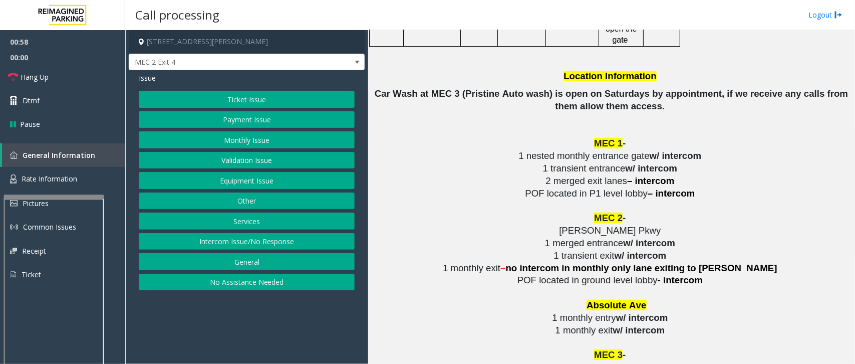
scroll to position [1628, 0]
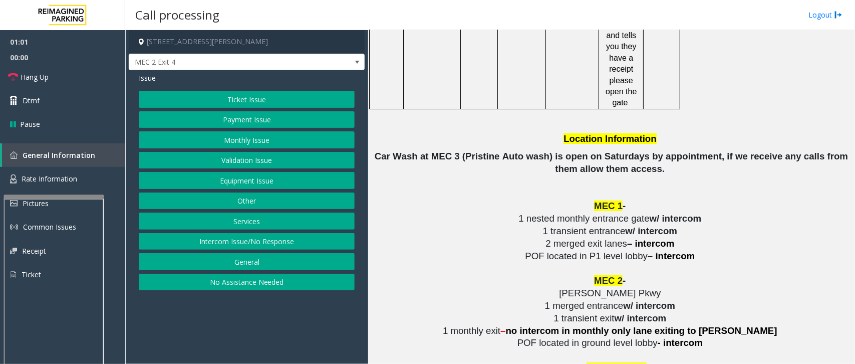
click at [594, 151] on span ") is open on Saturdays by appointment, if we receive any calls from them allow …" at bounding box center [698, 162] width 299 height 23
click at [608, 151] on span ") is open on Saturdays by appointment, if we receive any calls from them allow …" at bounding box center [698, 162] width 299 height 23
click at [630, 151] on span ") is open on Saturdays by appointment, if we receive any calls from them allow …" at bounding box center [698, 162] width 299 height 23
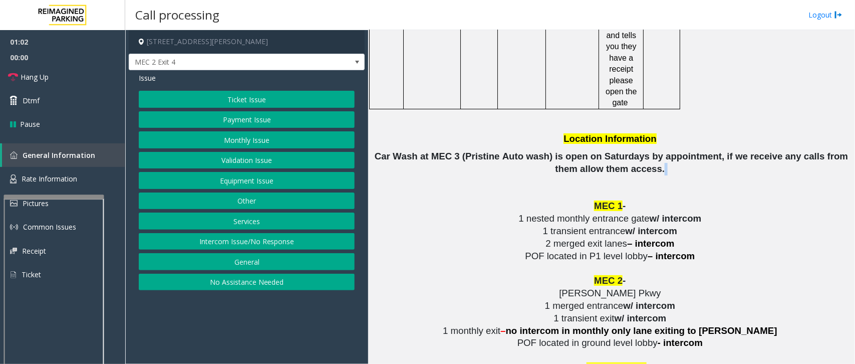
click at [630, 151] on span ") is open on Saturdays by appointment, if we receive any calls from them allow …" at bounding box center [698, 162] width 299 height 23
click at [640, 150] on p "Car Wash at MEC 3 (Pristine Auto wash ) is open on Saturdays by appointment, if…" at bounding box center [611, 162] width 479 height 25
click at [626, 151] on span ") is open on Saturdays by appointment, if we receive any calls from them allow …" at bounding box center [698, 162] width 299 height 23
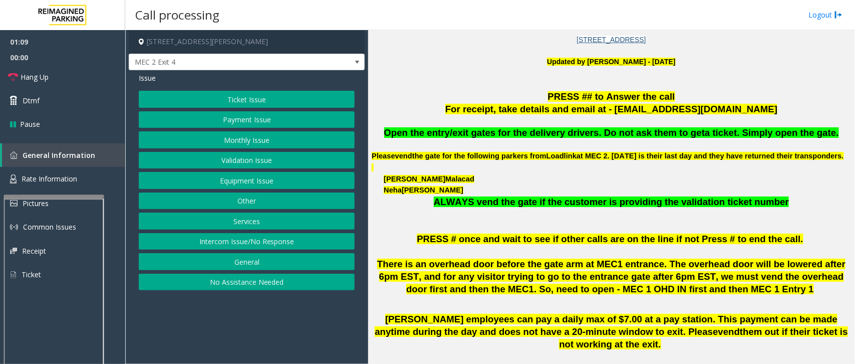
scroll to position [125, 0]
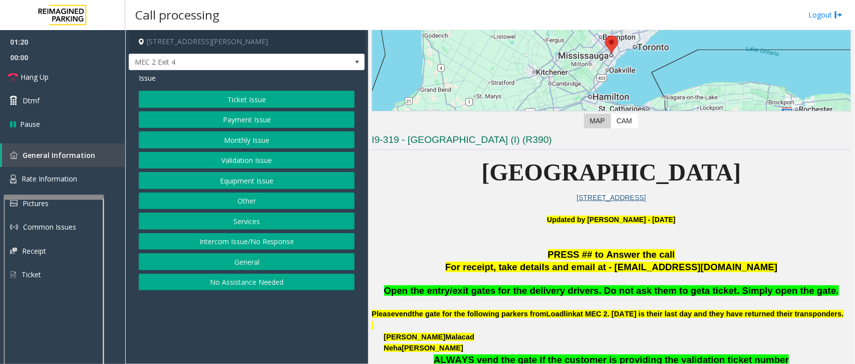
click at [236, 154] on button "Validation Issue" at bounding box center [247, 160] width 216 height 17
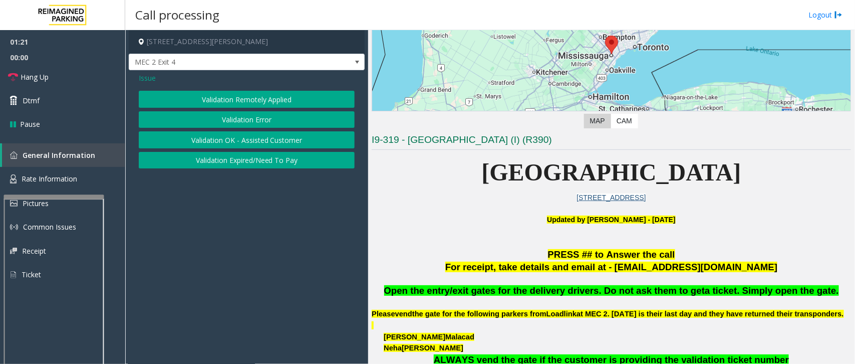
click at [238, 119] on button "Validation Error" at bounding box center [247, 119] width 216 height 17
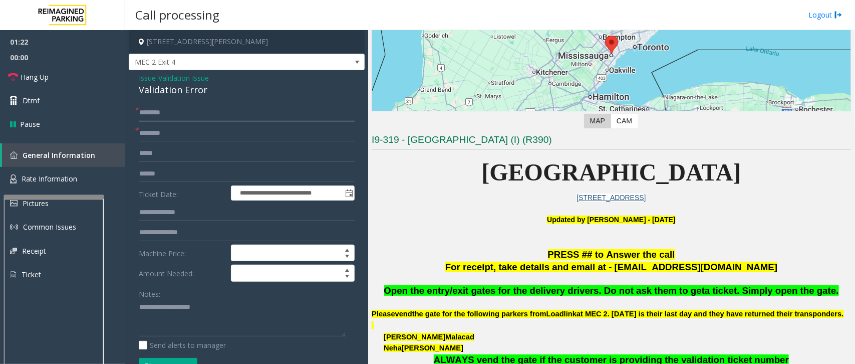
click at [186, 111] on input "text" at bounding box center [247, 112] width 216 height 17
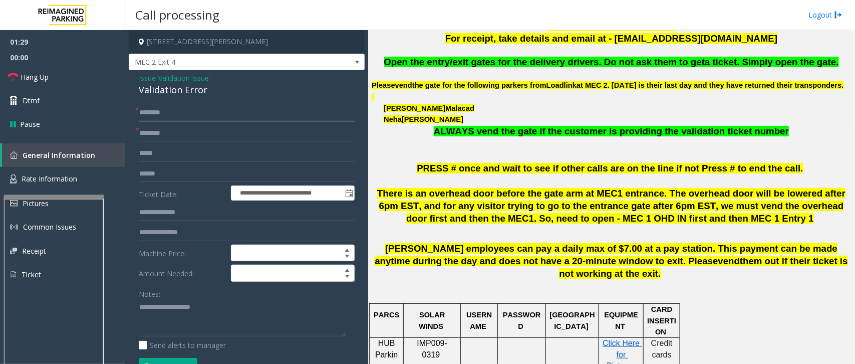
scroll to position [376, 0]
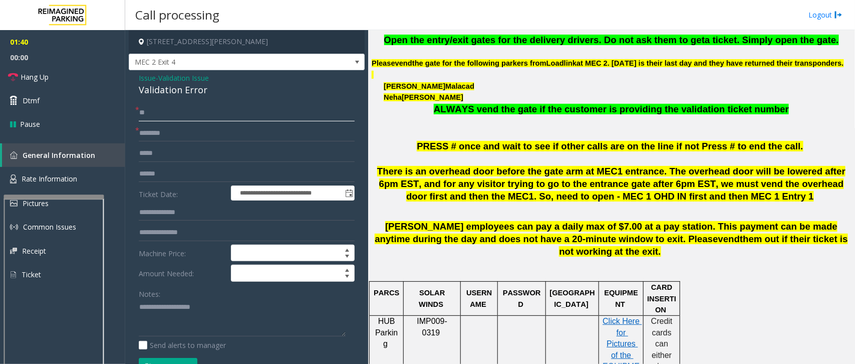
type input "**"
click at [177, 132] on input "text" at bounding box center [247, 133] width 216 height 17
type input "**"
click at [178, 305] on textarea at bounding box center [242, 318] width 207 height 38
click at [41, 79] on span "Hang Up" at bounding box center [35, 77] width 28 height 11
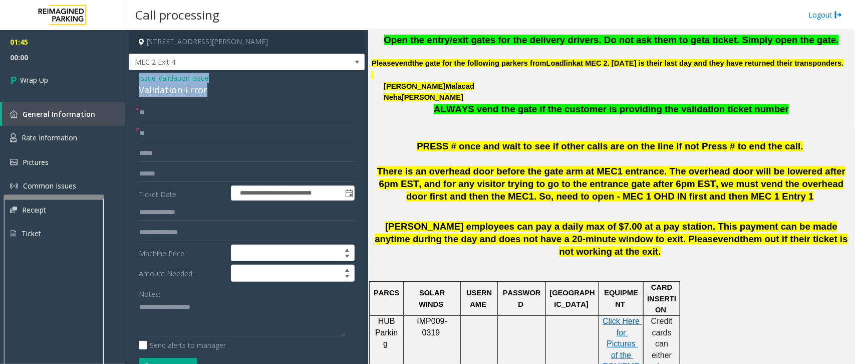
drag, startPoint x: 208, startPoint y: 88, endPoint x: 135, endPoint y: 76, distance: 74.0
click at [135, 76] on div "**********" at bounding box center [247, 361] width 236 height 582
click at [223, 319] on textarea at bounding box center [242, 318] width 207 height 38
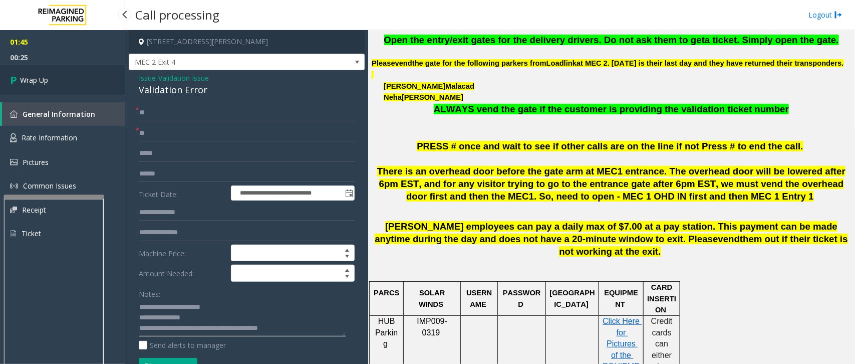
type textarea "**********"
click at [70, 80] on link "Wrap Up" at bounding box center [62, 80] width 125 height 30
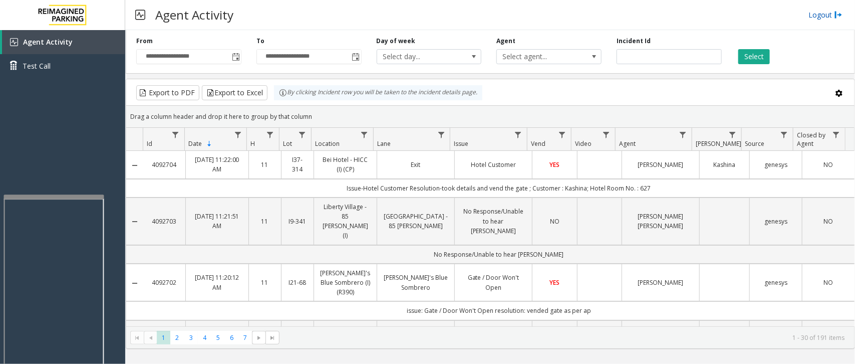
click at [817, 14] on link "Logout" at bounding box center [825, 15] width 34 height 11
